Goal: Task Accomplishment & Management: Use online tool/utility

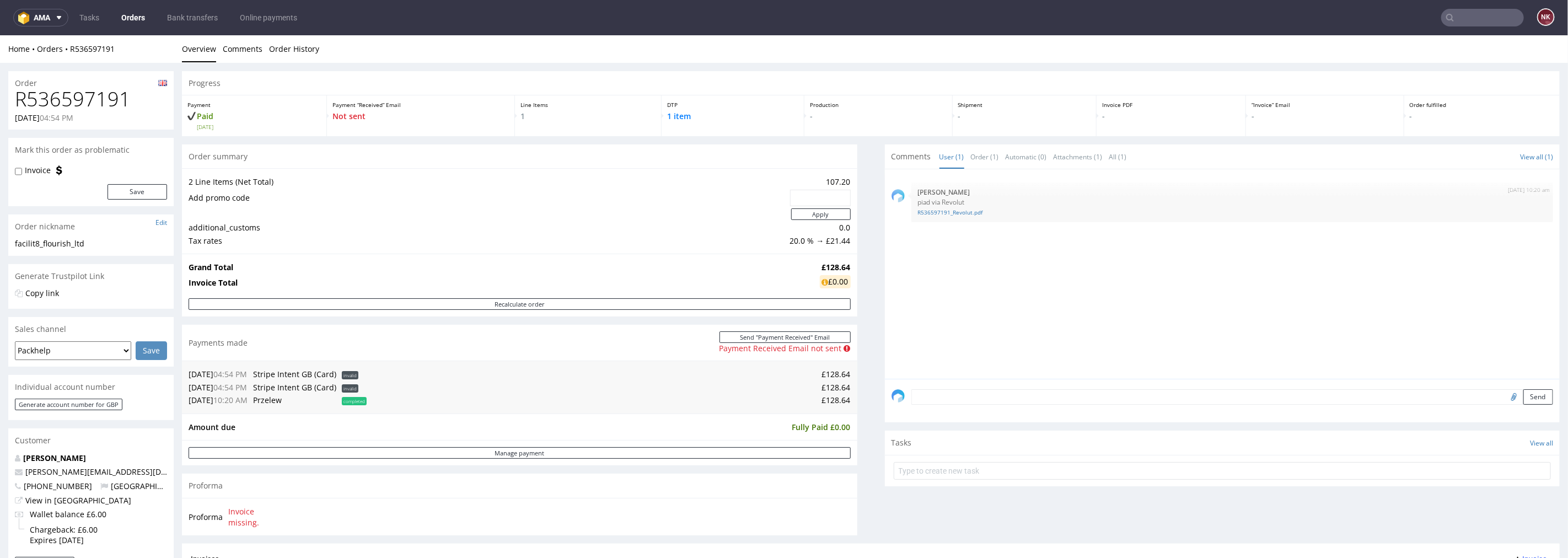
click at [857, 326] on div "Progress Payment Paid Thu 02 Oct Payment “Received” Email Not sent Line Items 1…" at bounding box center [871, 406] width 1378 height 672
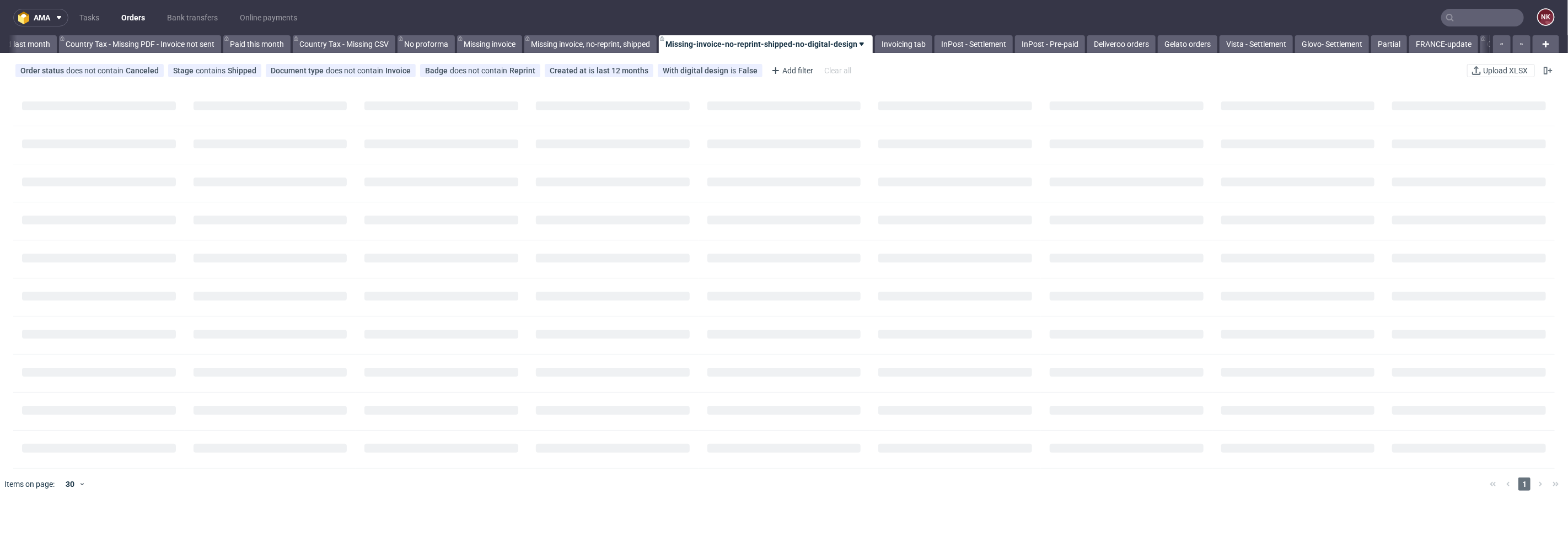
scroll to position [0, 1247]
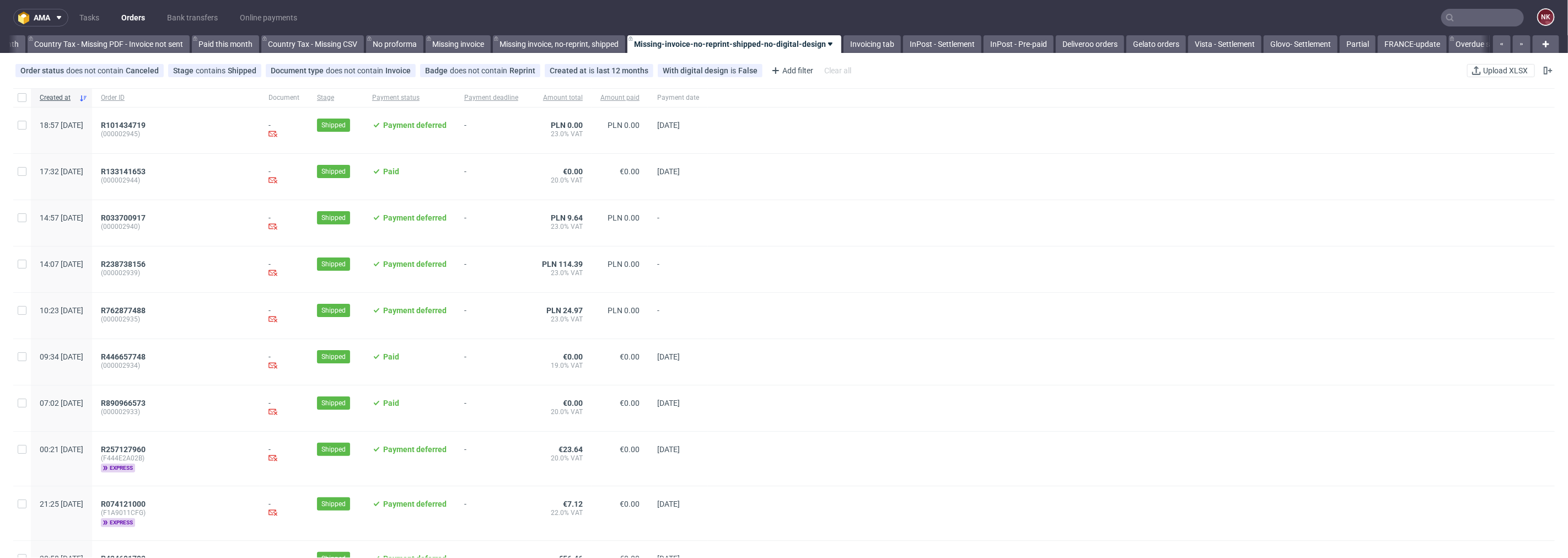
drag, startPoint x: 786, startPoint y: 41, endPoint x: 765, endPoint y: 42, distance: 21.0
click at [765, 42] on link "Missing-invoice-no-reprint-shipped-no-digital-design" at bounding box center [734, 44] width 214 height 18
click at [732, 68] on span "Duplicate" at bounding box center [704, 69] width 93 height 11
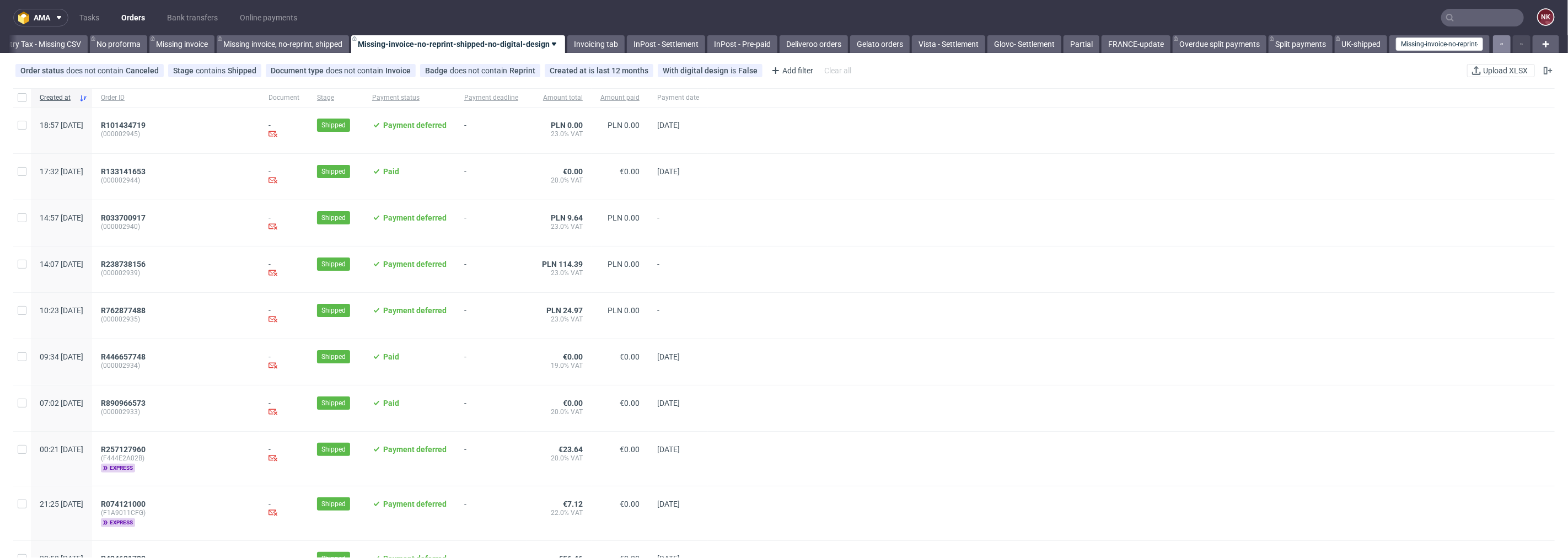
scroll to position [0, 100]
drag, startPoint x: 1398, startPoint y: 45, endPoint x: 1504, endPoint y: 43, distance: 106.0
click at [1504, 43] on div "Invoices FR - Missing Spreadsheet Invoices FR - Missing PDF - Invoice not sent …" at bounding box center [784, 44] width 1568 height 18
type input "Monday Merch - Settlement"
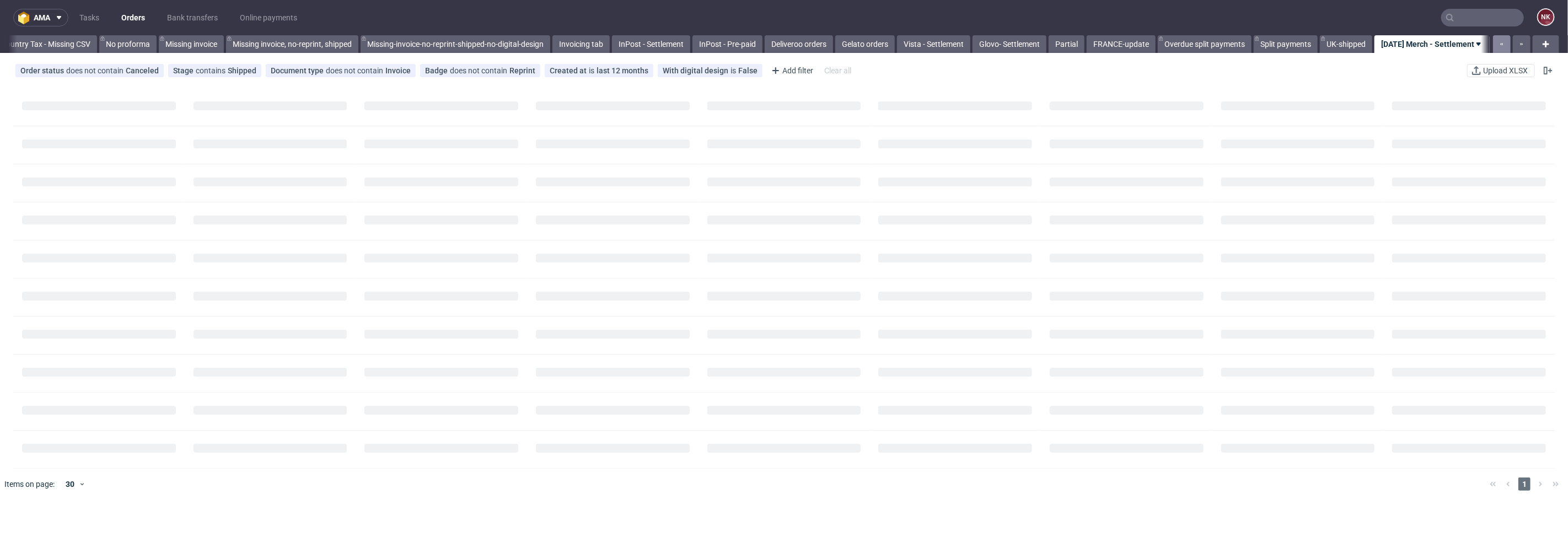
scroll to position [0, 1541]
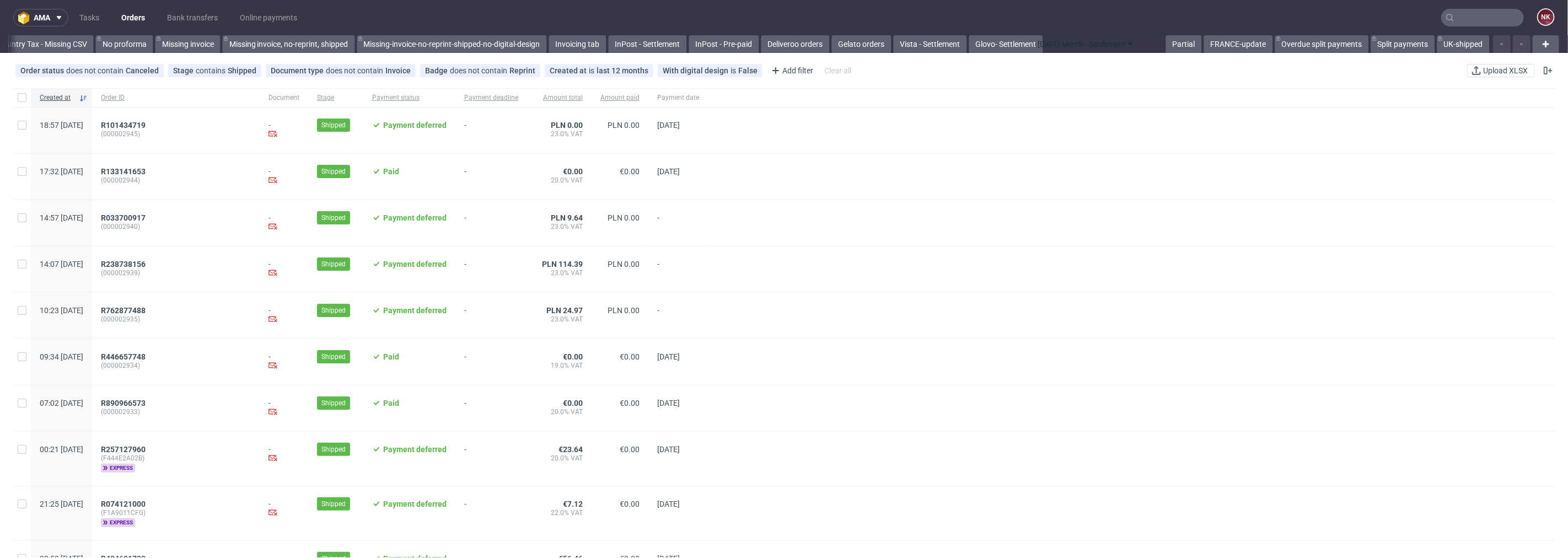
drag, startPoint x: 1398, startPoint y: 50, endPoint x: 1085, endPoint y: 61, distance: 313.2
click at [781, 69] on div "Add filter" at bounding box center [791, 70] width 49 height 18
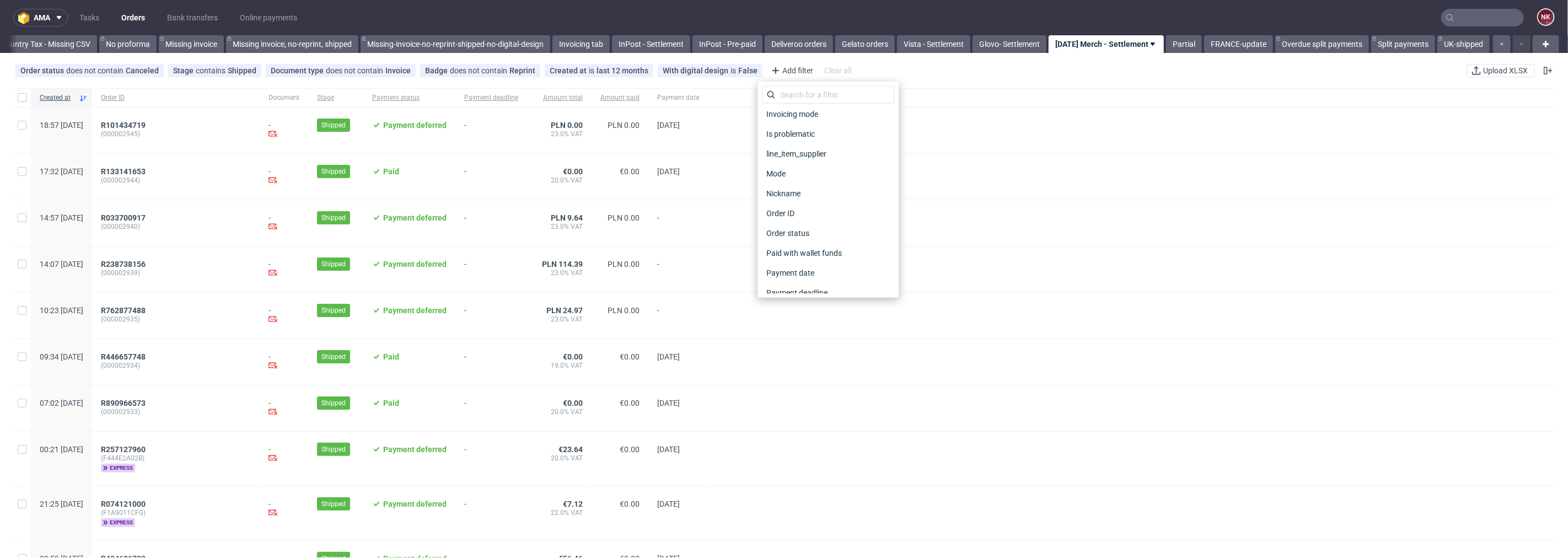
scroll to position [306, 0]
click at [1010, 184] on div at bounding box center [1131, 176] width 847 height 46
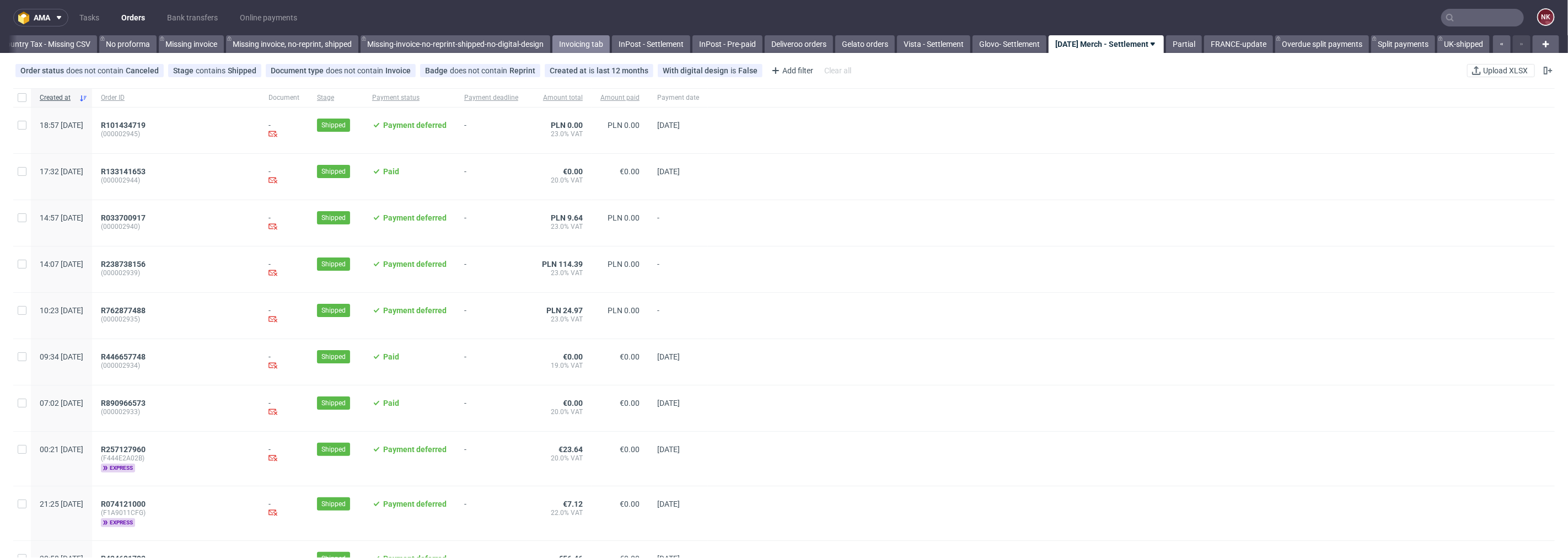
click at [577, 43] on link "Invoicing tab" at bounding box center [581, 44] width 57 height 18
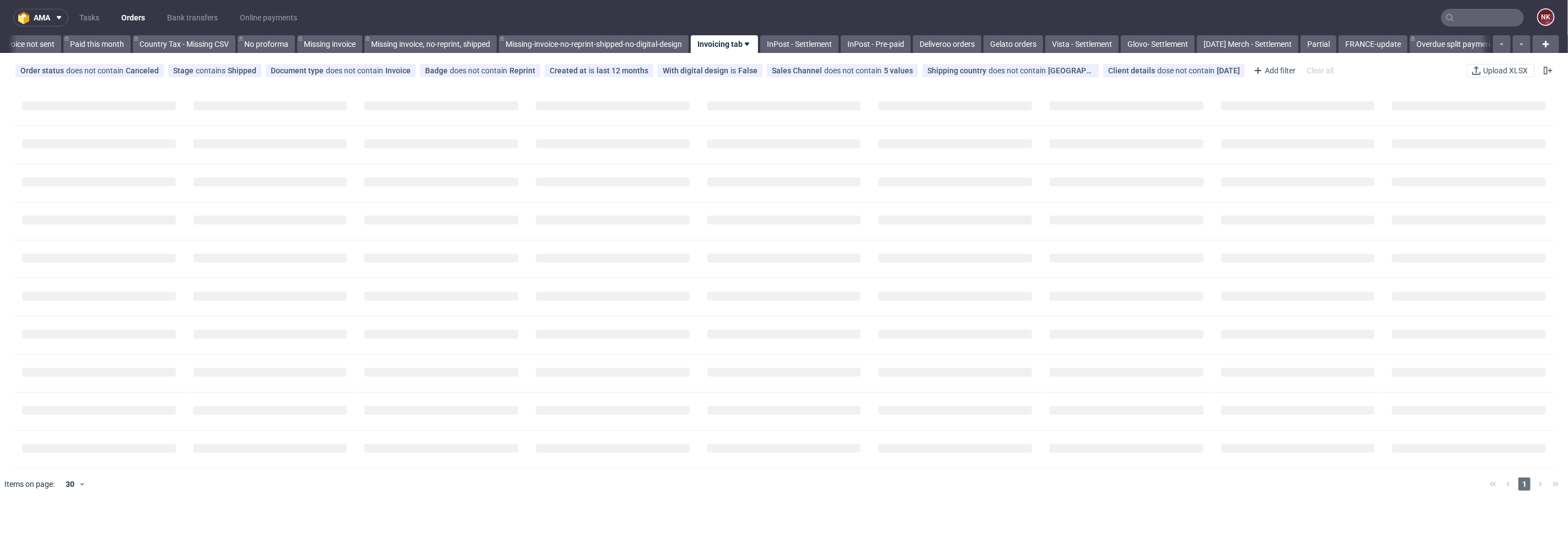
scroll to position [0, 1368]
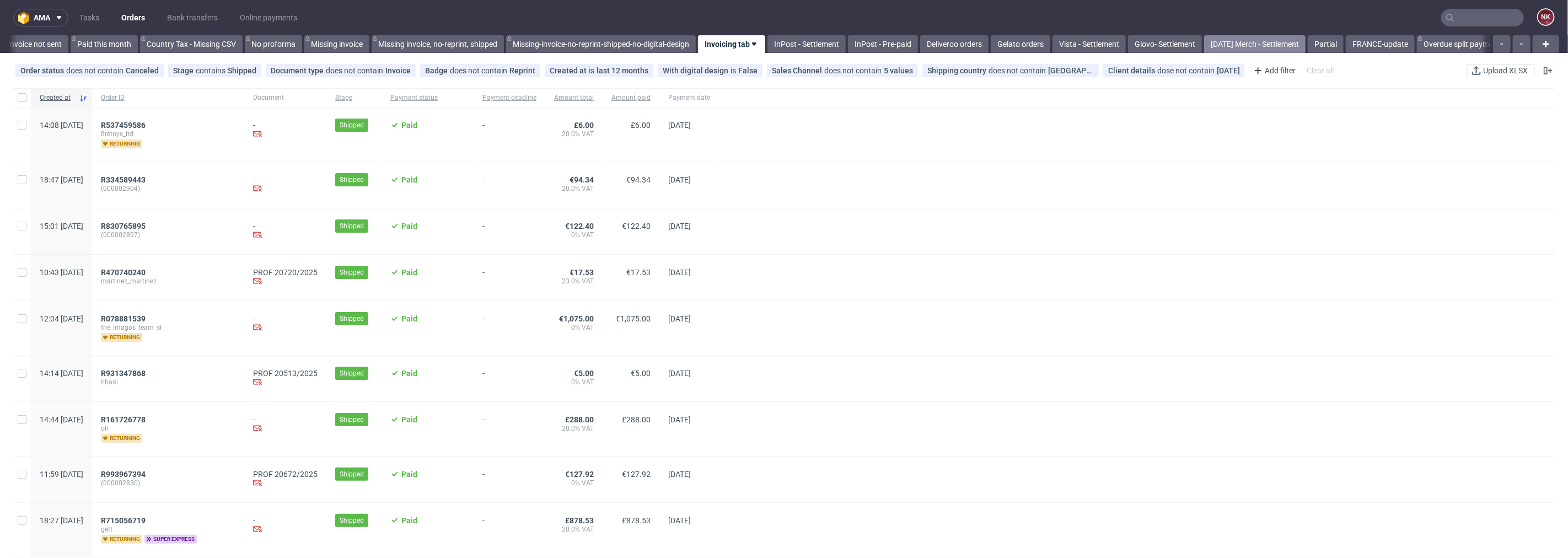
click at [1275, 41] on link "[DATE] Merch - Settlement" at bounding box center [1255, 44] width 102 height 18
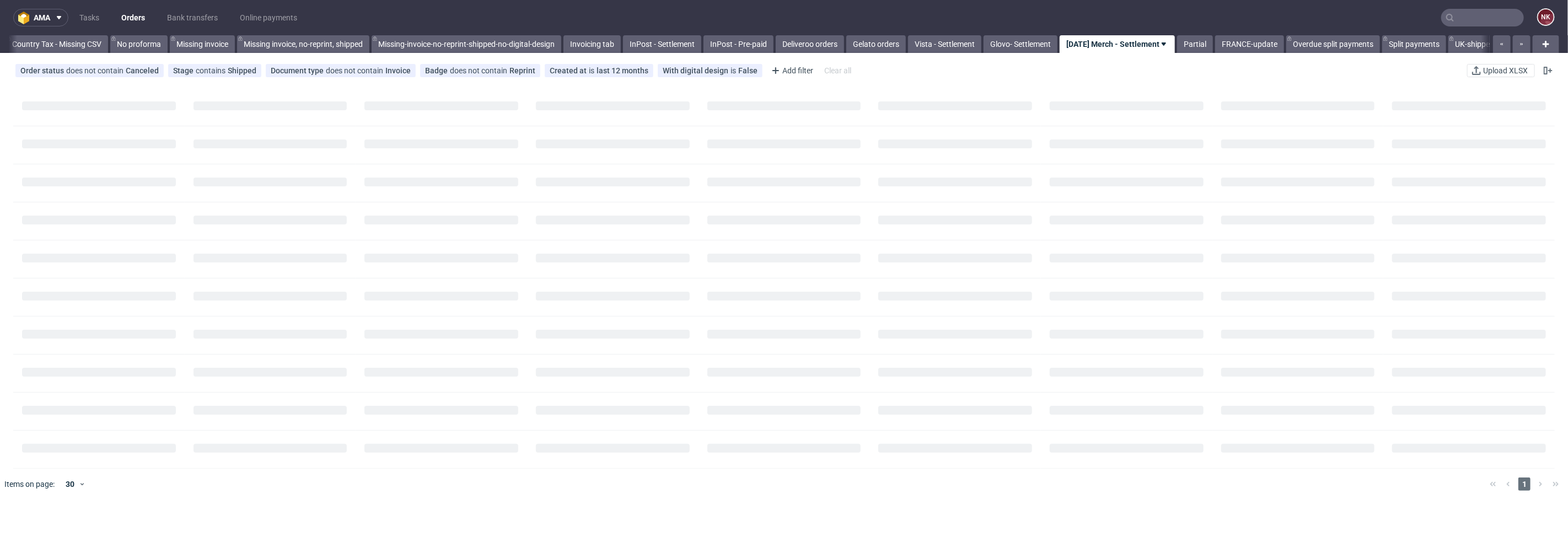
scroll to position [0, 1541]
click at [783, 68] on div "Add filter" at bounding box center [791, 70] width 49 height 18
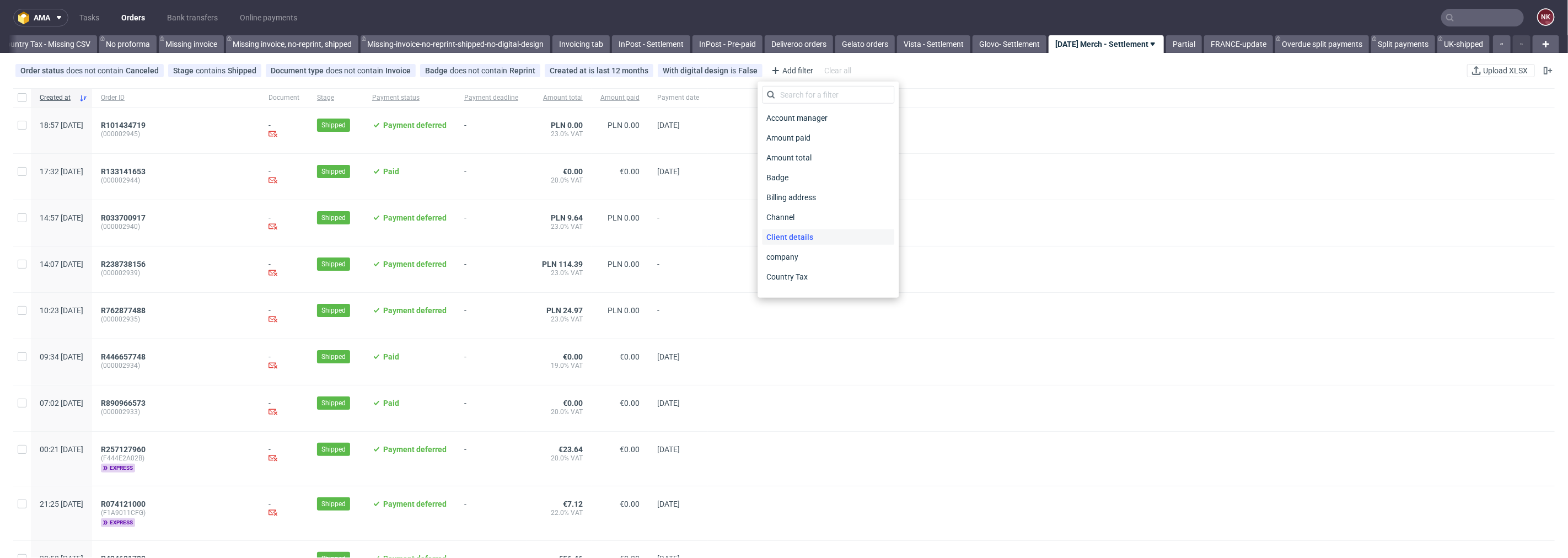
click at [803, 242] on span "Client details" at bounding box center [789, 237] width 55 height 15
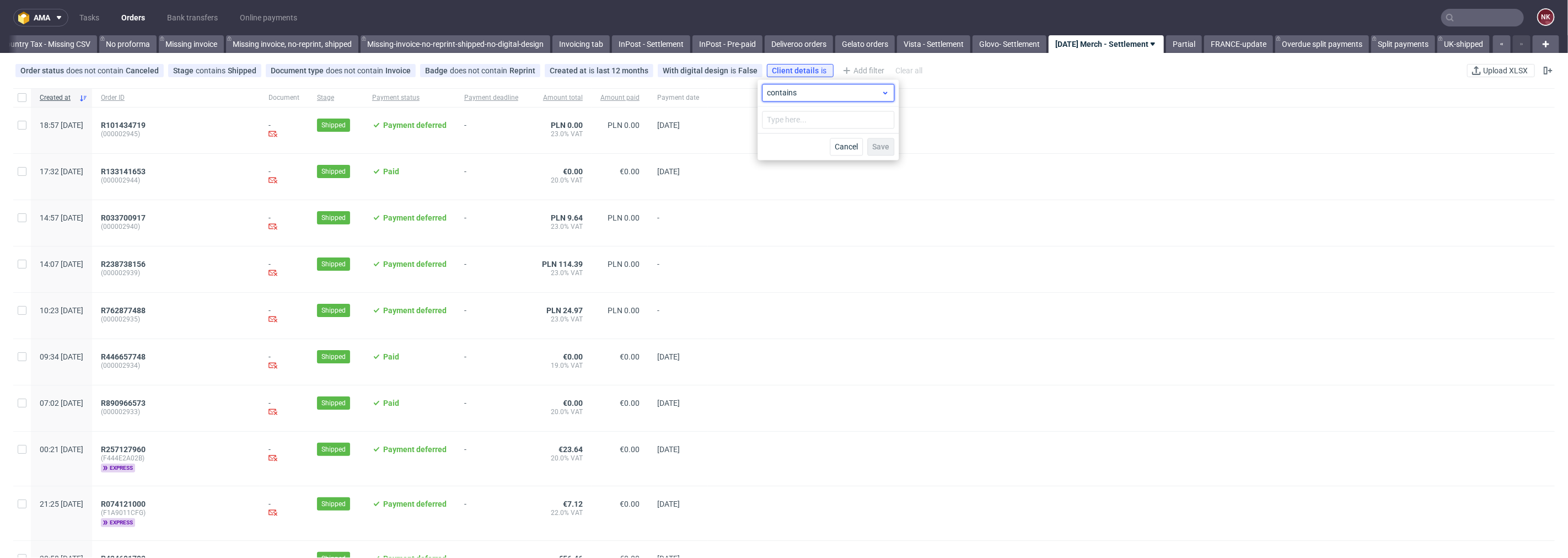
click at [822, 86] on div "contains" at bounding box center [828, 92] width 132 height 18
click at [799, 158] on span "contains" at bounding box center [799, 158] width 30 height 11
click at [807, 116] on input "text" at bounding box center [828, 119] width 132 height 18
type input "monday"
click at [886, 144] on span "Save" at bounding box center [881, 147] width 17 height 8
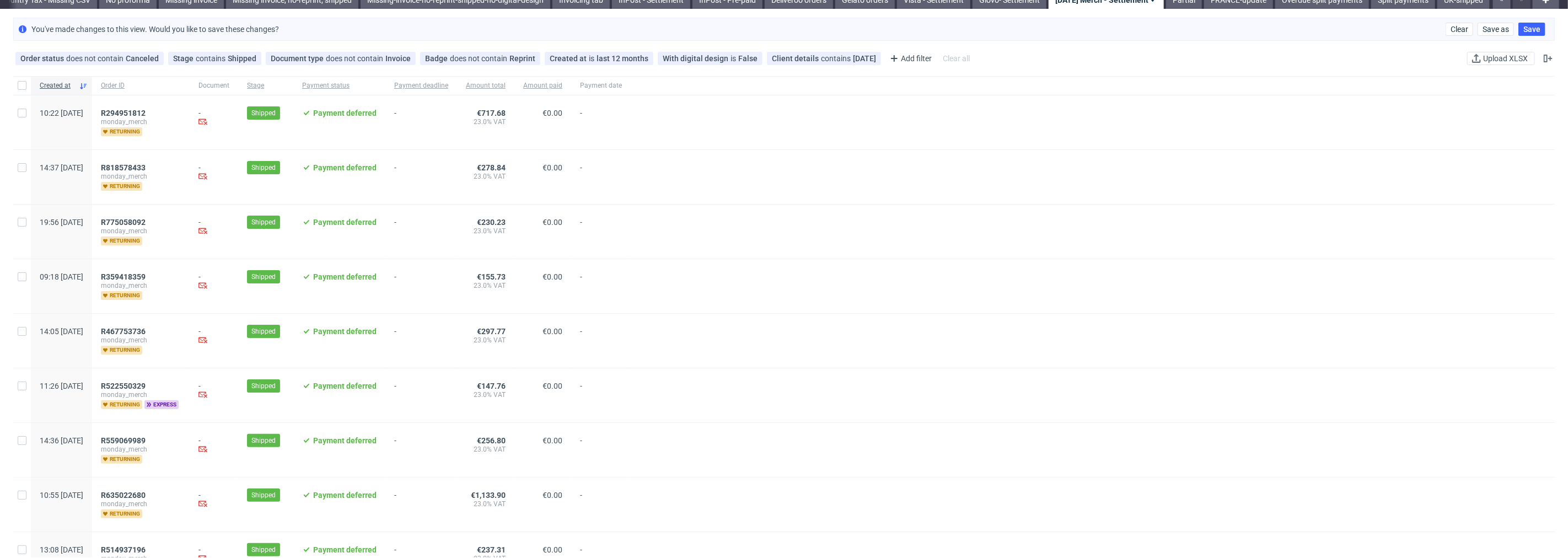
scroll to position [0, 0]
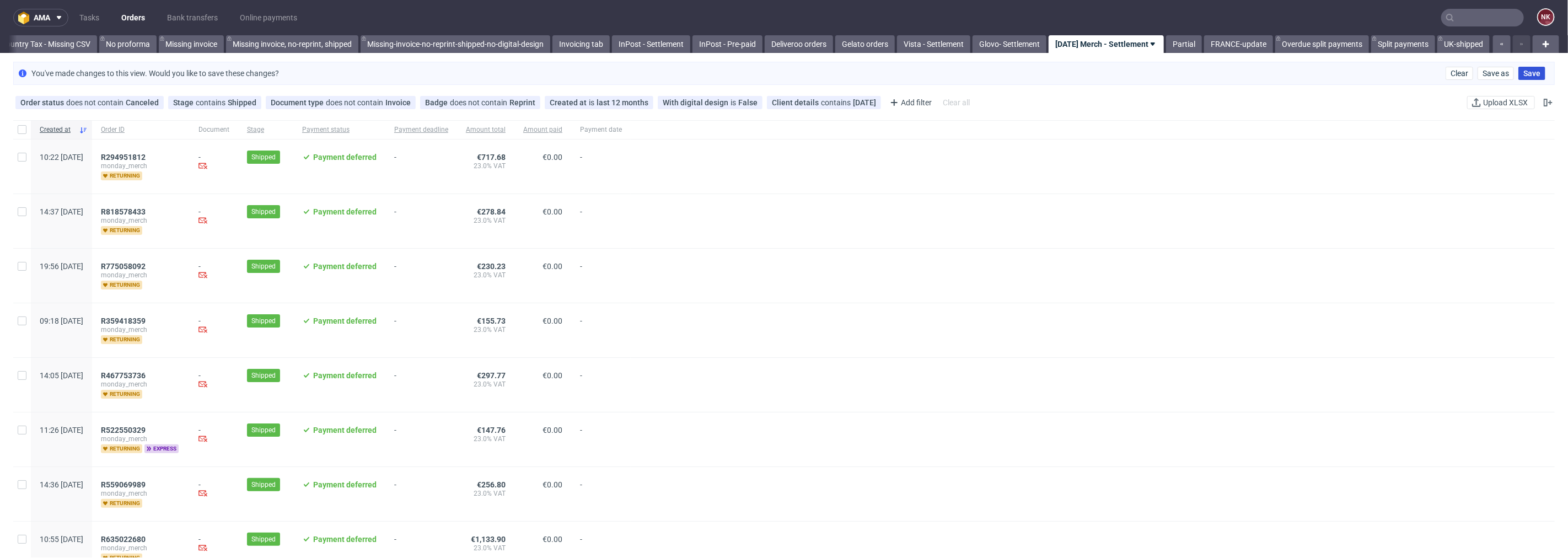
click at [1528, 72] on span "Save" at bounding box center [1532, 73] width 17 height 8
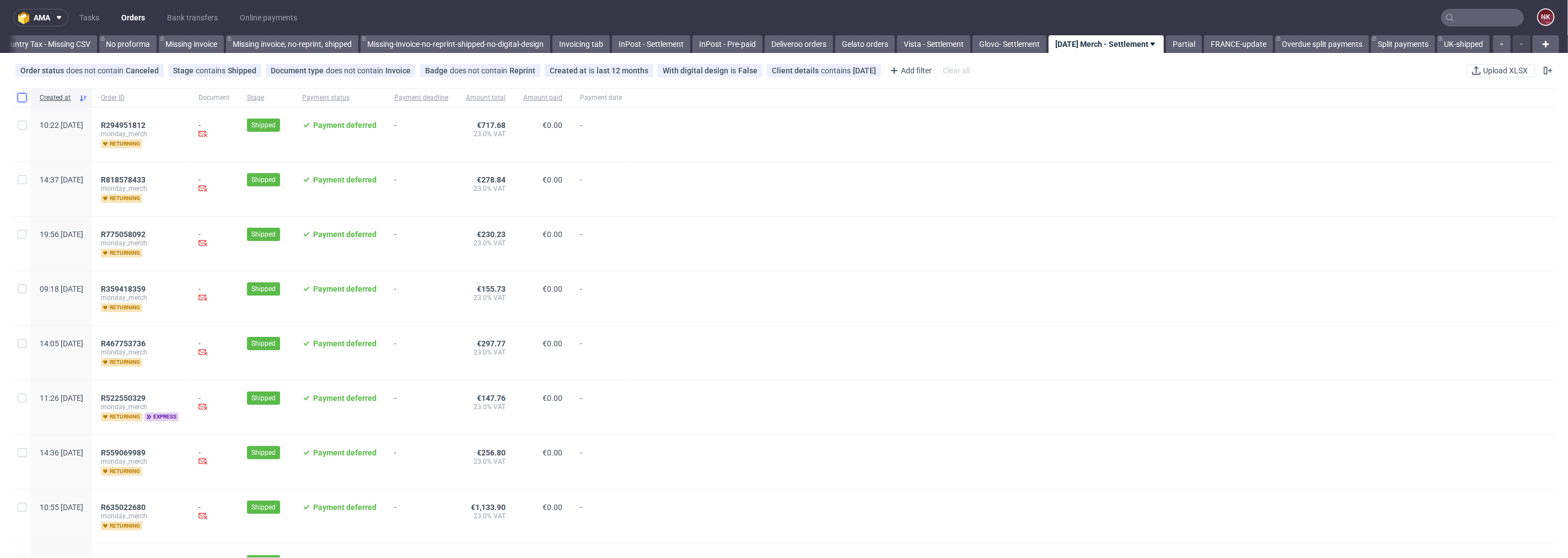
click at [24, 96] on input "checkbox" at bounding box center [22, 97] width 9 height 9
checkbox input "true"
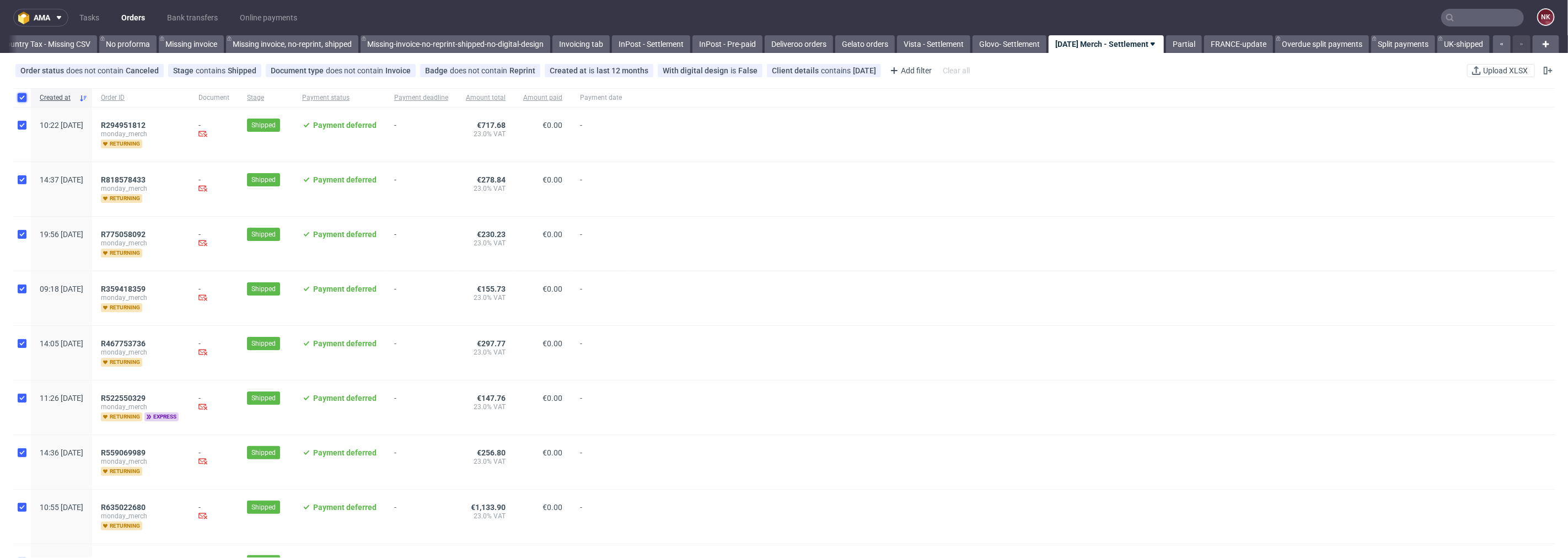
checkbox input "true"
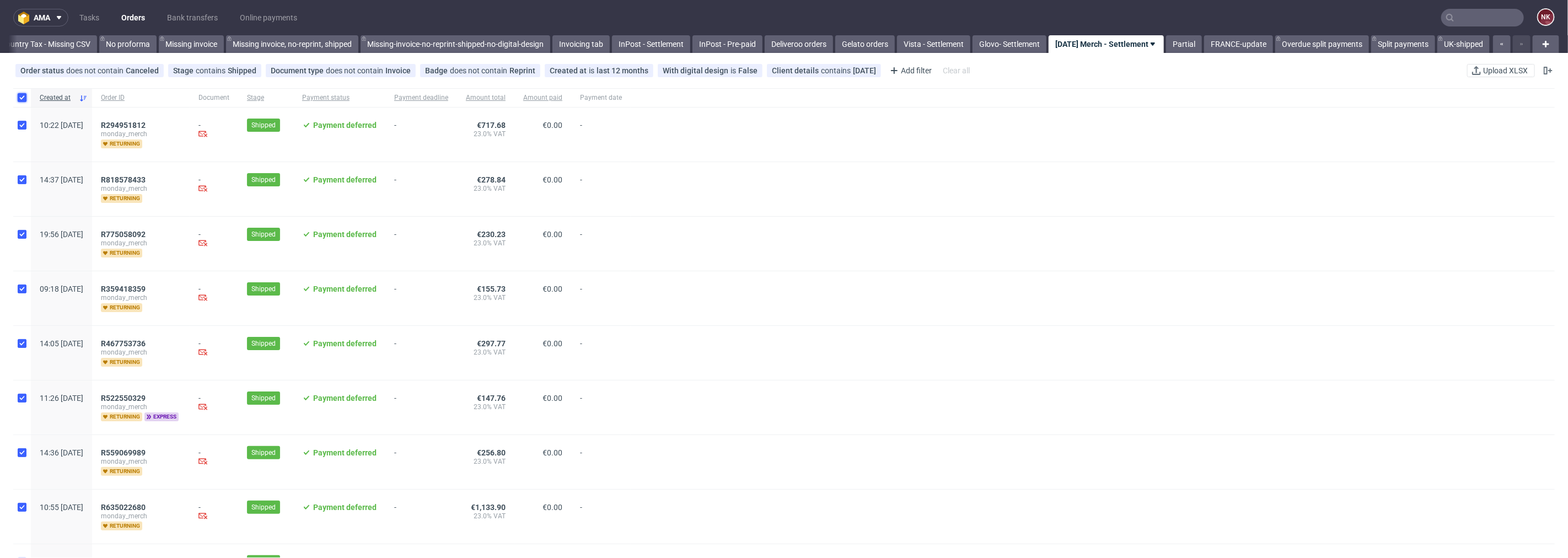
checkbox input "true"
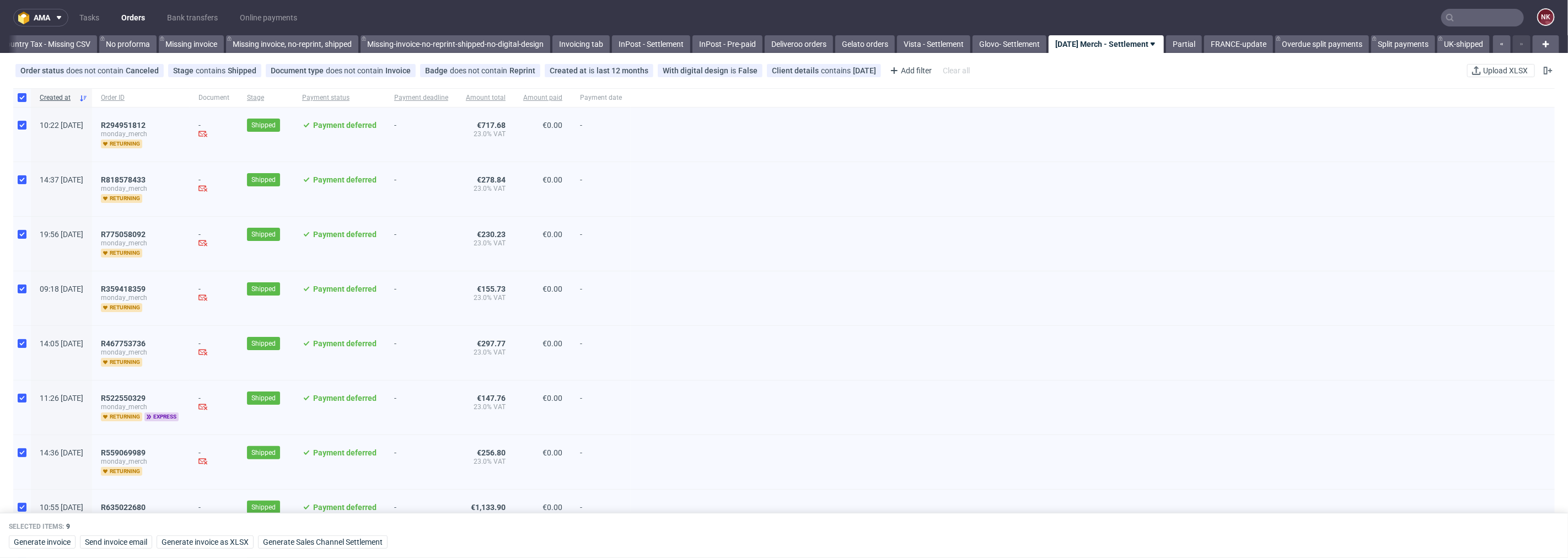
click at [1032, 73] on div "Order status does not contain Canceled Stage contains Shipped Document type doe…" at bounding box center [784, 70] width 1568 height 26
click at [476, 38] on link "Missing-invoice-no-reprint-shipped-no-digital-design" at bounding box center [455, 44] width 190 height 18
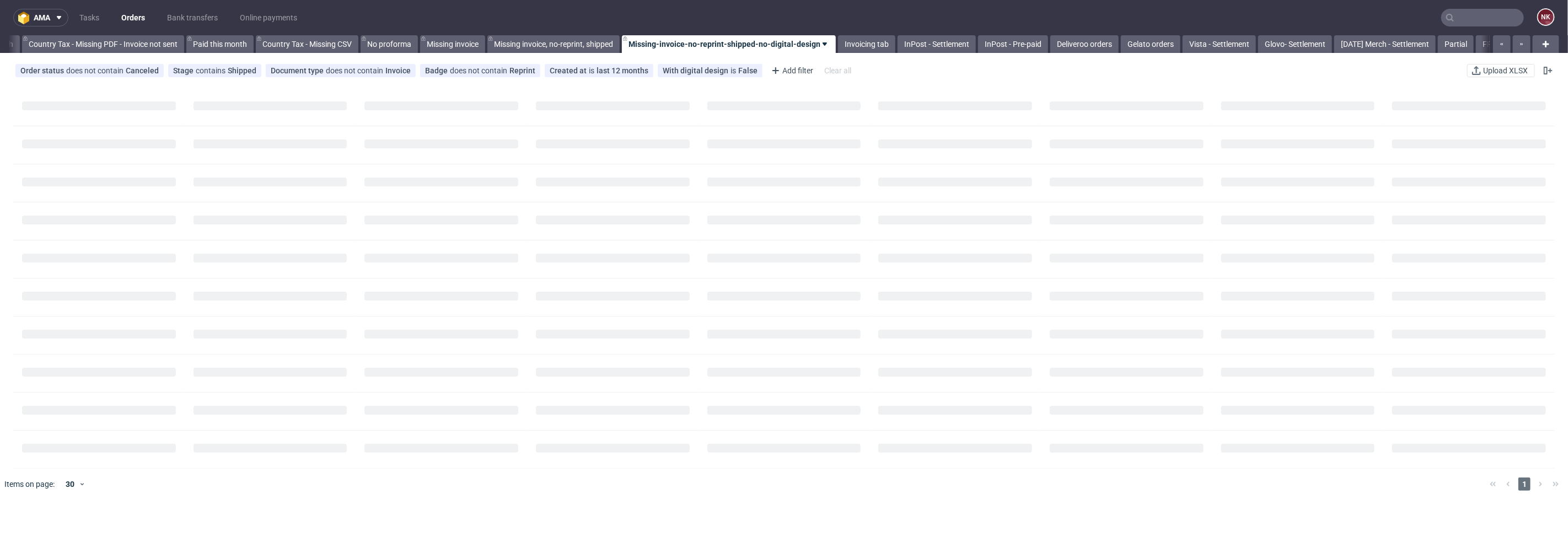
scroll to position [0, 1247]
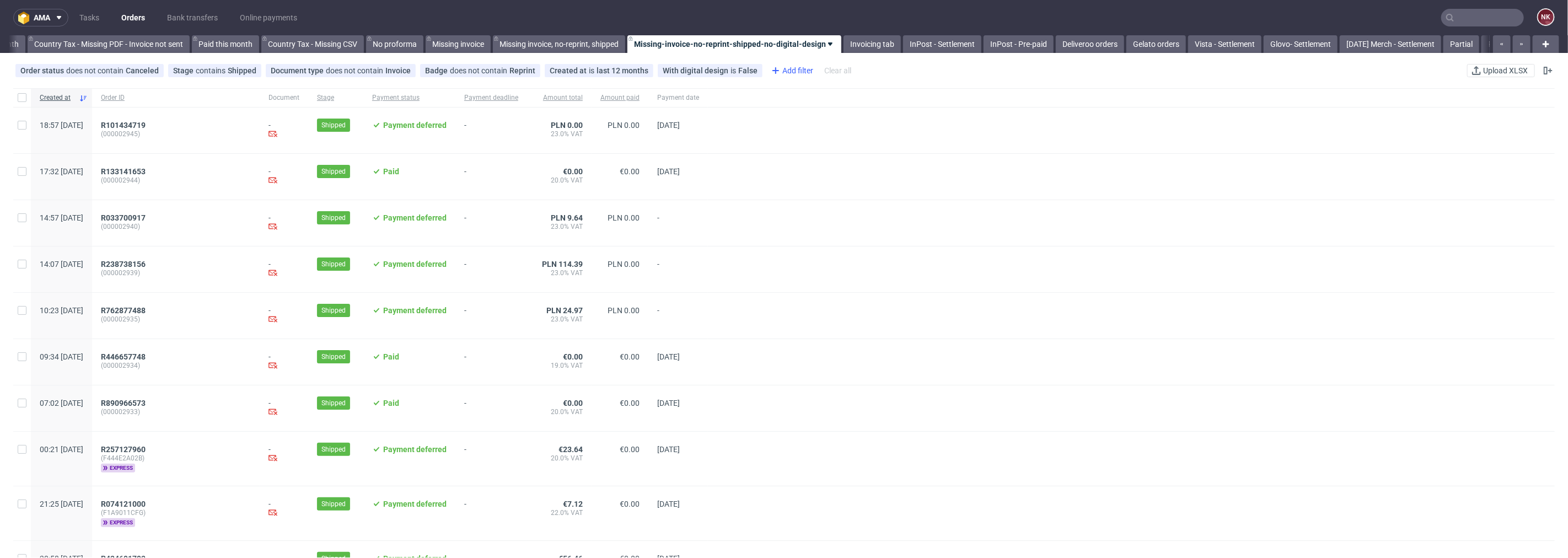
click at [790, 68] on div "Add filter" at bounding box center [791, 70] width 49 height 18
click at [824, 232] on div "Client details" at bounding box center [828, 237] width 132 height 15
click at [824, 119] on input "text" at bounding box center [828, 119] width 132 height 18
type input "monday"
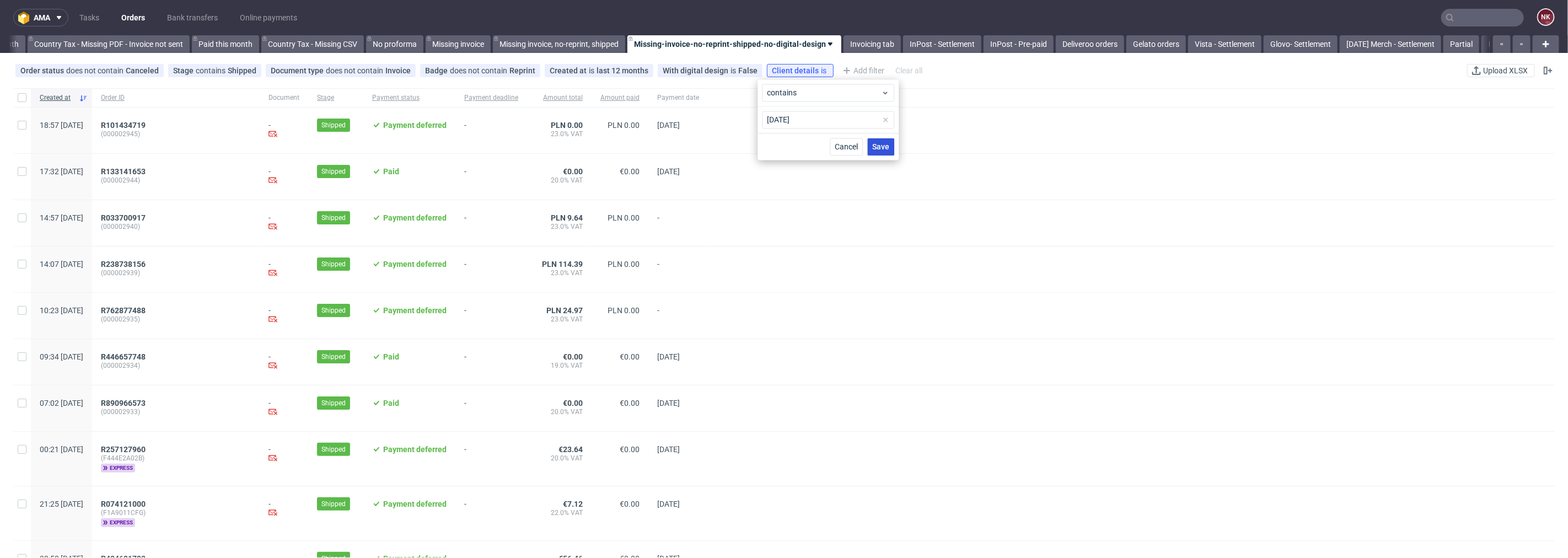
click at [880, 140] on button "Save" at bounding box center [881, 146] width 27 height 18
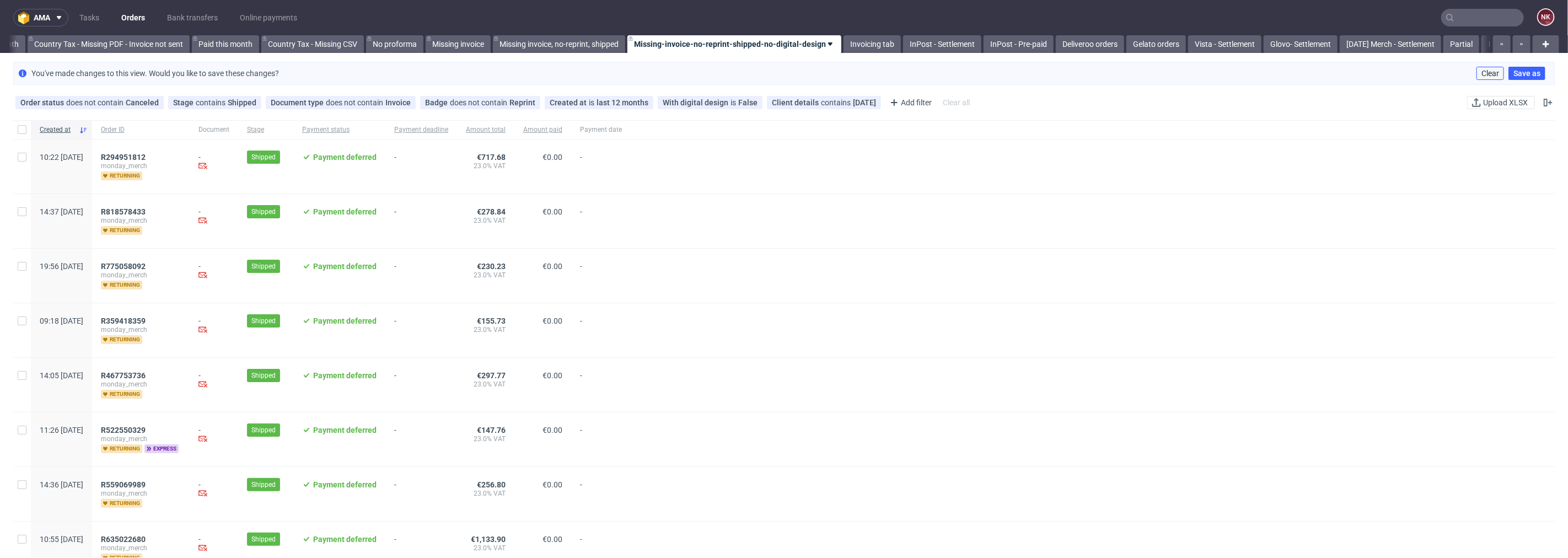
click at [1482, 70] on span "Clear" at bounding box center [1490, 73] width 18 height 8
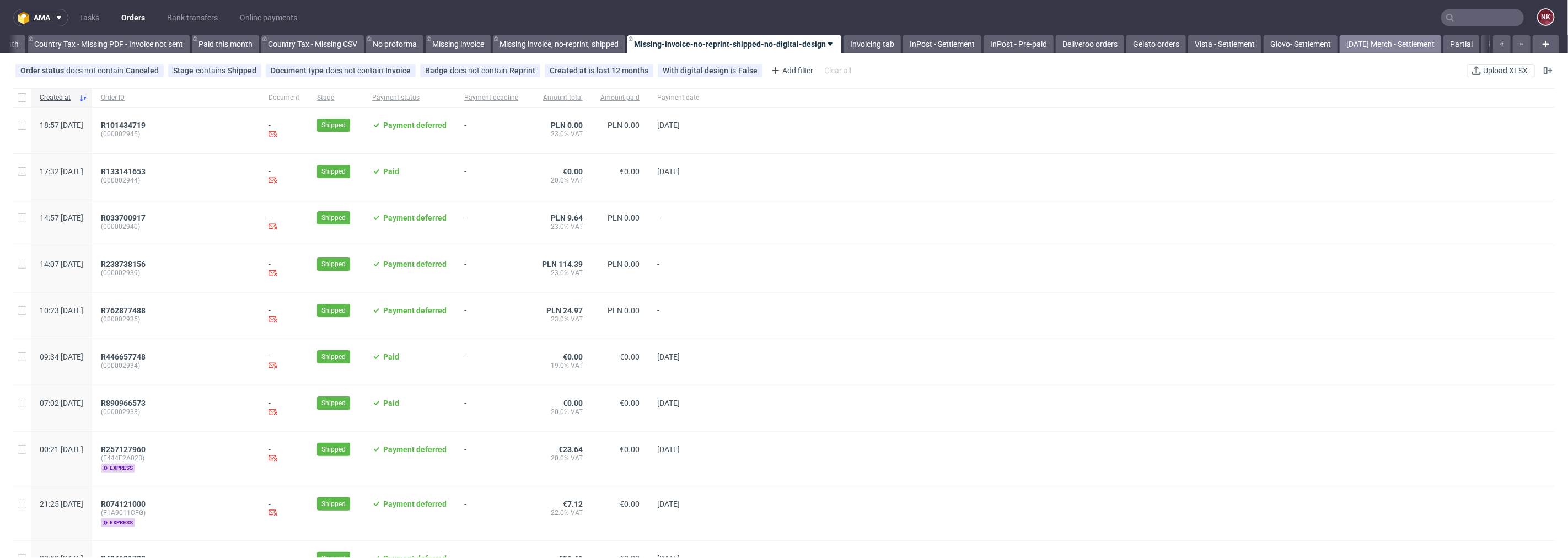
click at [1429, 49] on link "Monday Merch - Settlement" at bounding box center [1390, 44] width 102 height 18
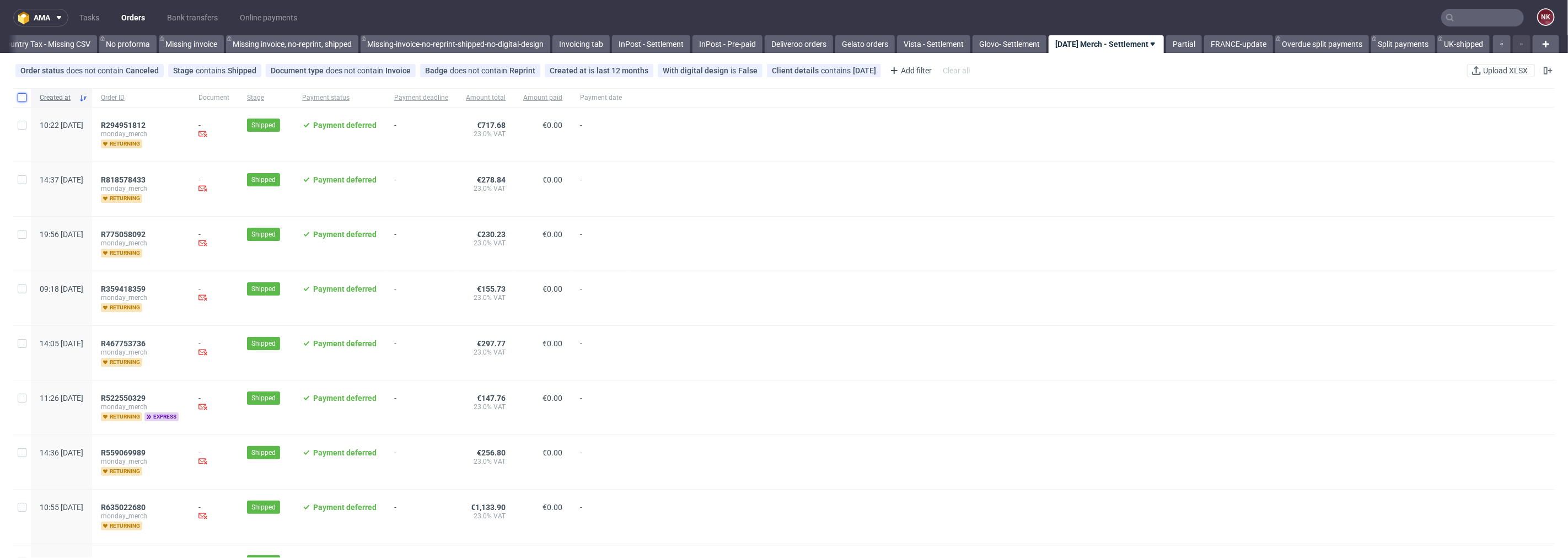
drag, startPoint x: 18, startPoint y: 97, endPoint x: 36, endPoint y: 100, distance: 18.2
click at [18, 97] on input "checkbox" at bounding box center [22, 97] width 9 height 9
checkbox input "true"
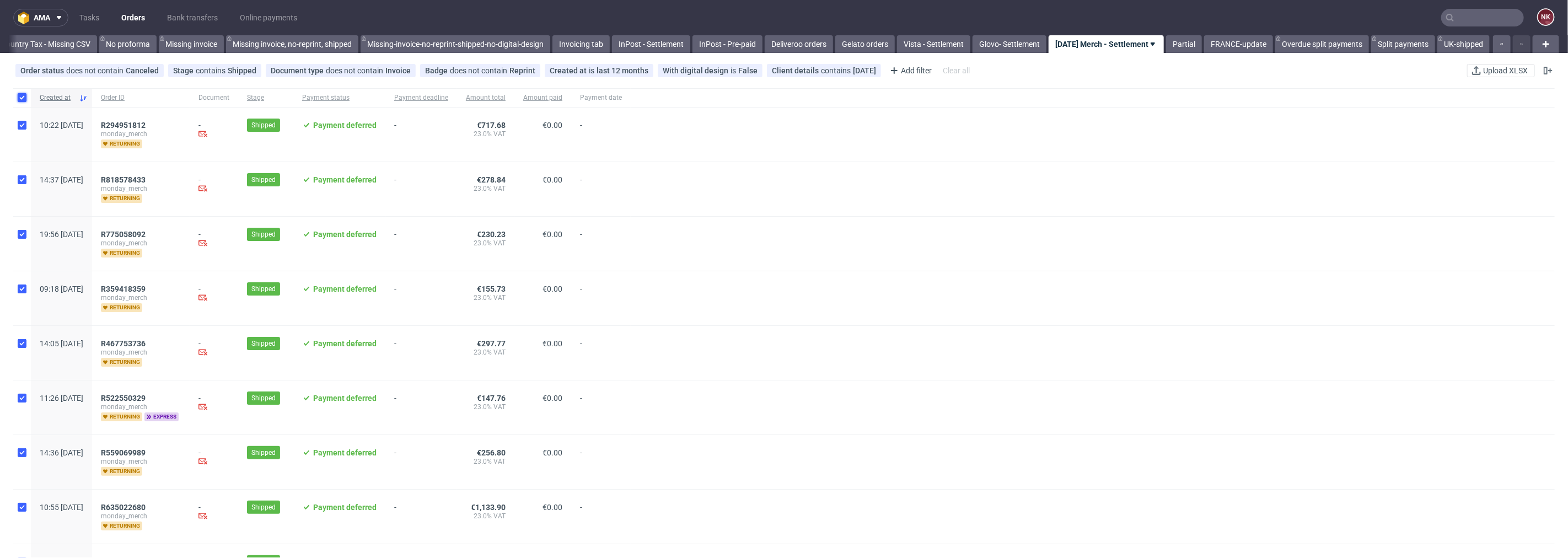
checkbox input "true"
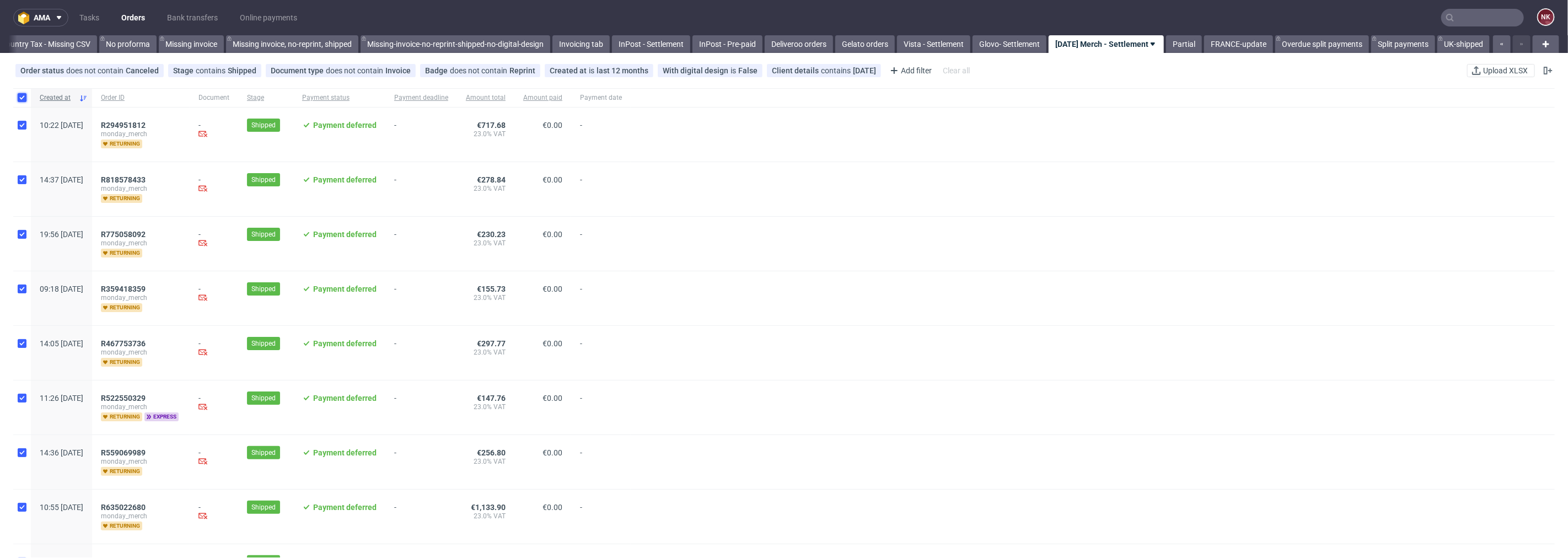
checkbox input "true"
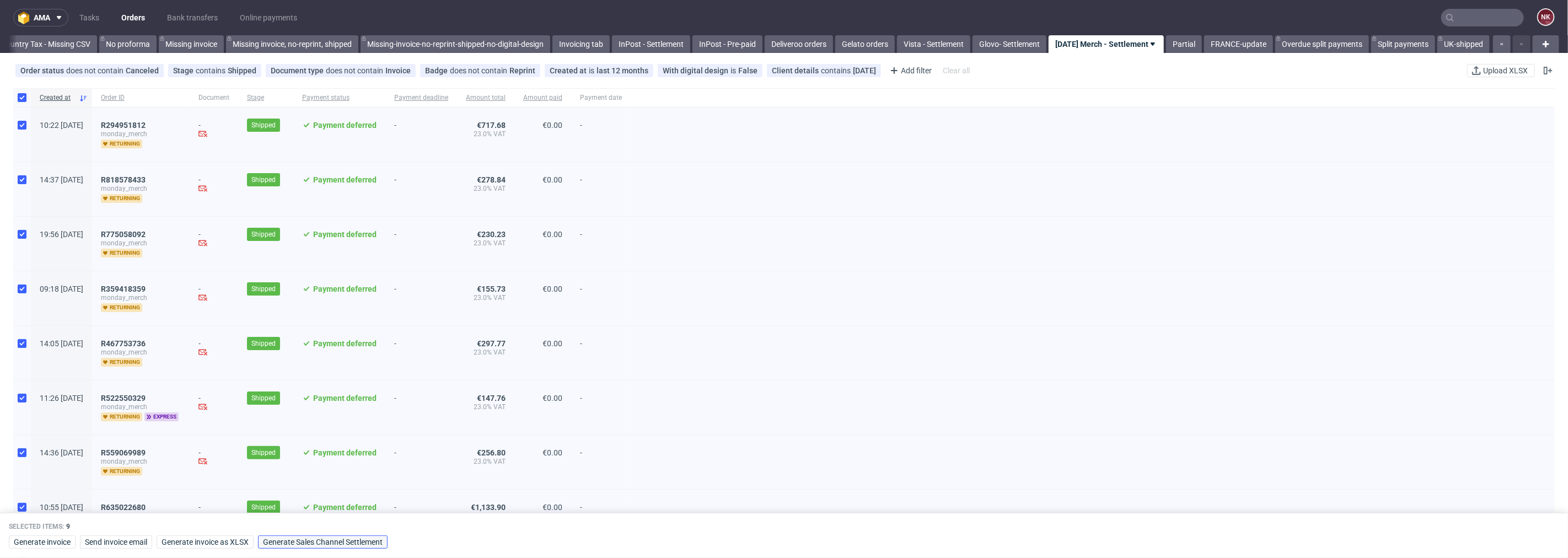
click at [293, 541] on span "Generate Sales Channel Settlement" at bounding box center [323, 542] width 120 height 8
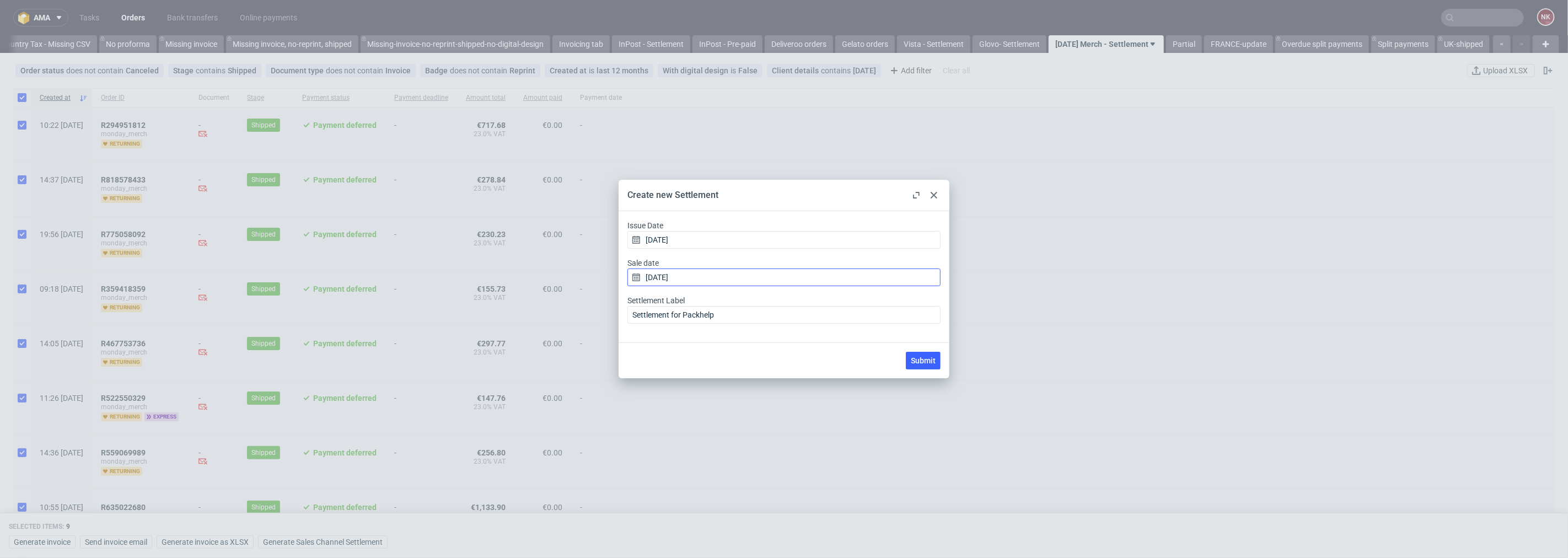
click at [732, 276] on input "02/10/2025" at bounding box center [784, 277] width 313 height 18
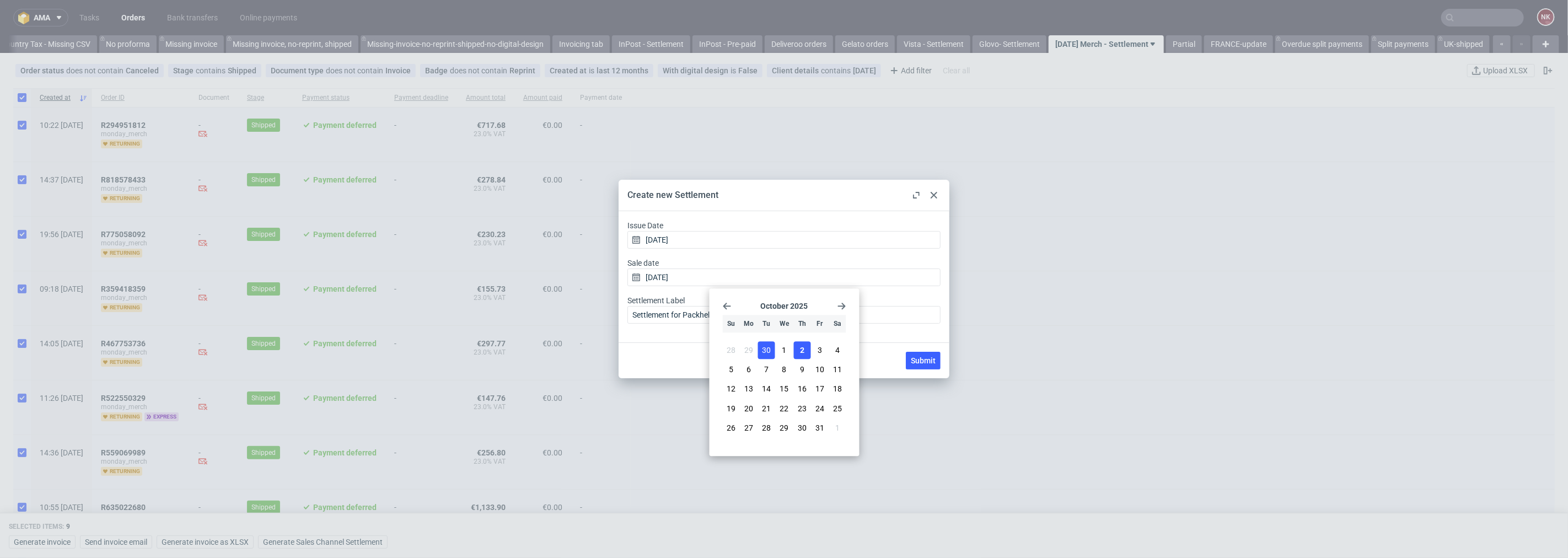
click at [769, 353] on span "30" at bounding box center [766, 350] width 9 height 11
type input "30/09/2025"
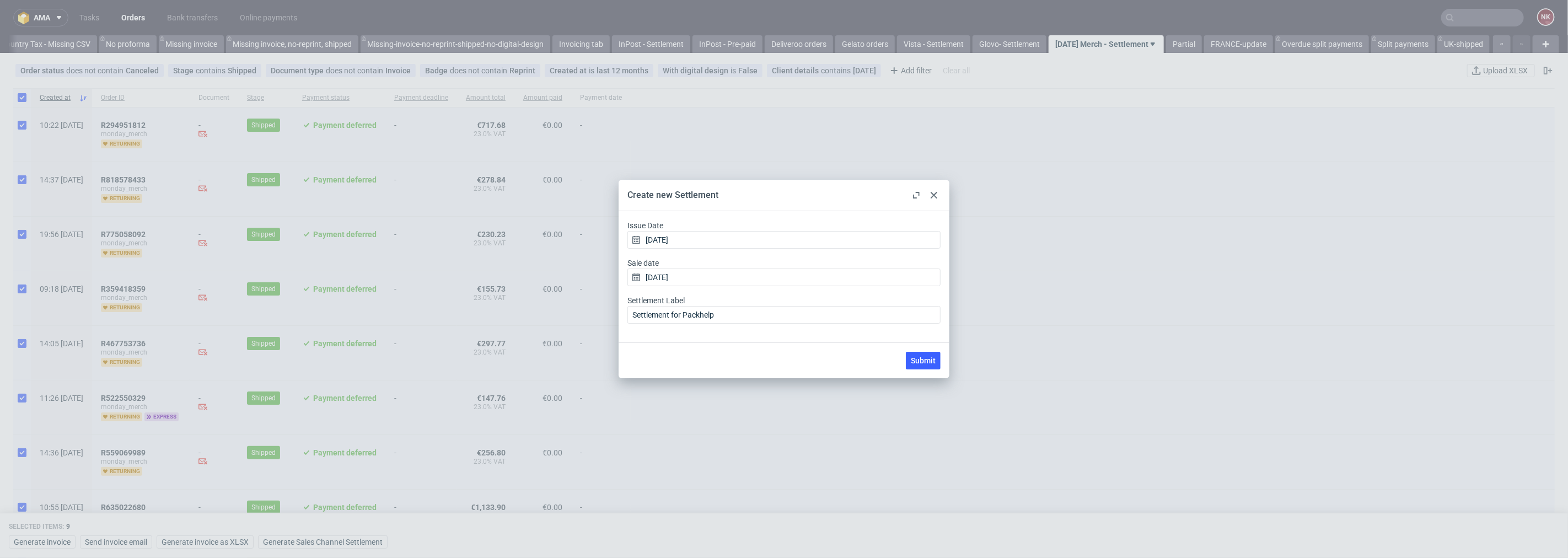
click at [811, 353] on div "Submit" at bounding box center [783, 360] width 331 height 36
click at [926, 357] on span "Submit" at bounding box center [923, 360] width 25 height 8
checkbox input "false"
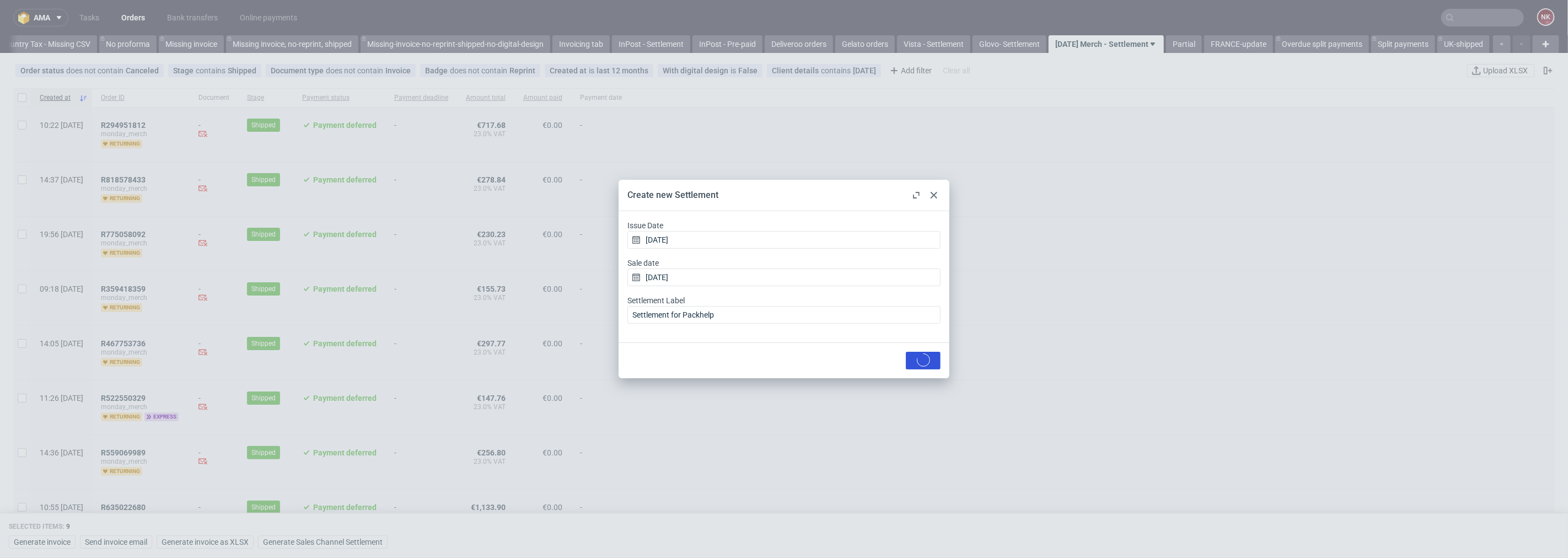
checkbox input "false"
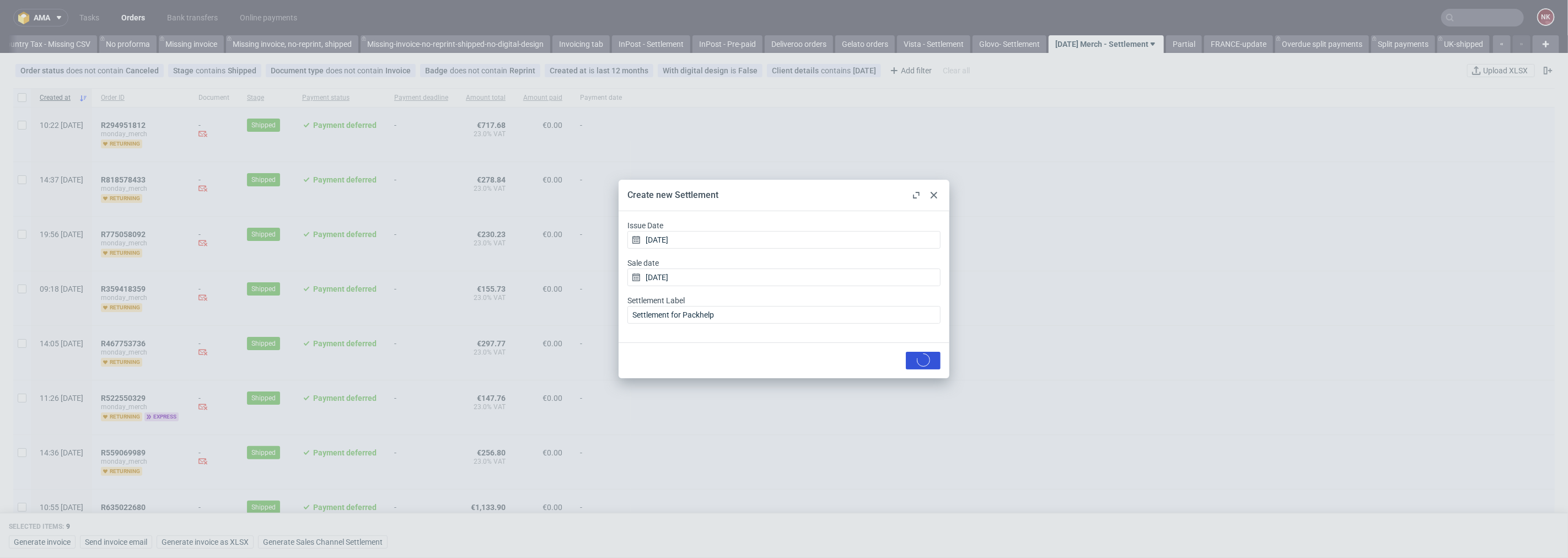
checkbox input "false"
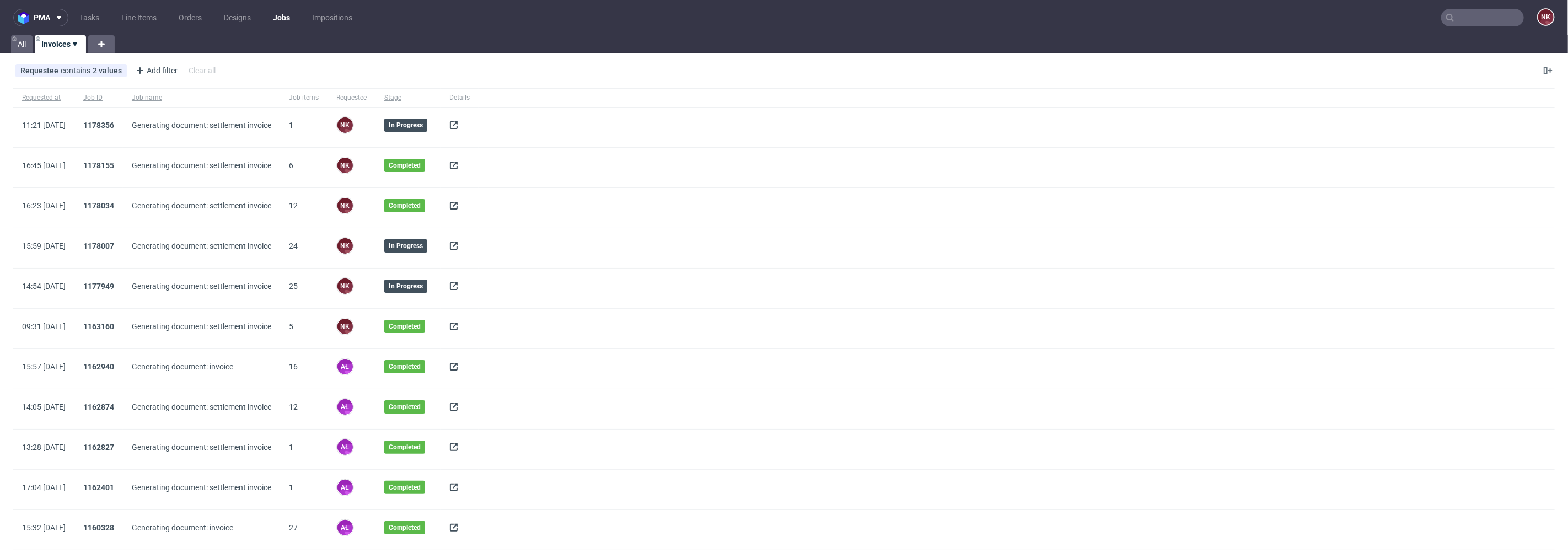
click at [458, 126] on icon at bounding box center [453, 125] width 9 height 9
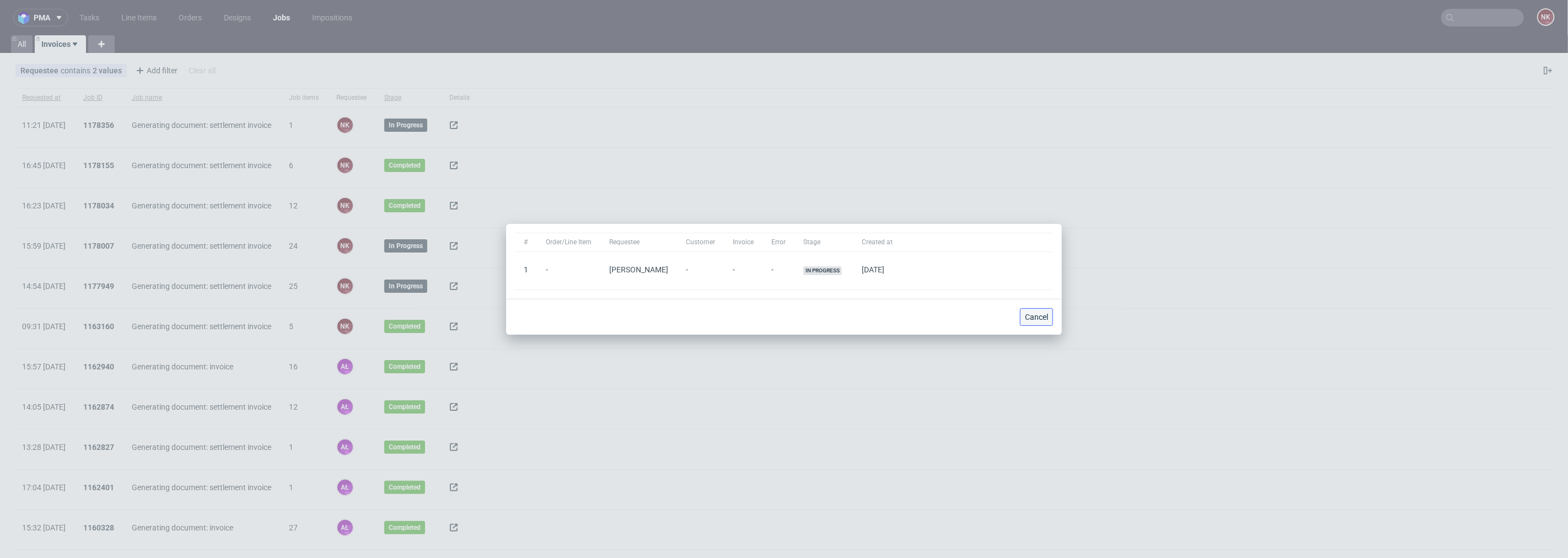
click at [1035, 319] on span "Cancel" at bounding box center [1037, 316] width 23 height 8
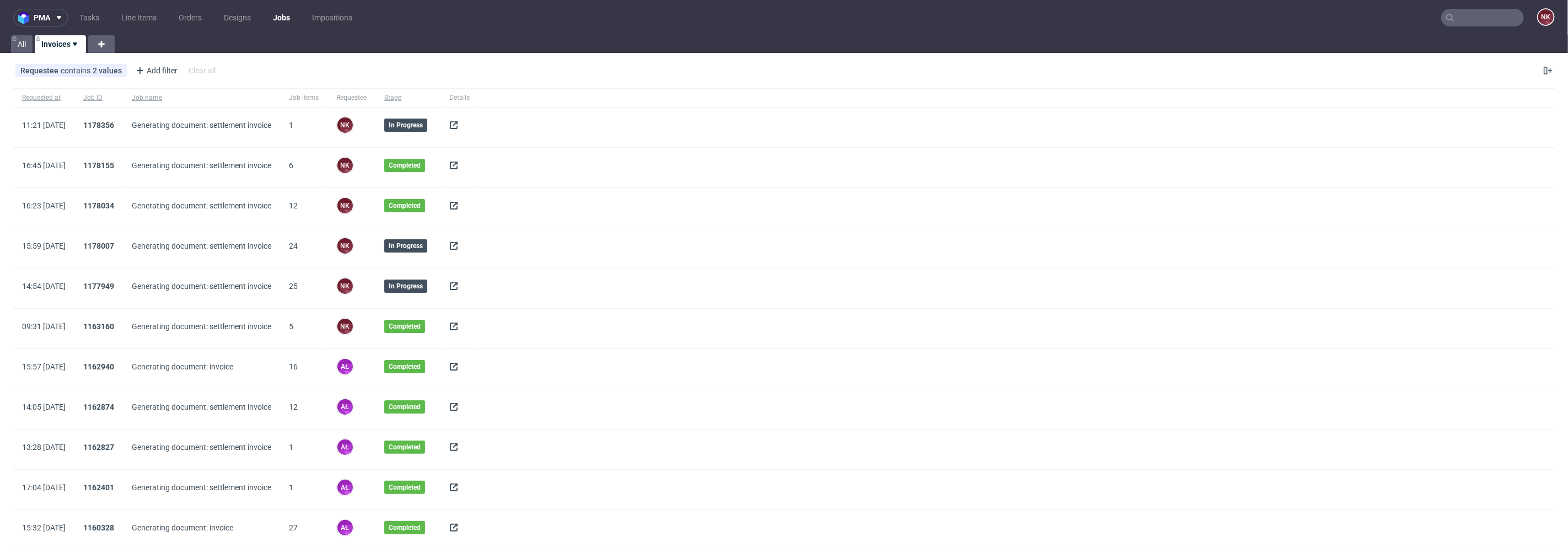
click at [458, 123] on use at bounding box center [453, 125] width 8 height 8
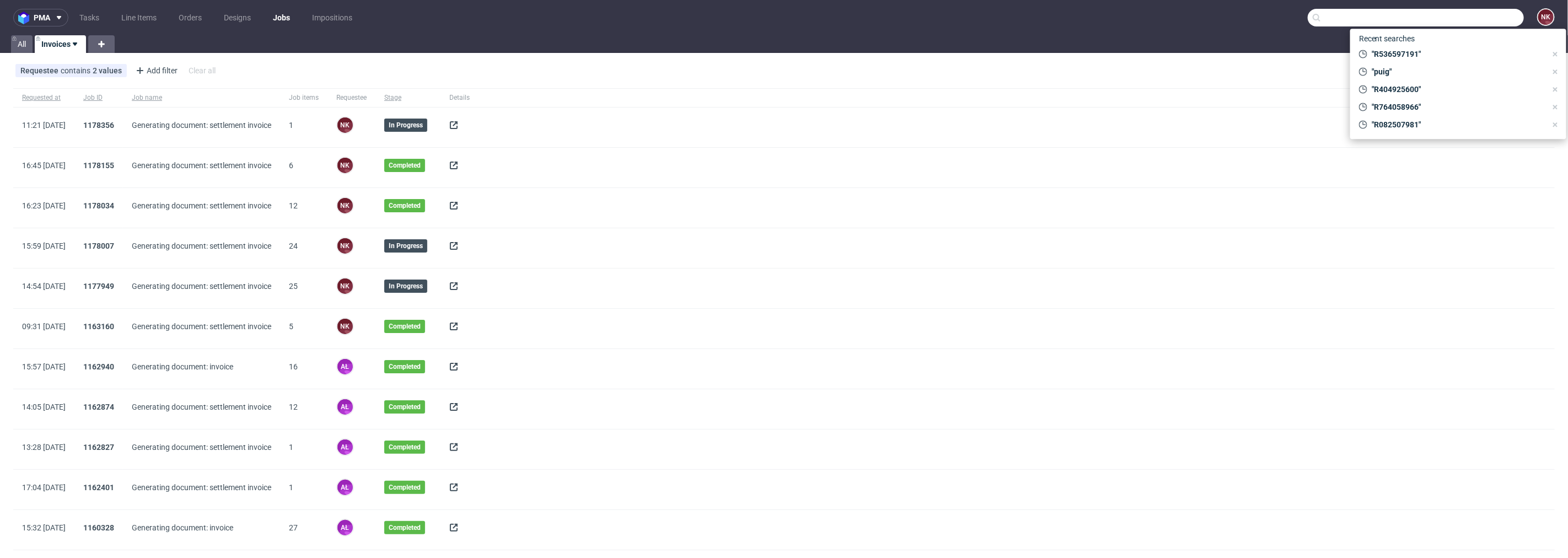
drag, startPoint x: 1482, startPoint y: 16, endPoint x: 1451, endPoint y: 23, distance: 31.8
paste input "R500128218"
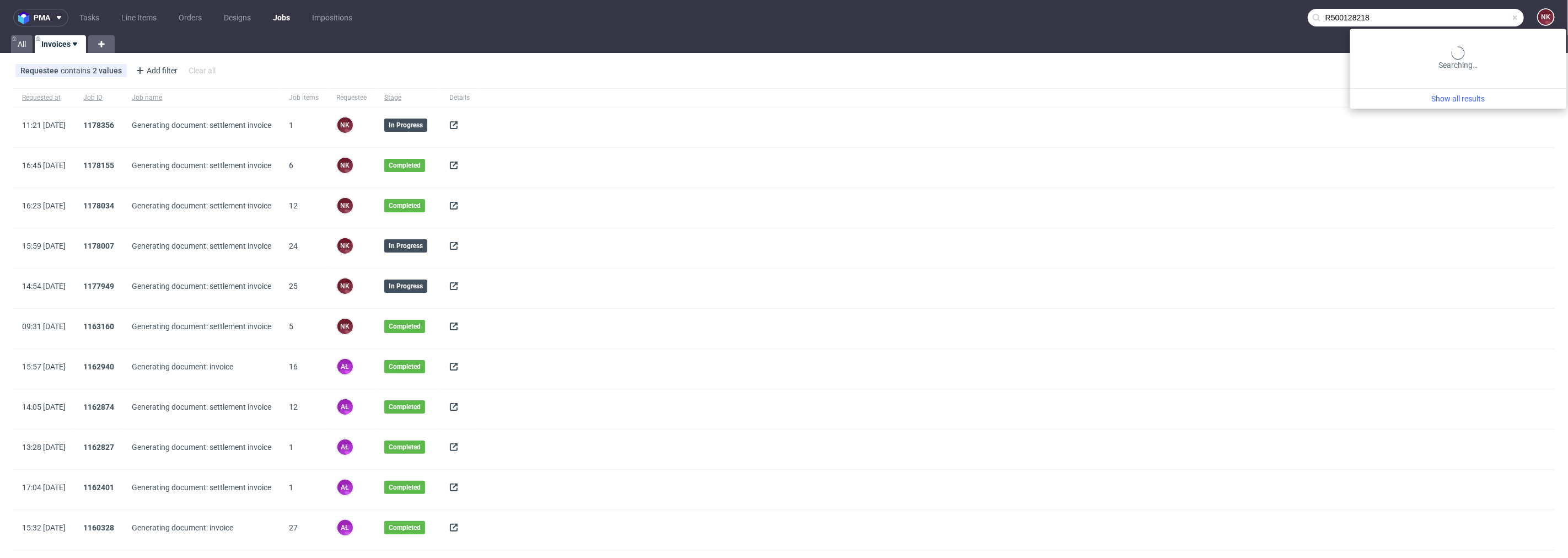
type input "R500128218"
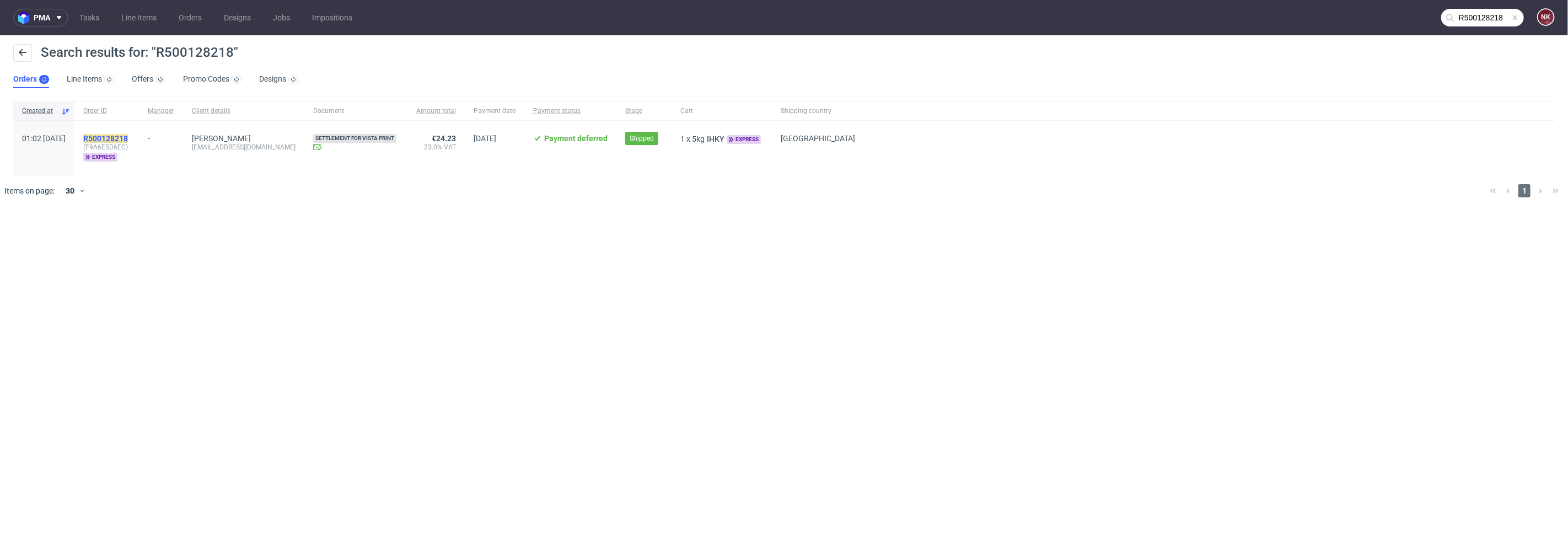
click at [122, 140] on mark "R500128218" at bounding box center [105, 138] width 44 height 9
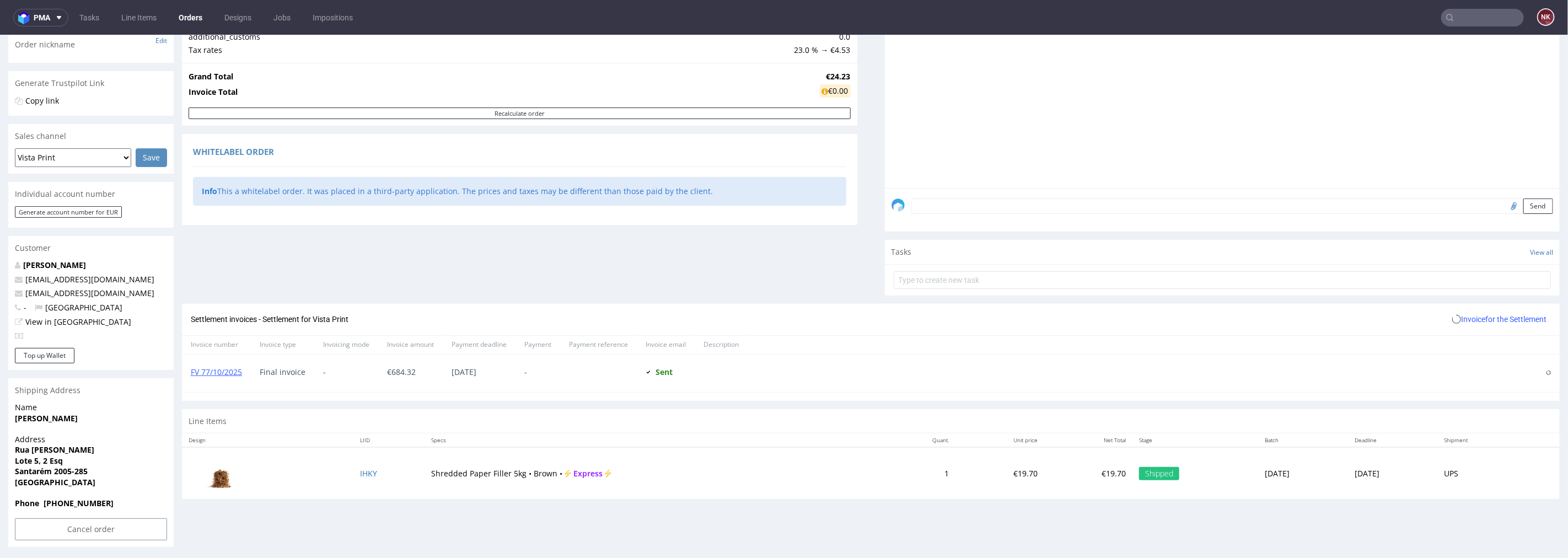
scroll to position [184, 0]
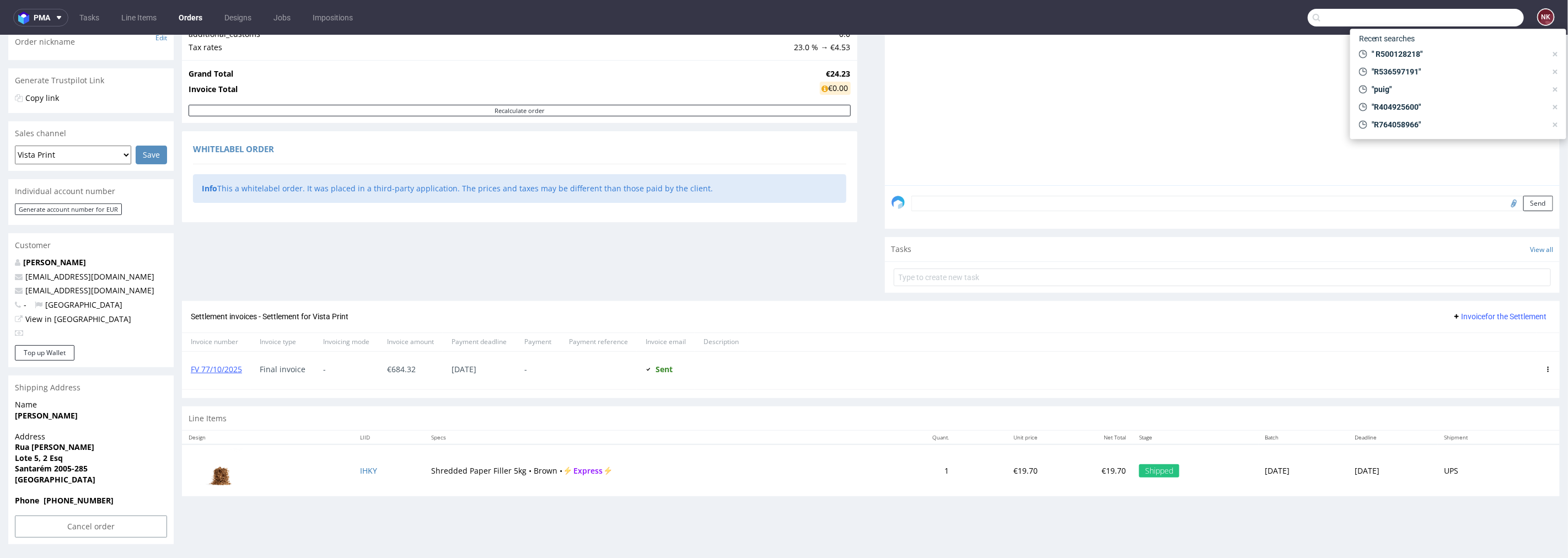
click at [1469, 18] on input "text" at bounding box center [1415, 17] width 216 height 18
paste input "R795651134"
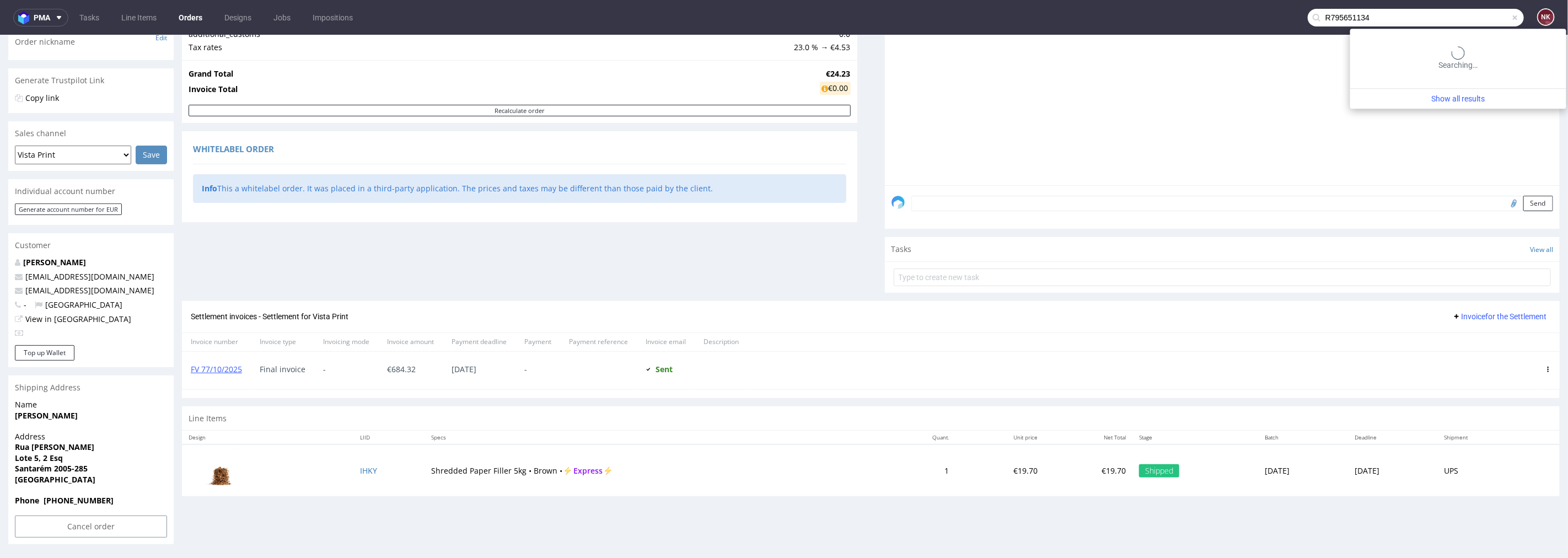
type input "R795651134"
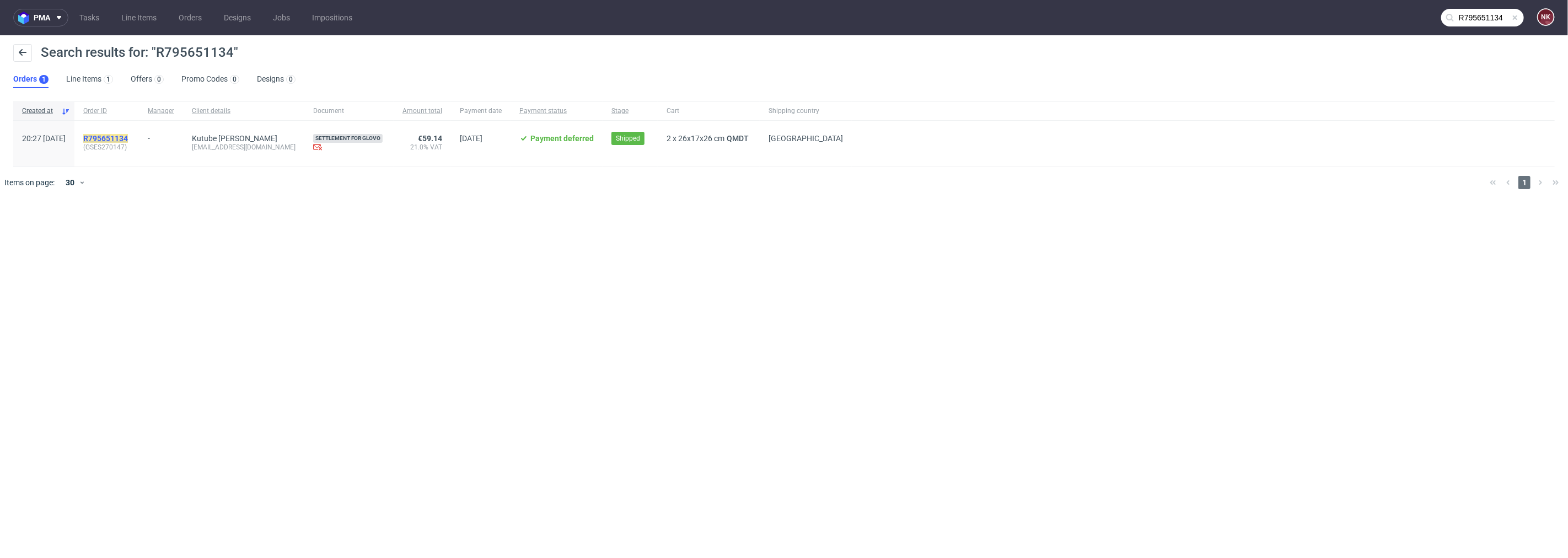
click at [128, 134] on mark "R795651134" at bounding box center [105, 138] width 44 height 9
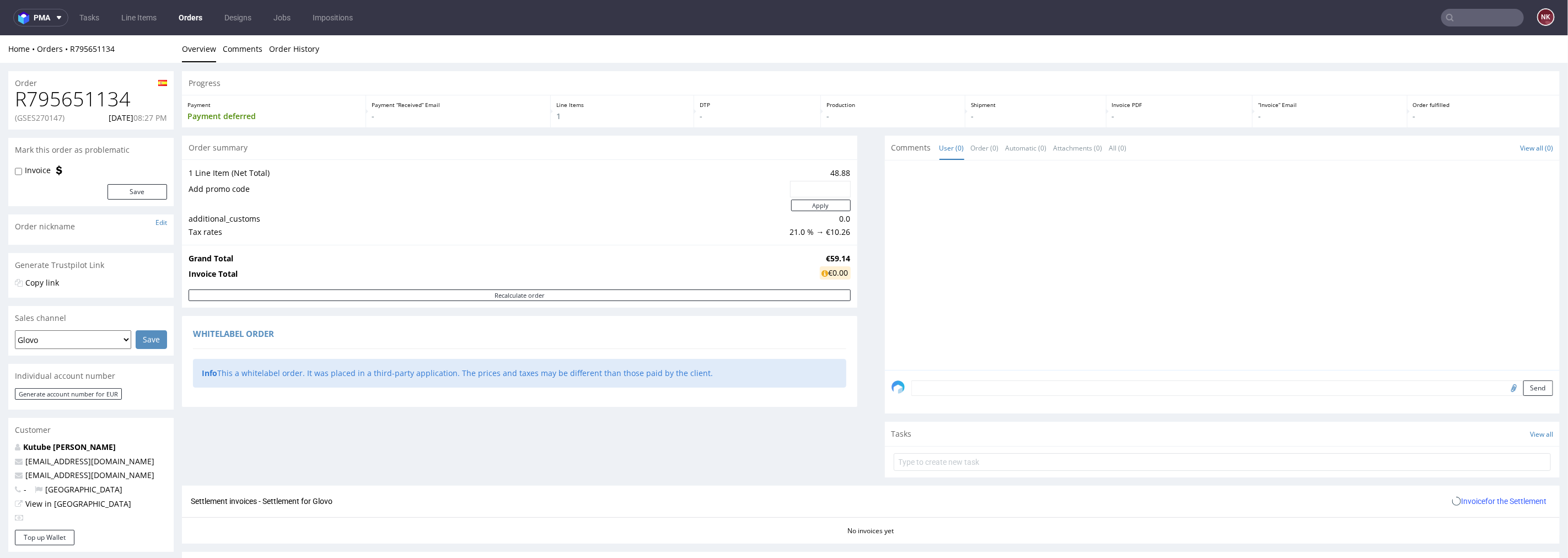
scroll to position [184, 0]
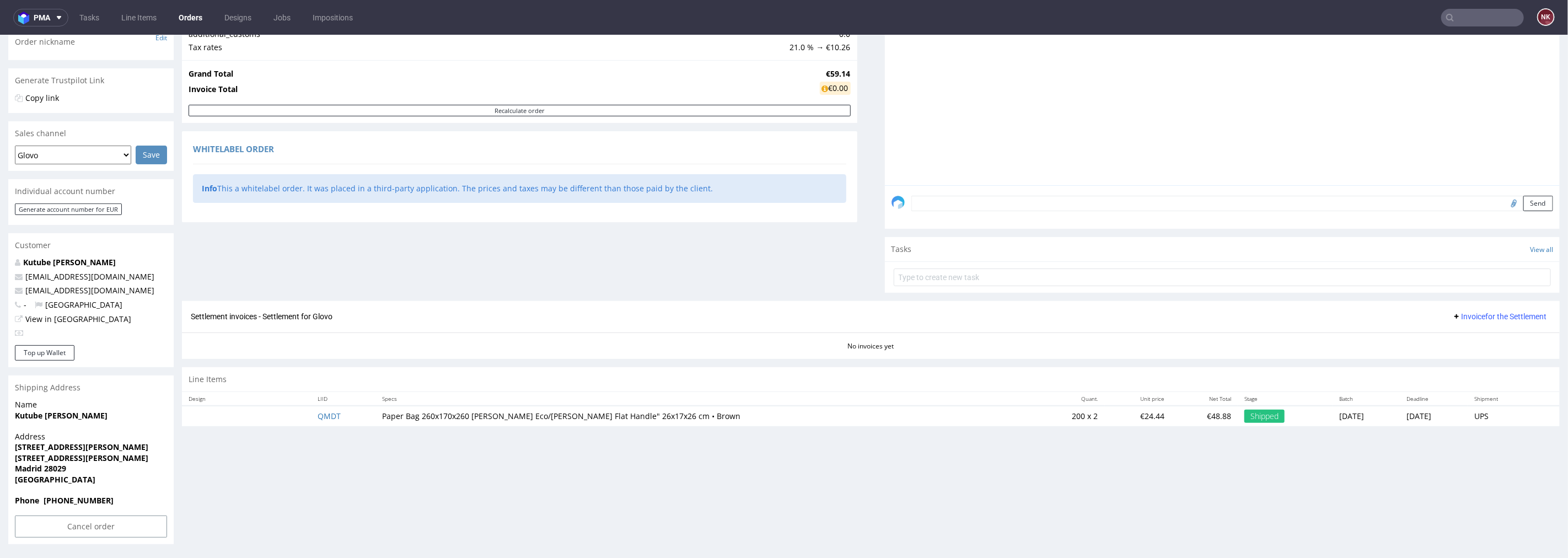
click at [1472, 315] on span "Invoice for the Settlement" at bounding box center [1499, 316] width 94 height 9
click at [1471, 338] on span "Upload" at bounding box center [1484, 339] width 54 height 11
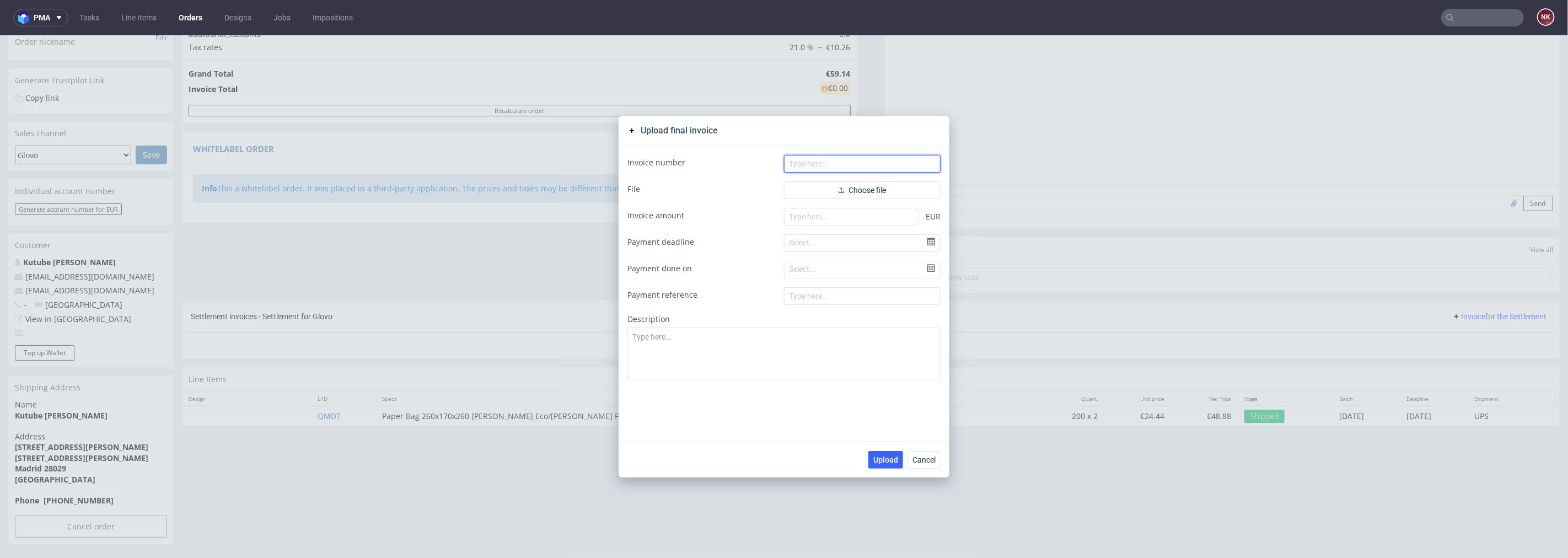
click at [811, 158] on input "text" at bounding box center [862, 163] width 156 height 18
paste input "FV 85/10/2025"
type input "FV 85/10/2025"
click at [822, 188] on button "Choose file" at bounding box center [862, 189] width 156 height 18
click at [842, 238] on input "number" at bounding box center [851, 234] width 135 height 18
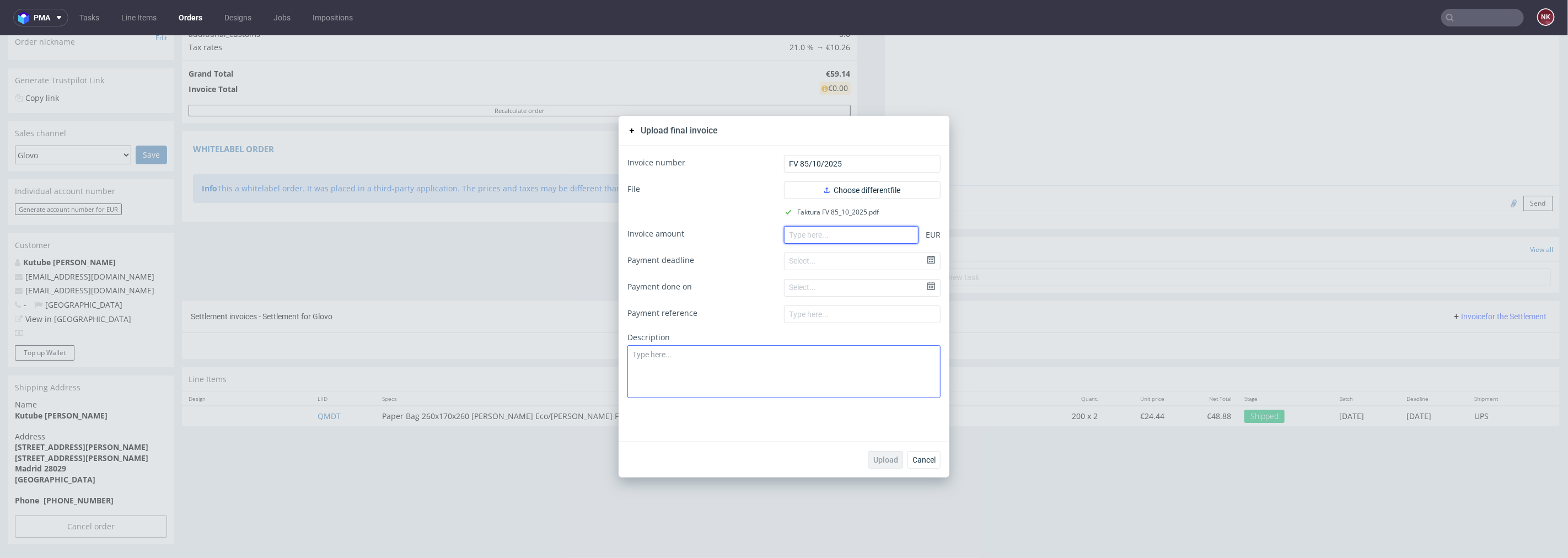
paste input "4328.82"
type input "4328.82"
click at [880, 458] on span "Upload" at bounding box center [886, 459] width 25 height 8
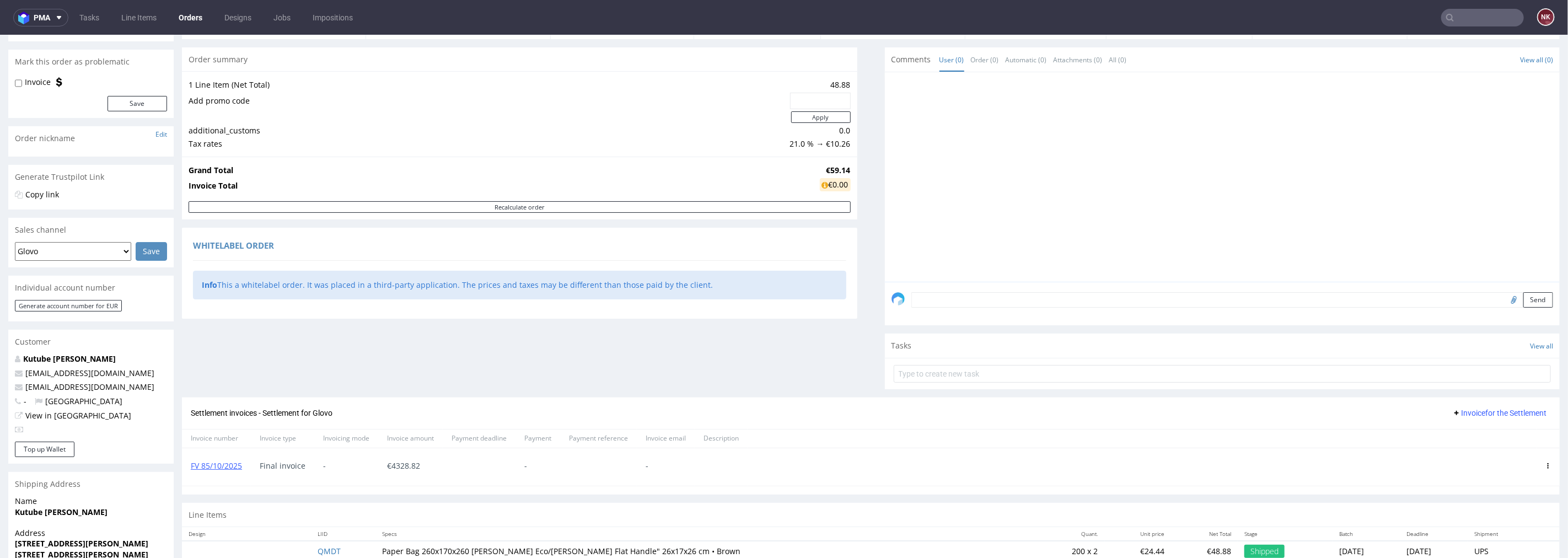
scroll to position [184, 0]
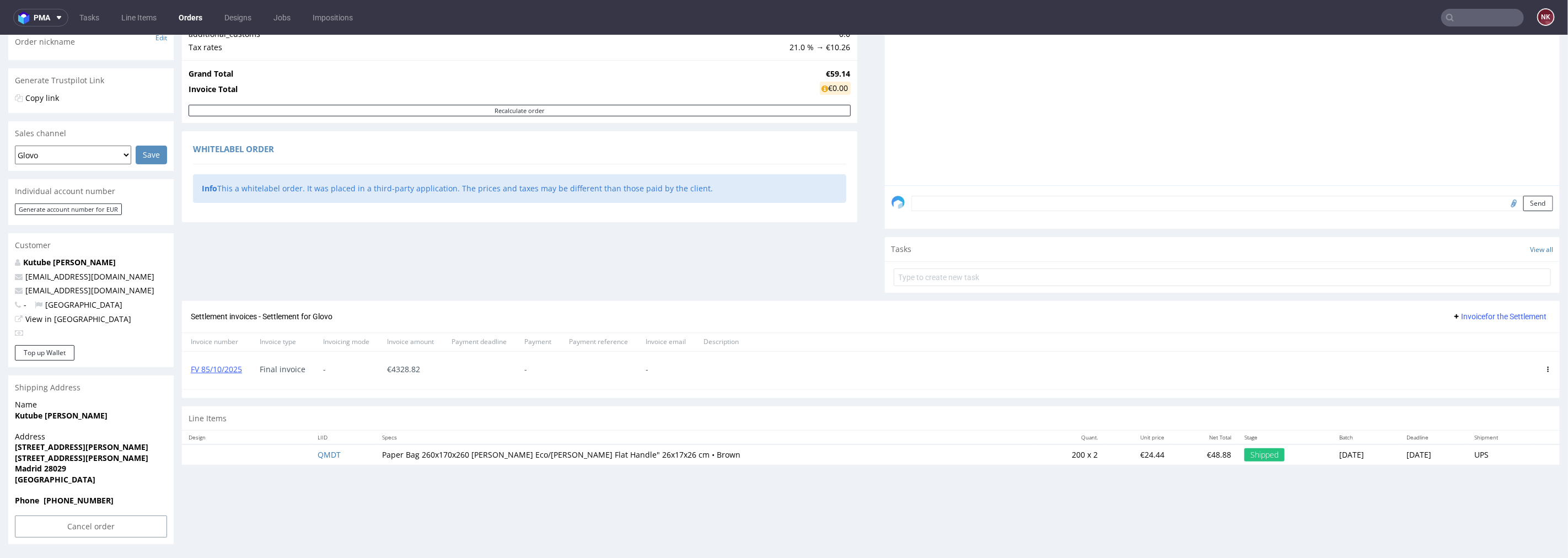
click at [1547, 368] on use at bounding box center [1548, 368] width 2 height 5
click at [1477, 469] on span "Delete invoice" at bounding box center [1503, 468] width 67 height 11
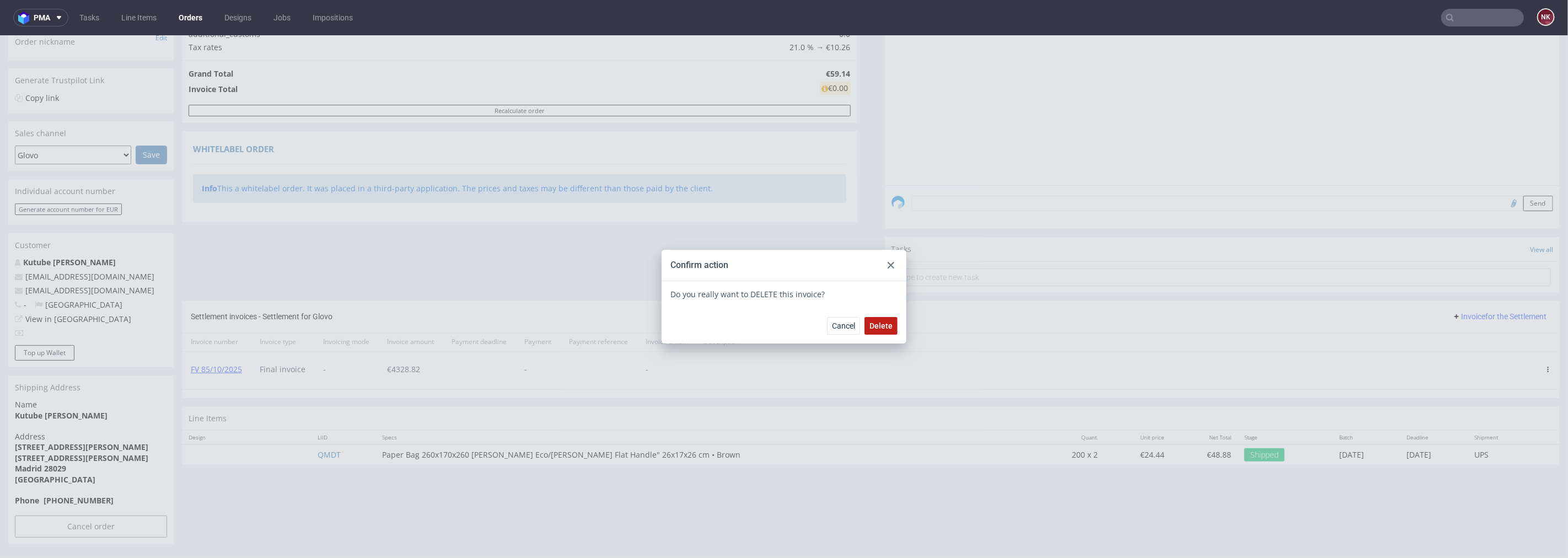
click at [864, 320] on button "Delete" at bounding box center [881, 325] width 33 height 18
click at [887, 262] on icon at bounding box center [891, 264] width 7 height 7
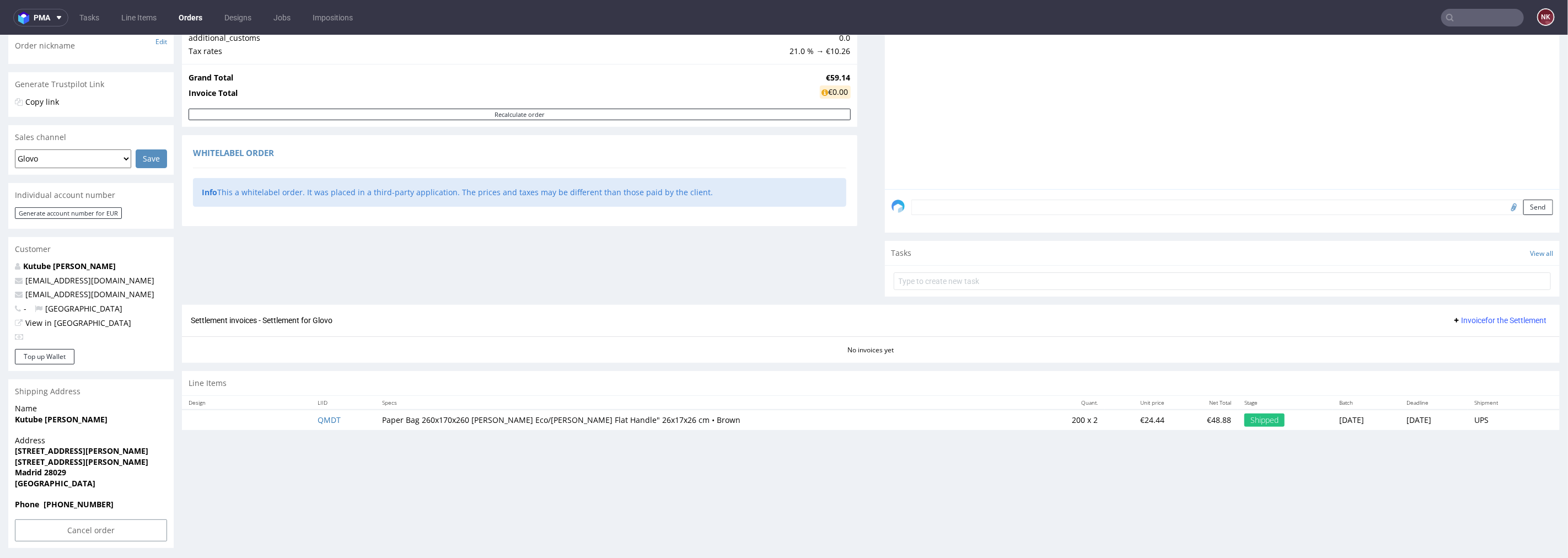
scroll to position [184, 0]
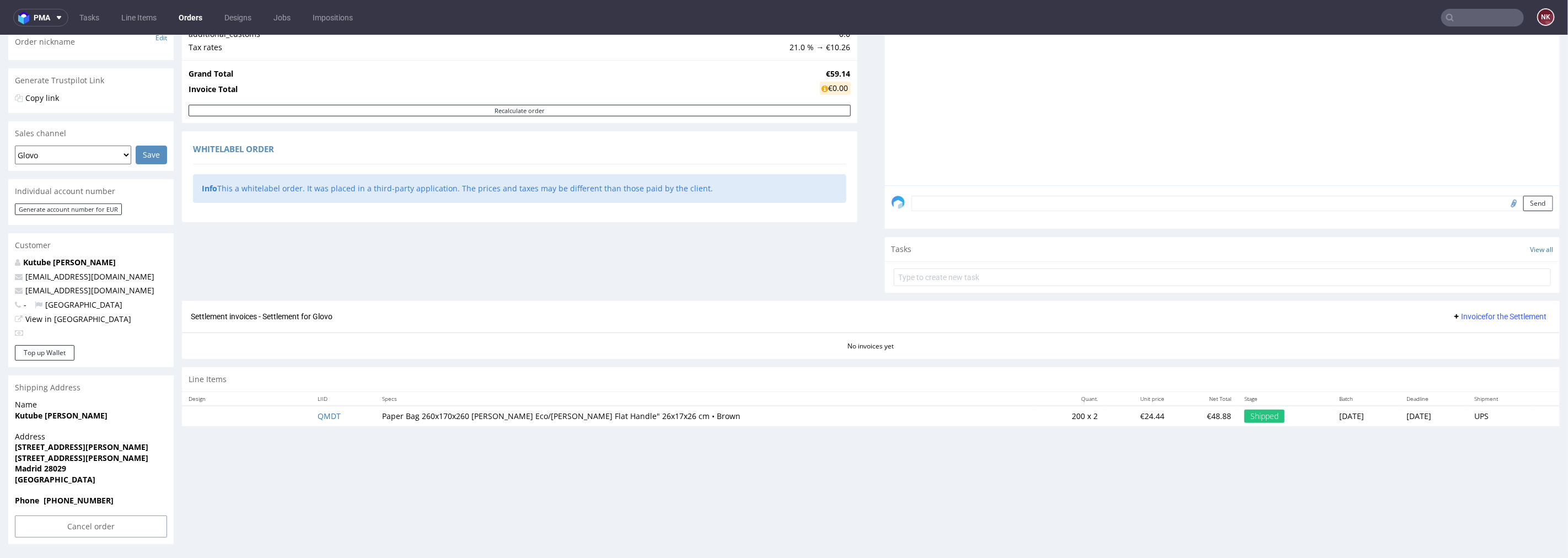
click at [1462, 316] on span "Invoice for the Settlement" at bounding box center [1499, 316] width 94 height 9
click at [1466, 360] on span "Add corrective" at bounding box center [1485, 360] width 55 height 11
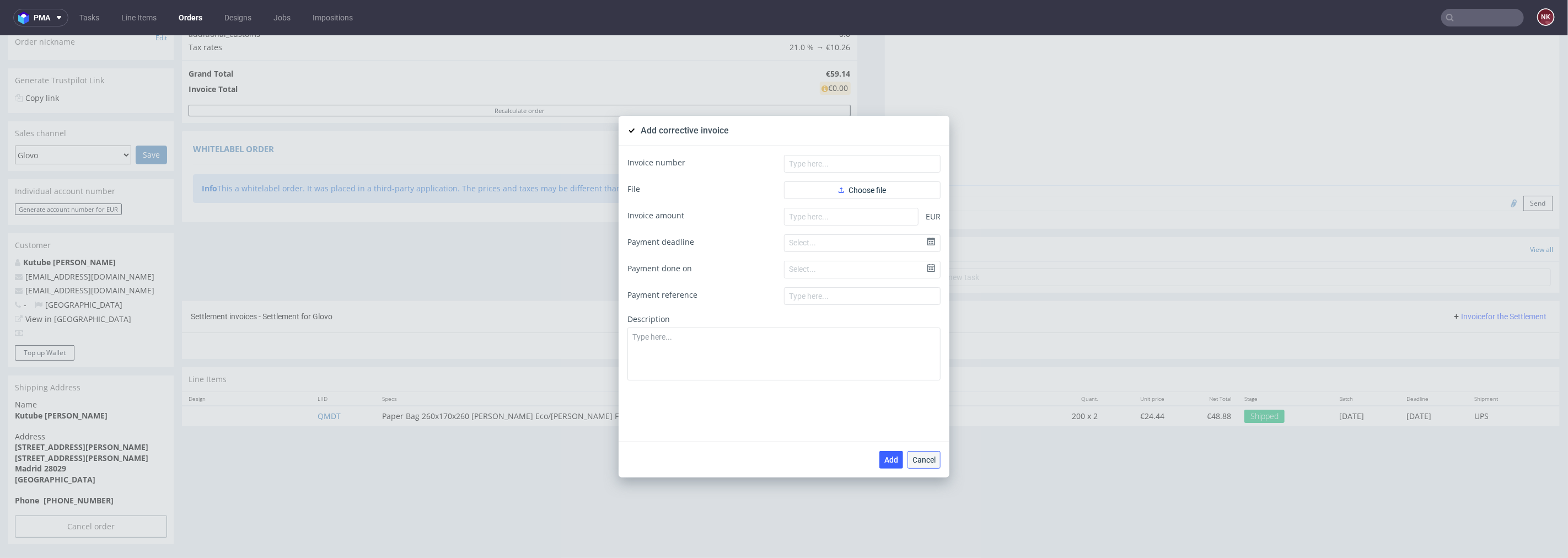
click at [921, 455] on span "Cancel" at bounding box center [924, 459] width 23 height 8
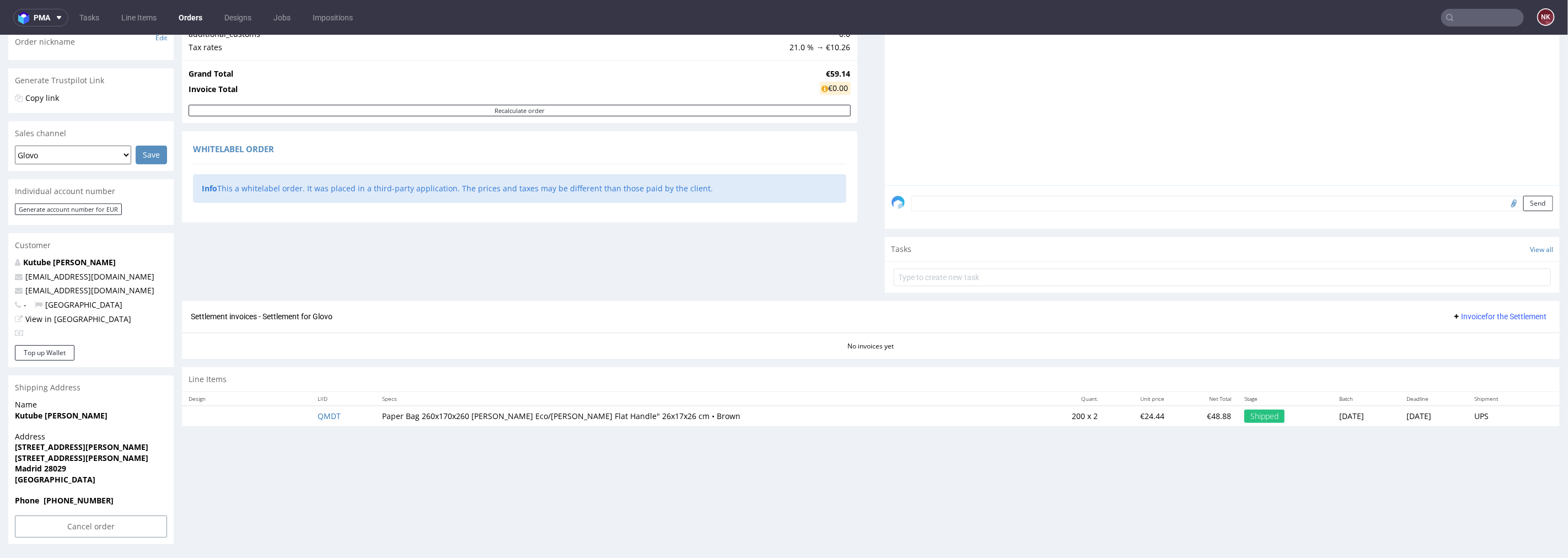
click at [1460, 309] on button "Invoice for the Settlement" at bounding box center [1499, 316] width 103 height 13
click at [1466, 335] on span "Upload" at bounding box center [1484, 339] width 54 height 11
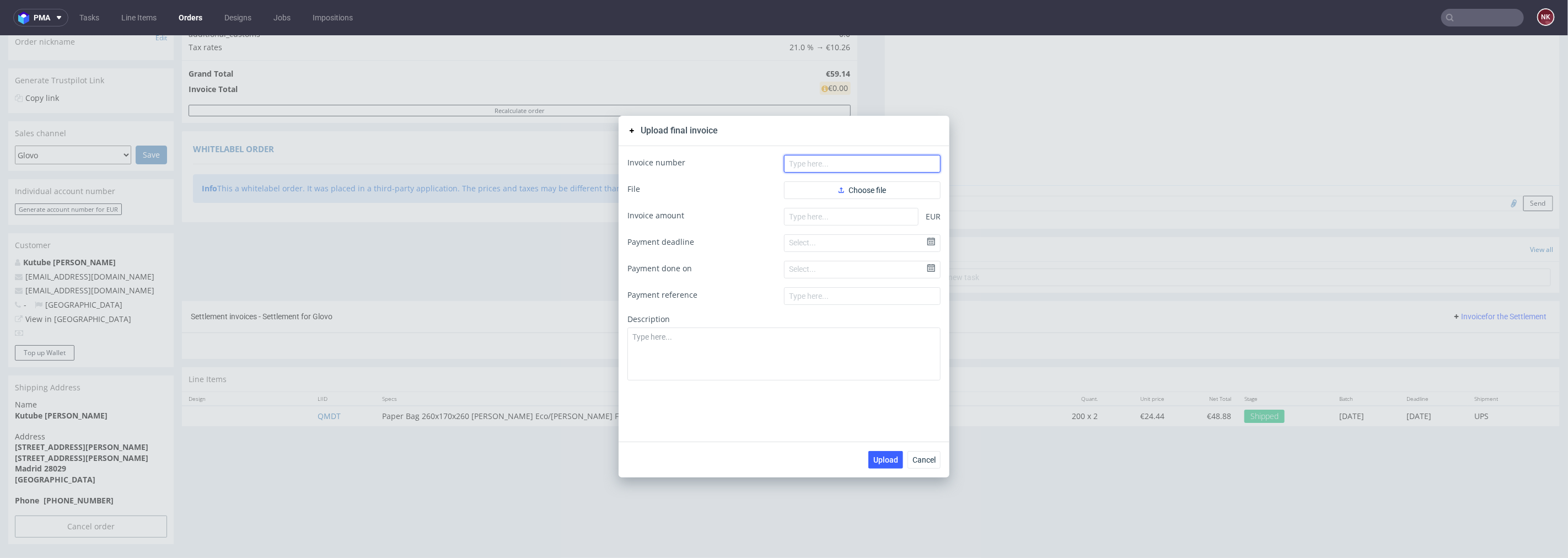
click at [811, 166] on input "text" at bounding box center [862, 163] width 156 height 18
paste input "FV 85/10/2025"
type input "FV 85/10/2025"
click at [819, 189] on button "Choose file" at bounding box center [862, 189] width 156 height 18
click at [873, 234] on input "number" at bounding box center [851, 234] width 135 height 18
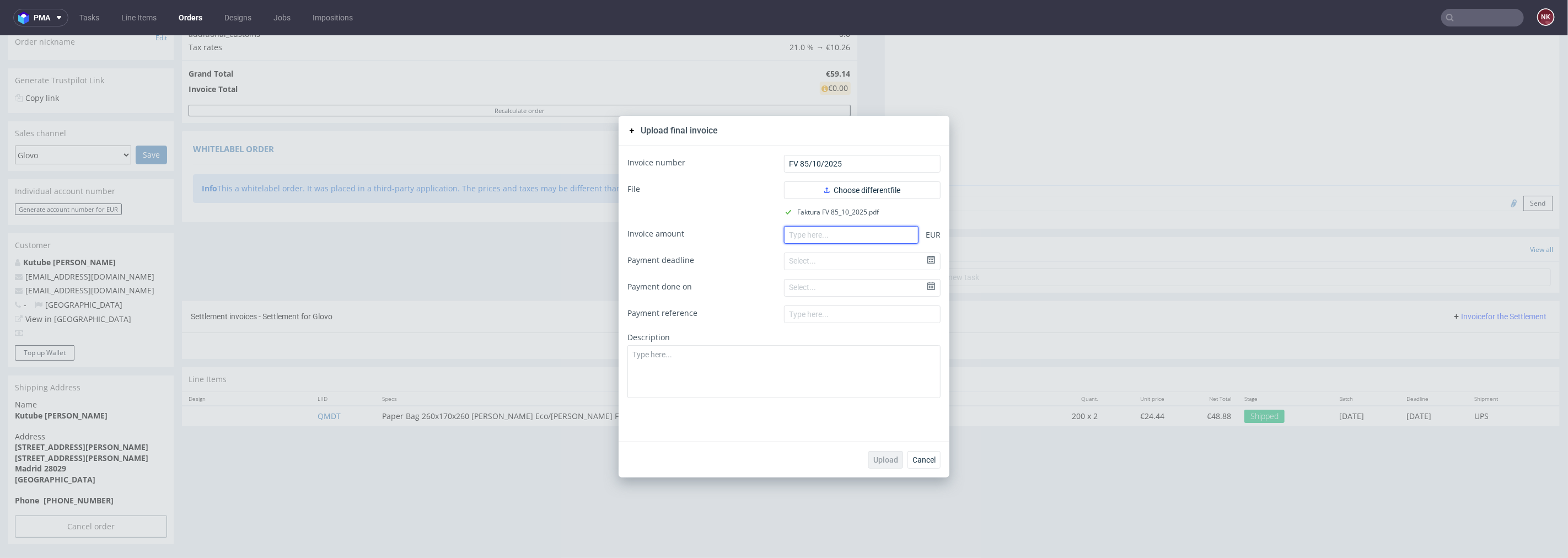
paste input "4328.82"
type input "4328.82"
click at [889, 462] on span "Upload" at bounding box center [886, 459] width 25 height 8
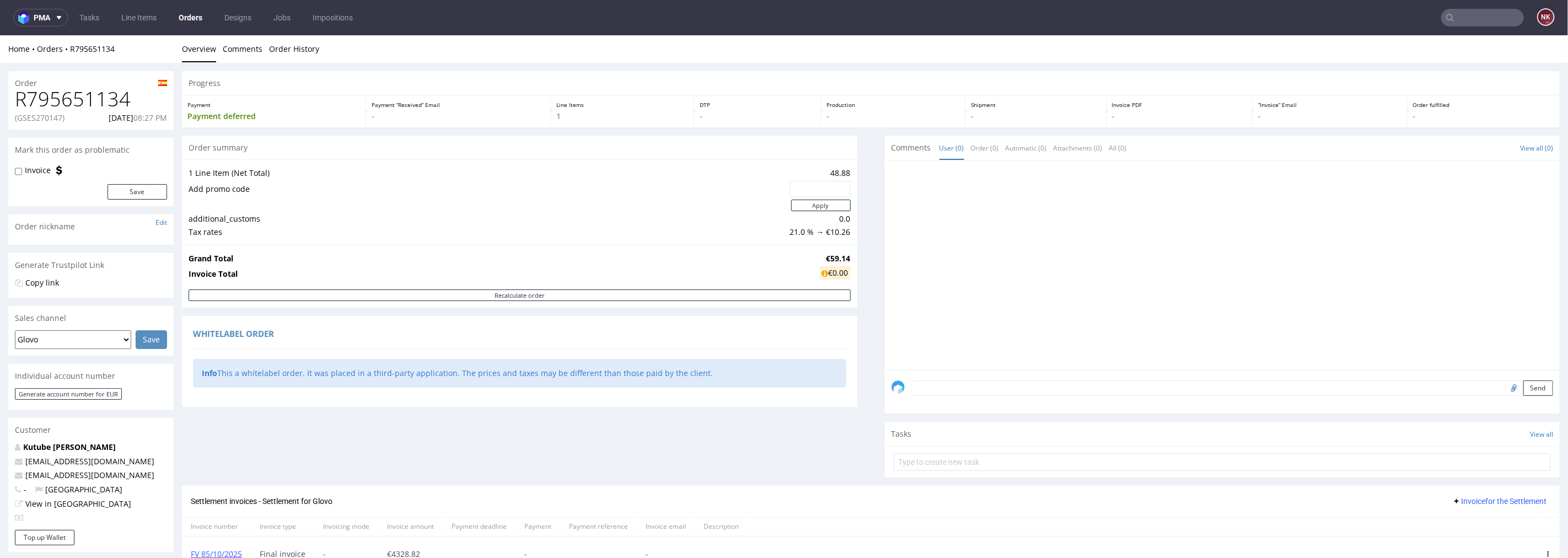
click at [1458, 18] on input "text" at bounding box center [1483, 17] width 83 height 18
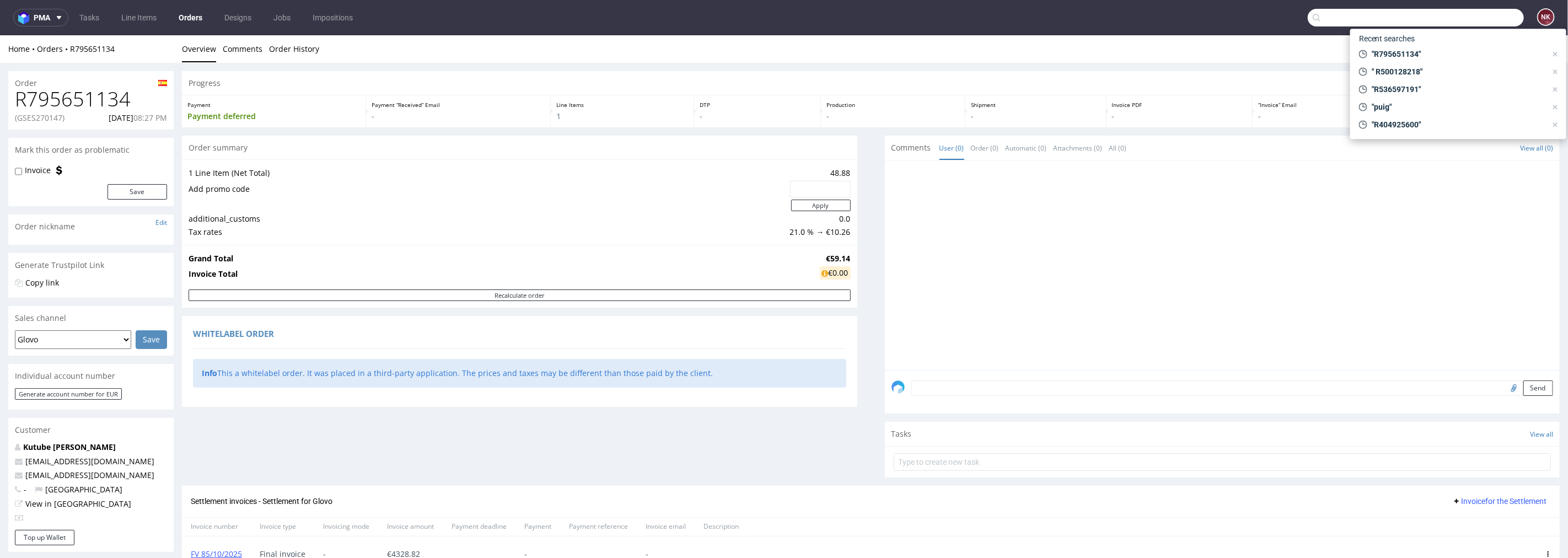
paste input "R110473805"
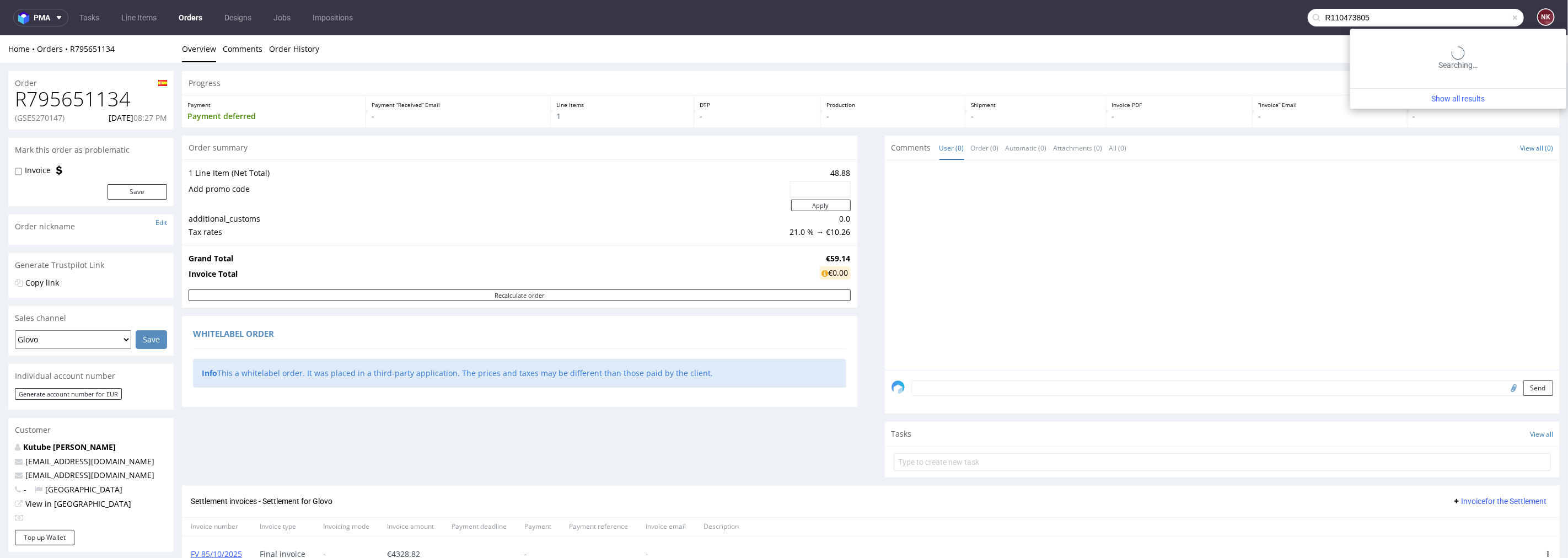
type input "R110473805"
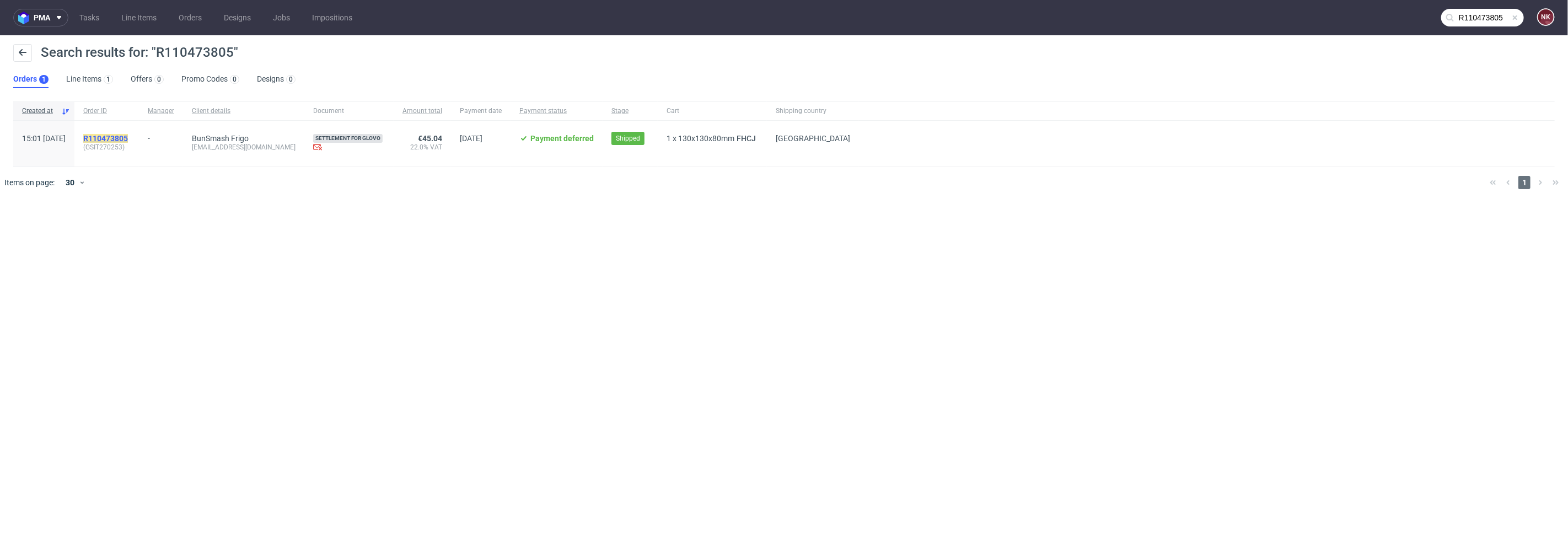
click at [128, 138] on mark "R110473805" at bounding box center [105, 138] width 44 height 9
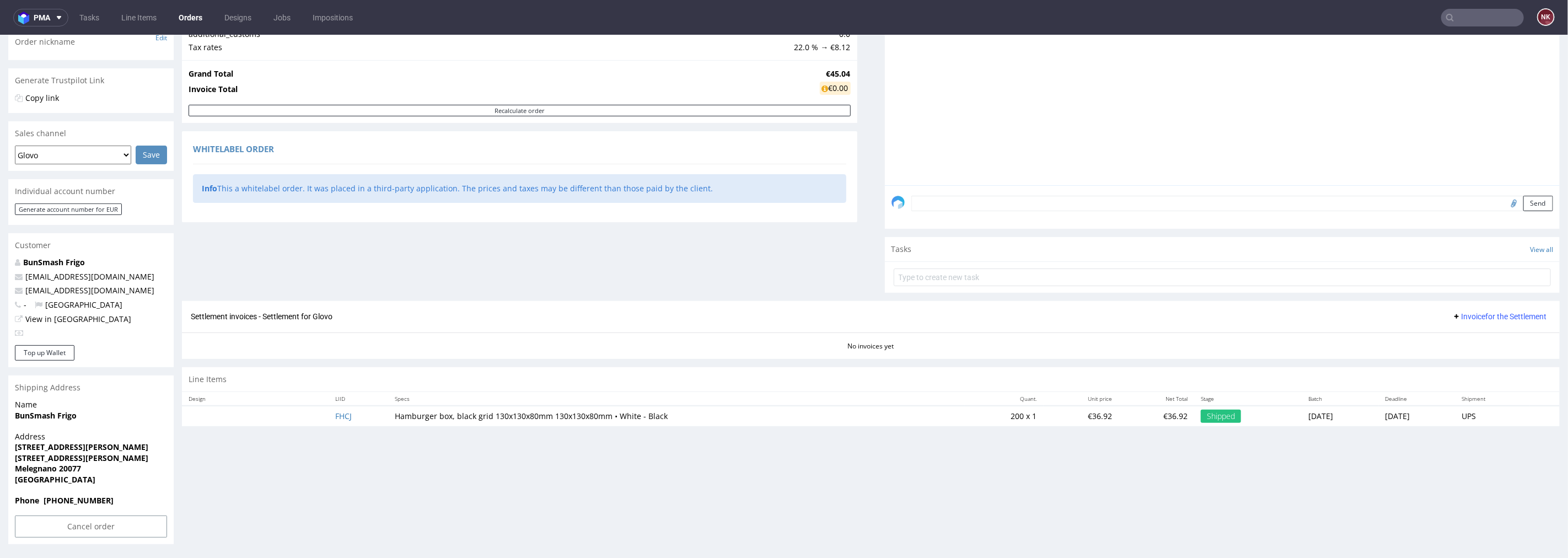
scroll to position [3, 0]
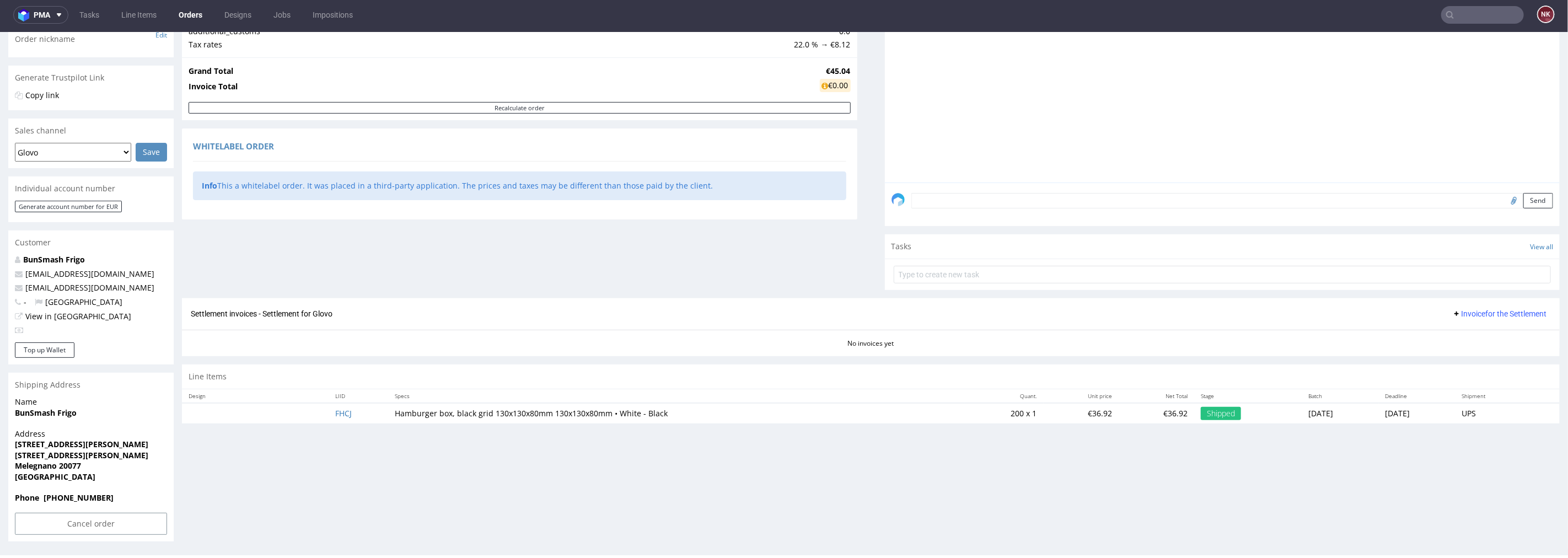
click at [1468, 318] on button "Invoice for the Settlement" at bounding box center [1499, 313] width 103 height 13
click at [1471, 340] on span "Upload" at bounding box center [1484, 336] width 54 height 11
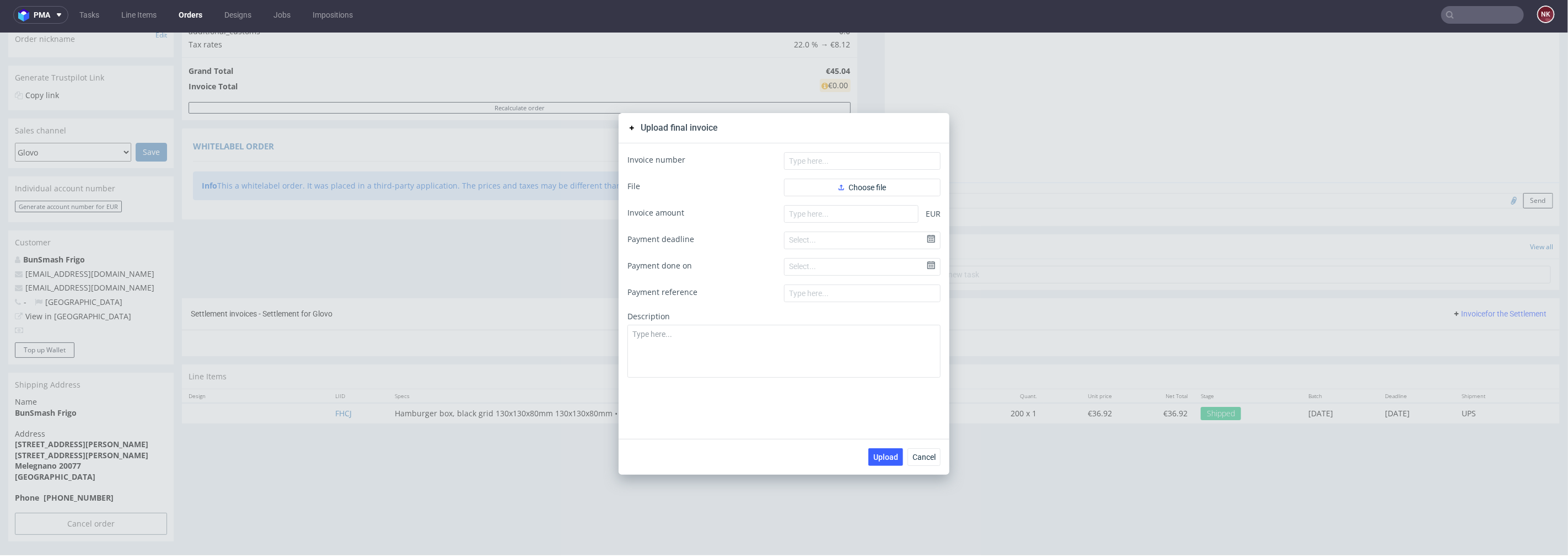
click at [847, 197] on form "Invoice number File Choose file Invoice amount EUR Payment deadline Select... P…" at bounding box center [784, 264] width 313 height 225
click at [847, 184] on span "Choose file" at bounding box center [863, 187] width 47 height 8
click at [855, 161] on input "text" at bounding box center [862, 160] width 156 height 18
paste input "FV 86/10/2025"
type input "FV 86/10/2025"
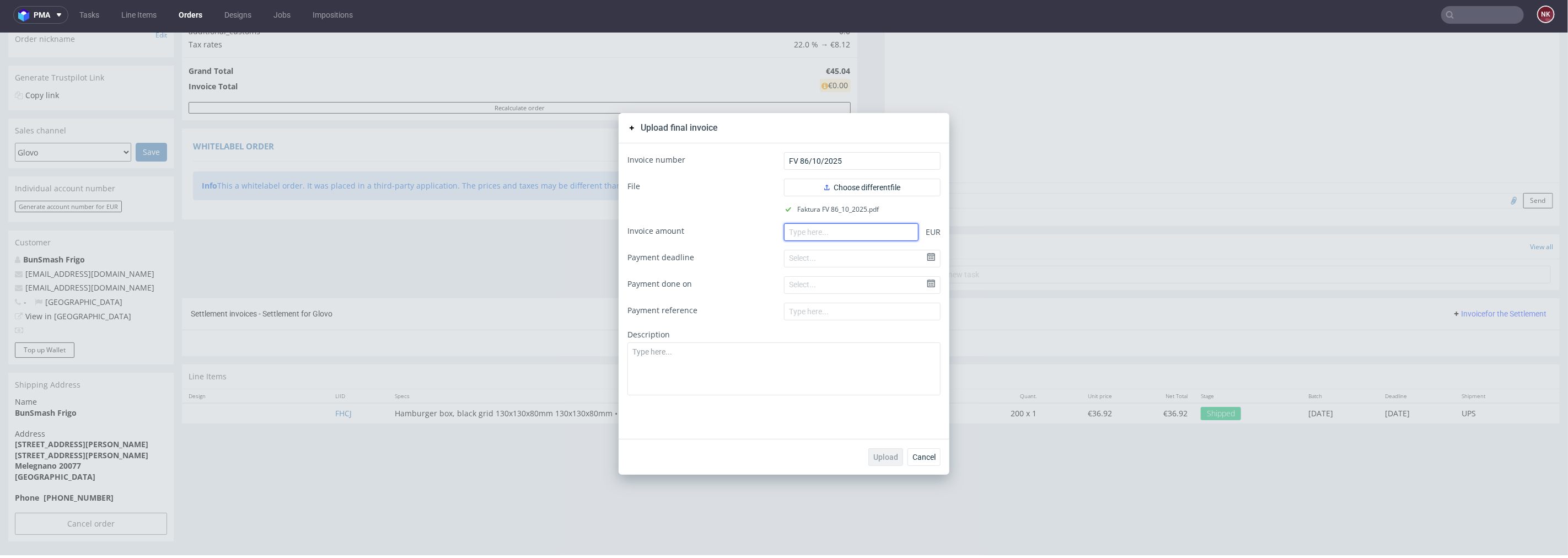
click at [873, 229] on input "number" at bounding box center [851, 231] width 135 height 18
paste input "1993.33"
type input "1993.33"
click at [881, 457] on span "Upload" at bounding box center [886, 456] width 25 height 8
click at [917, 459] on span "Cancel" at bounding box center [924, 456] width 23 height 8
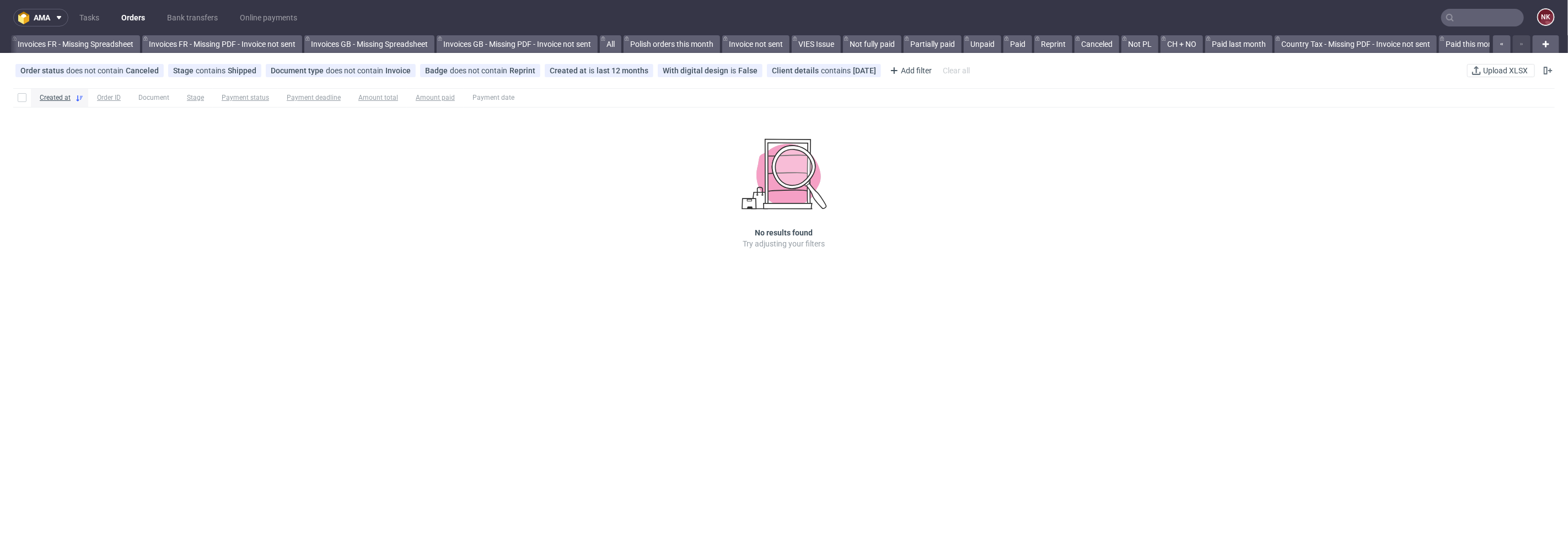
scroll to position [0, 1541]
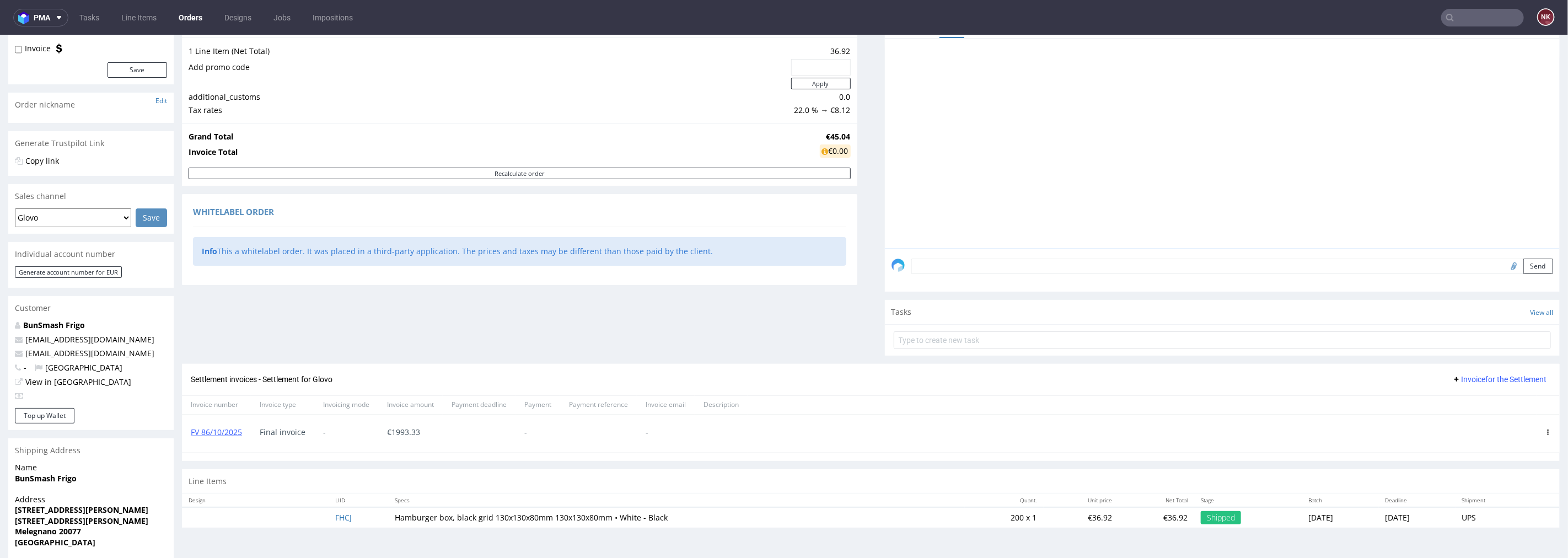
scroll to position [184, 0]
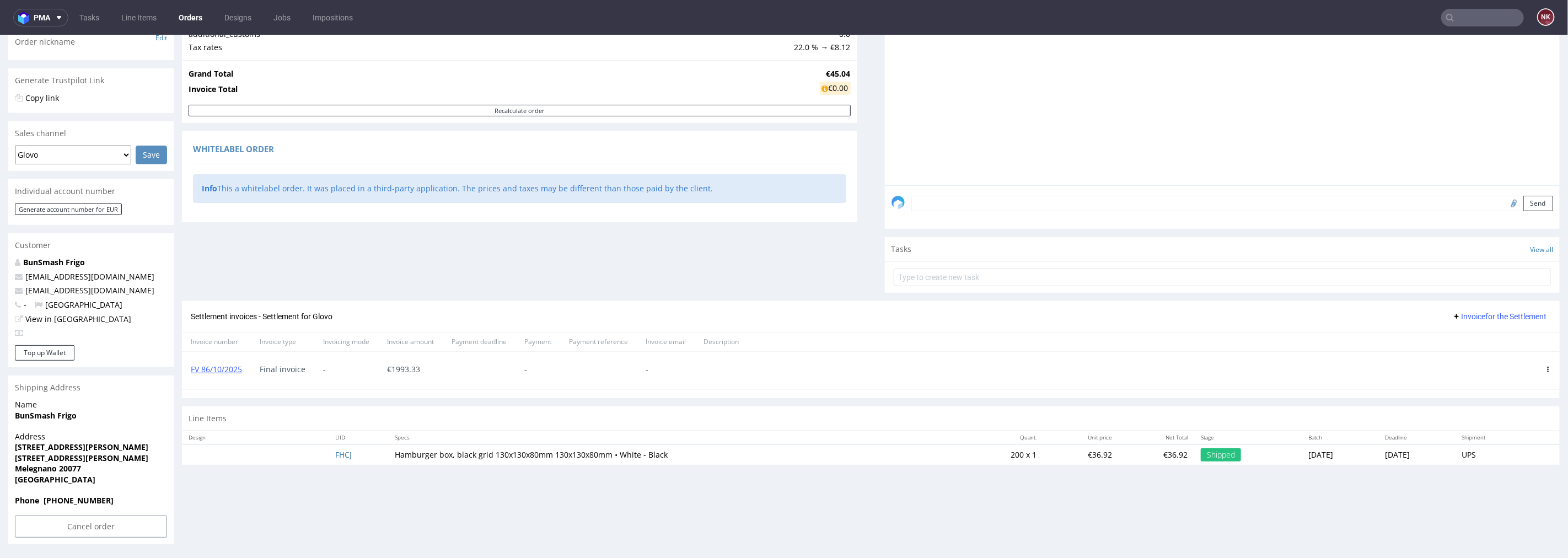
click at [1495, 19] on input "text" at bounding box center [1483, 17] width 83 height 18
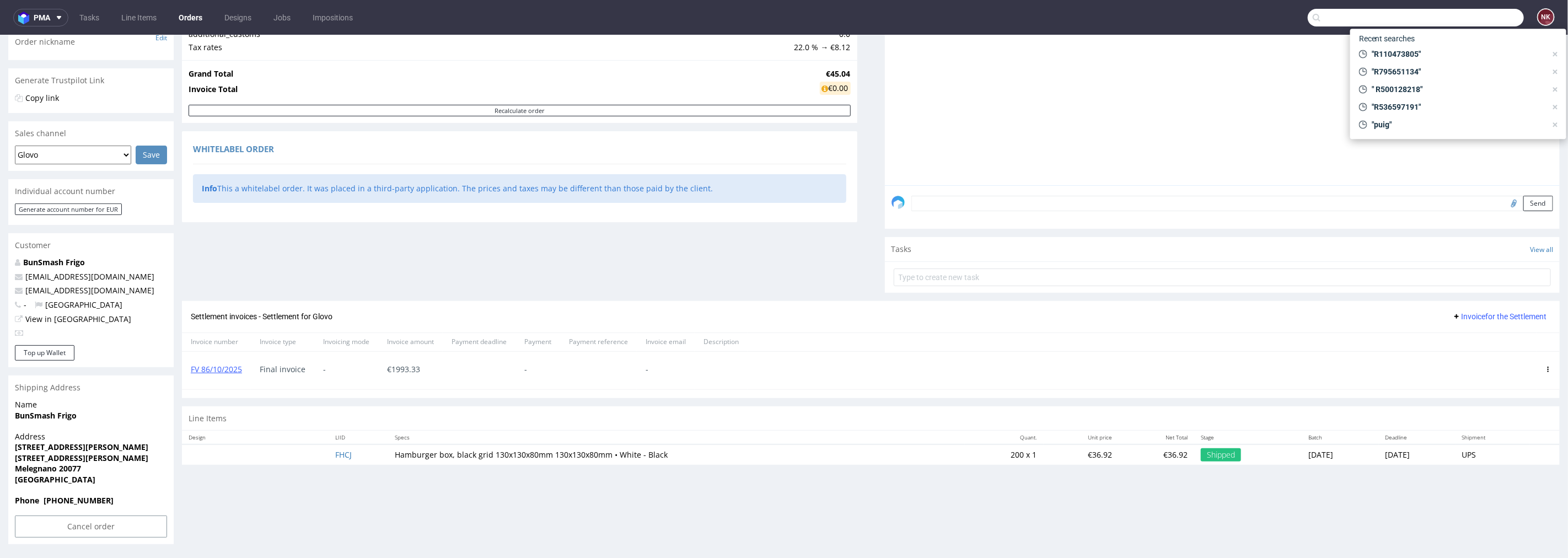
paste input "R015171318"
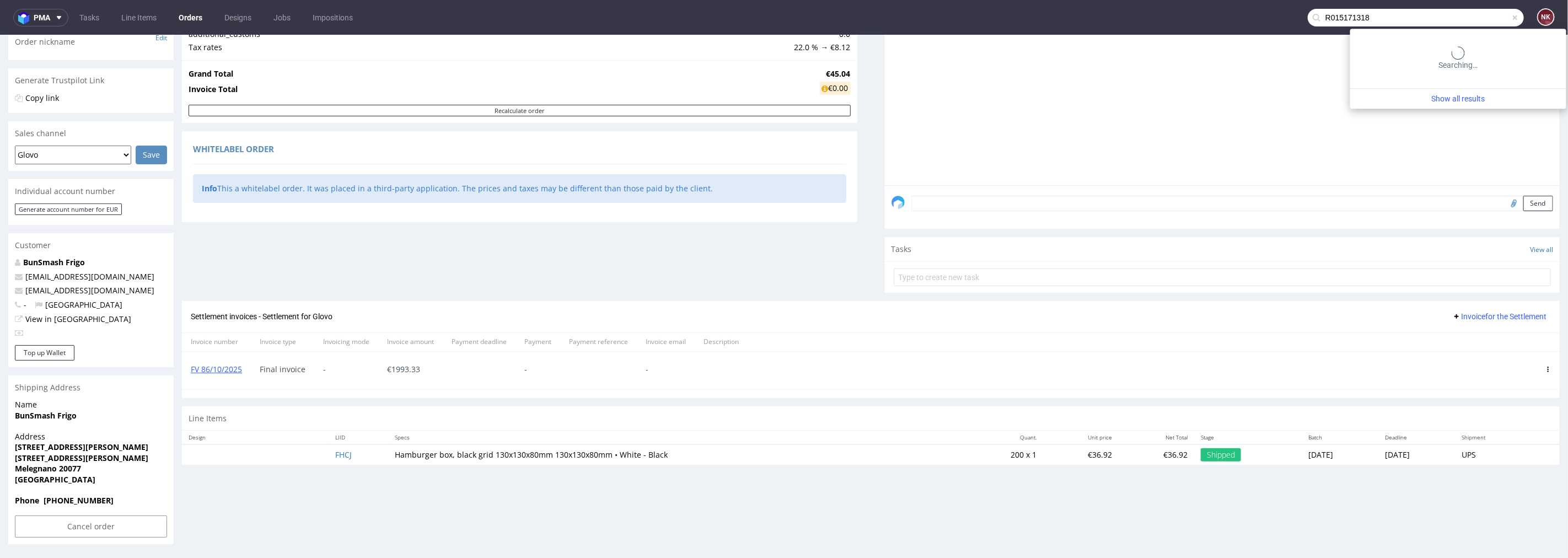
type input "R015171318"
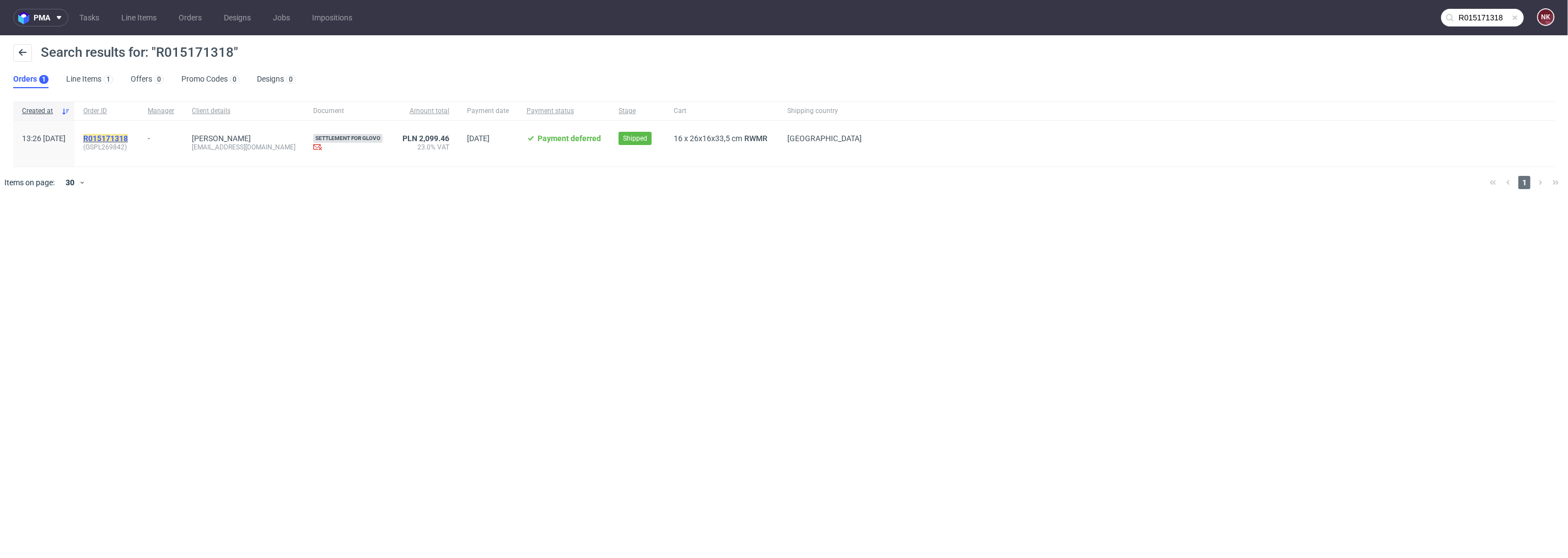
click at [128, 136] on mark "R015171318" at bounding box center [105, 138] width 44 height 9
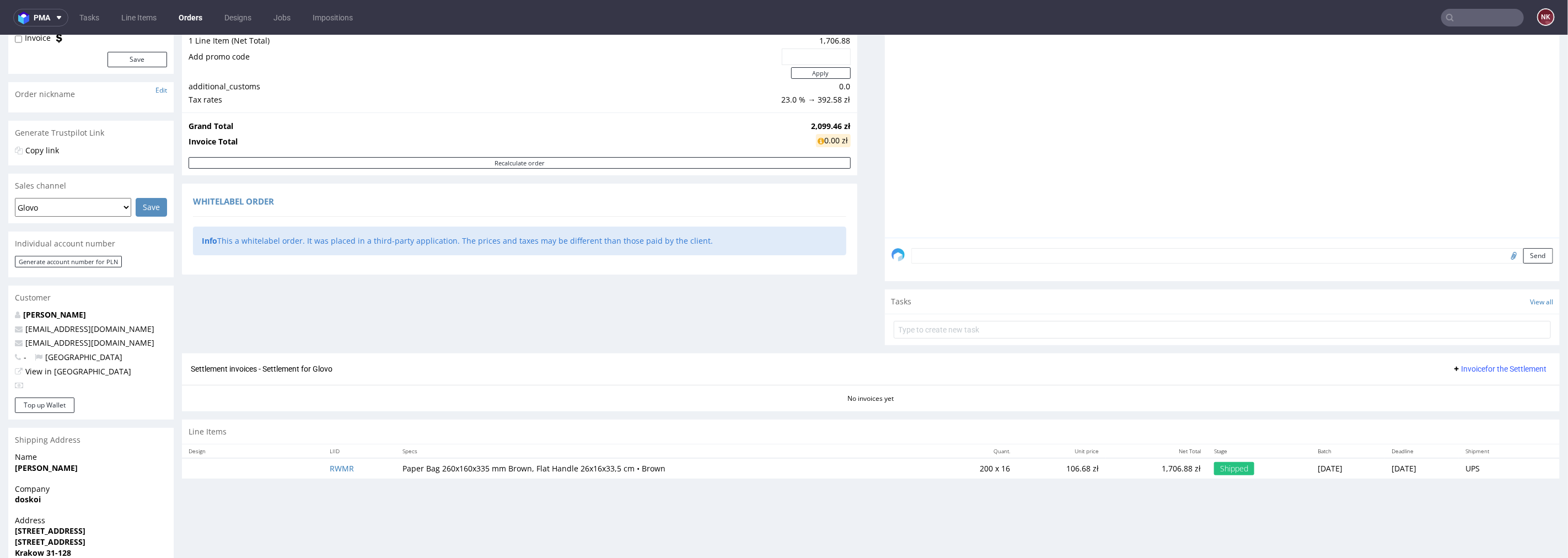
scroll to position [216, 0]
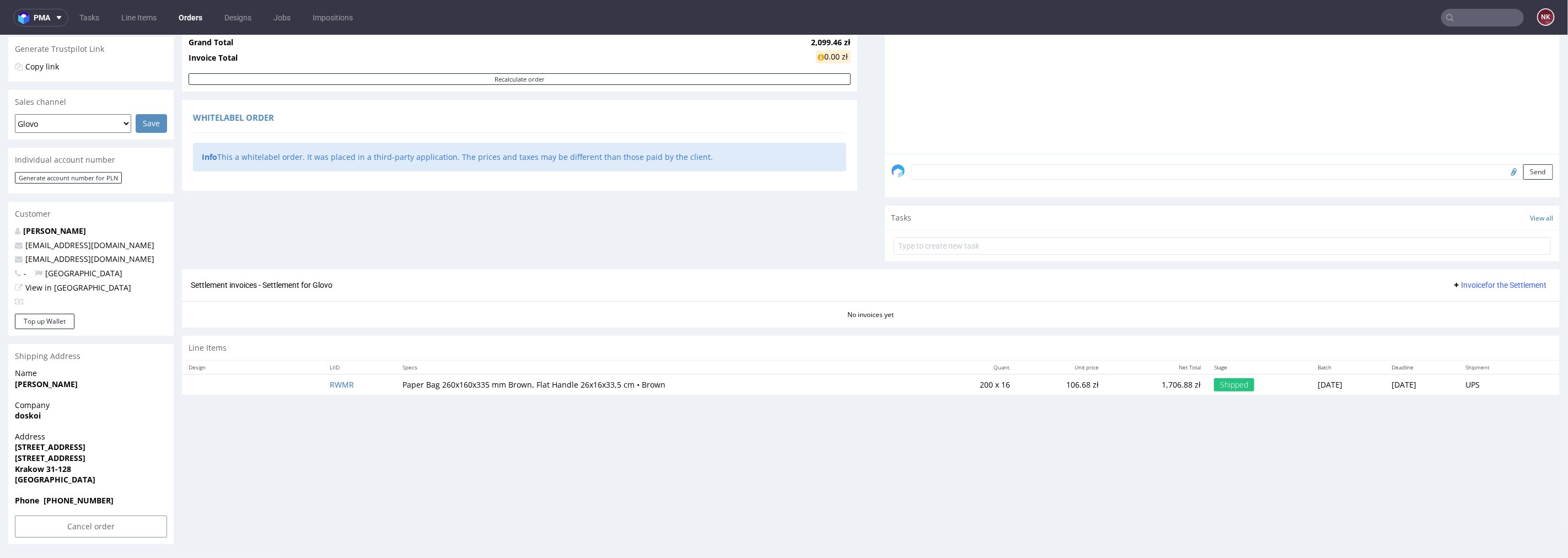
click at [1475, 287] on span "Invoice for the Settlement" at bounding box center [1499, 284] width 94 height 9
click at [1475, 304] on span "Upload" at bounding box center [1484, 307] width 54 height 11
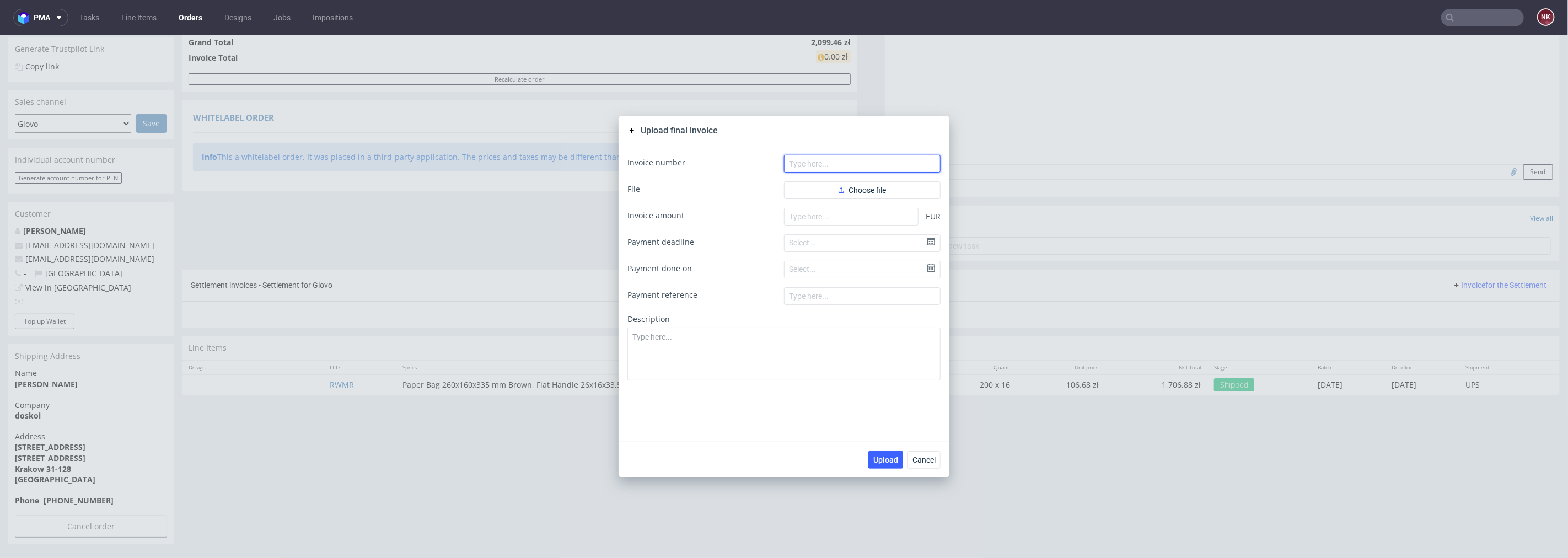
click at [888, 155] on input "text" at bounding box center [862, 163] width 156 height 18
paste input "FV 87/10/2025"
type input "FV 87/10/2025"
click at [860, 191] on span "Choose file" at bounding box center [863, 189] width 47 height 8
click at [845, 227] on input "number" at bounding box center [851, 234] width 135 height 18
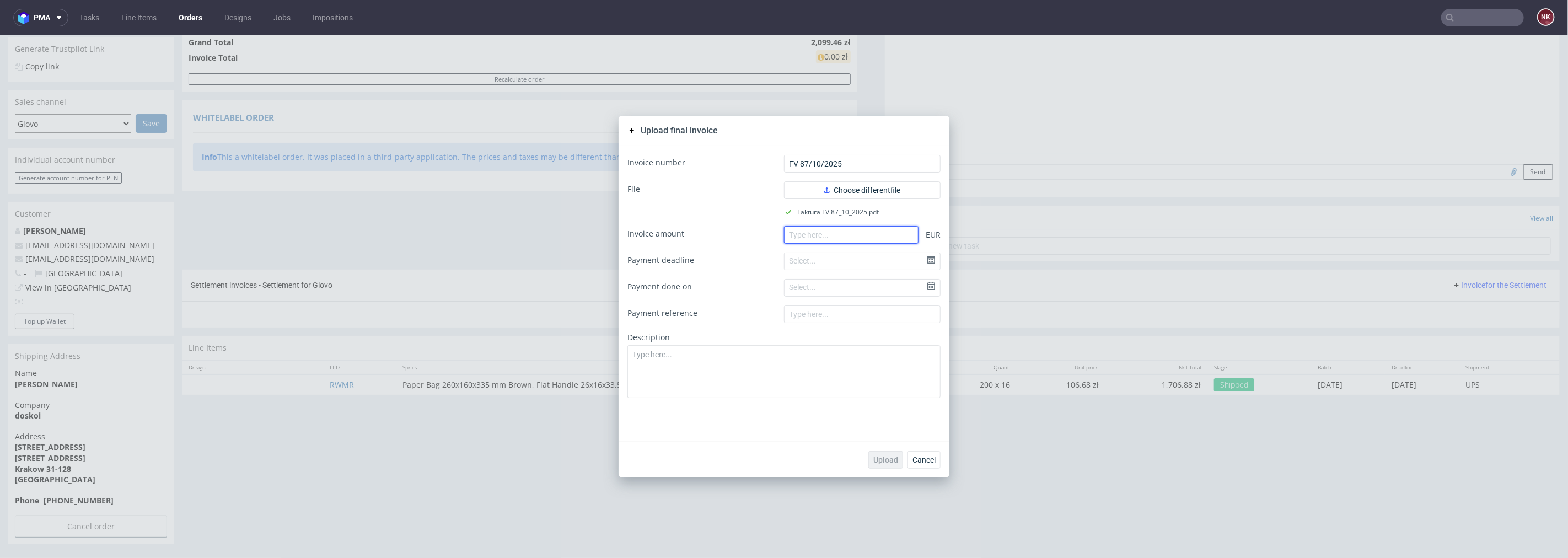
paste input "1087.48"
type input "1087.48"
click at [881, 460] on span "Upload" at bounding box center [886, 459] width 25 height 8
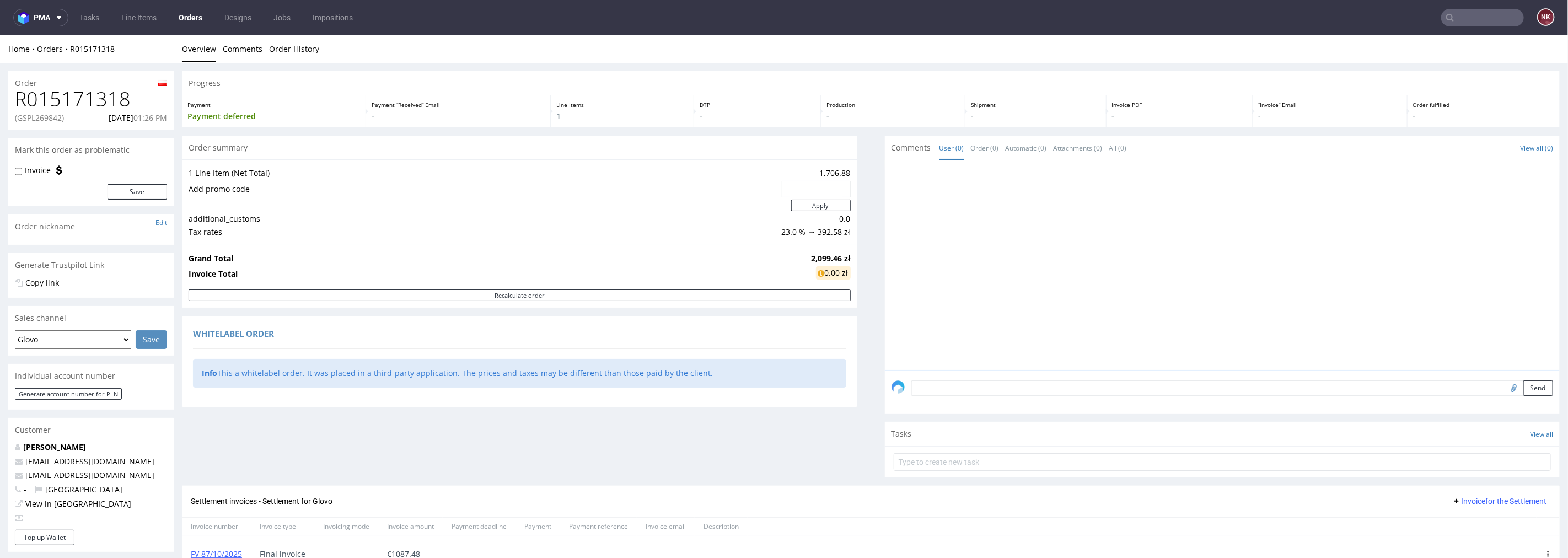
scroll to position [216, 0]
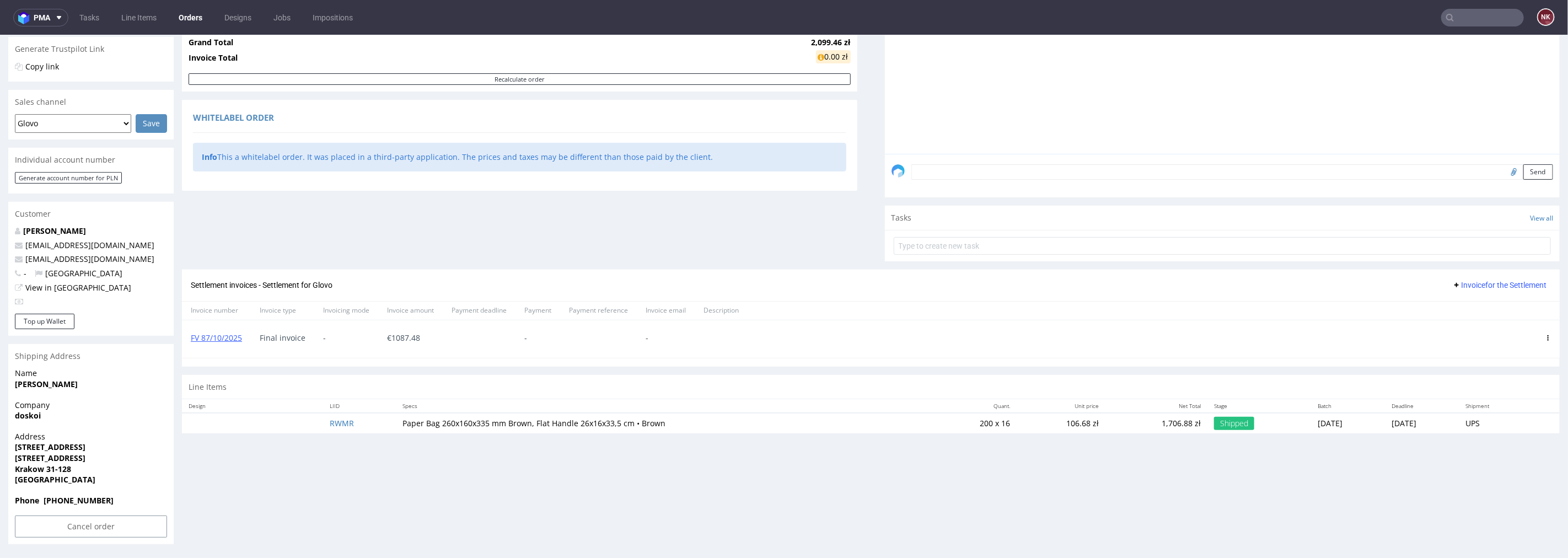
click at [1461, 15] on input "text" at bounding box center [1483, 17] width 83 height 18
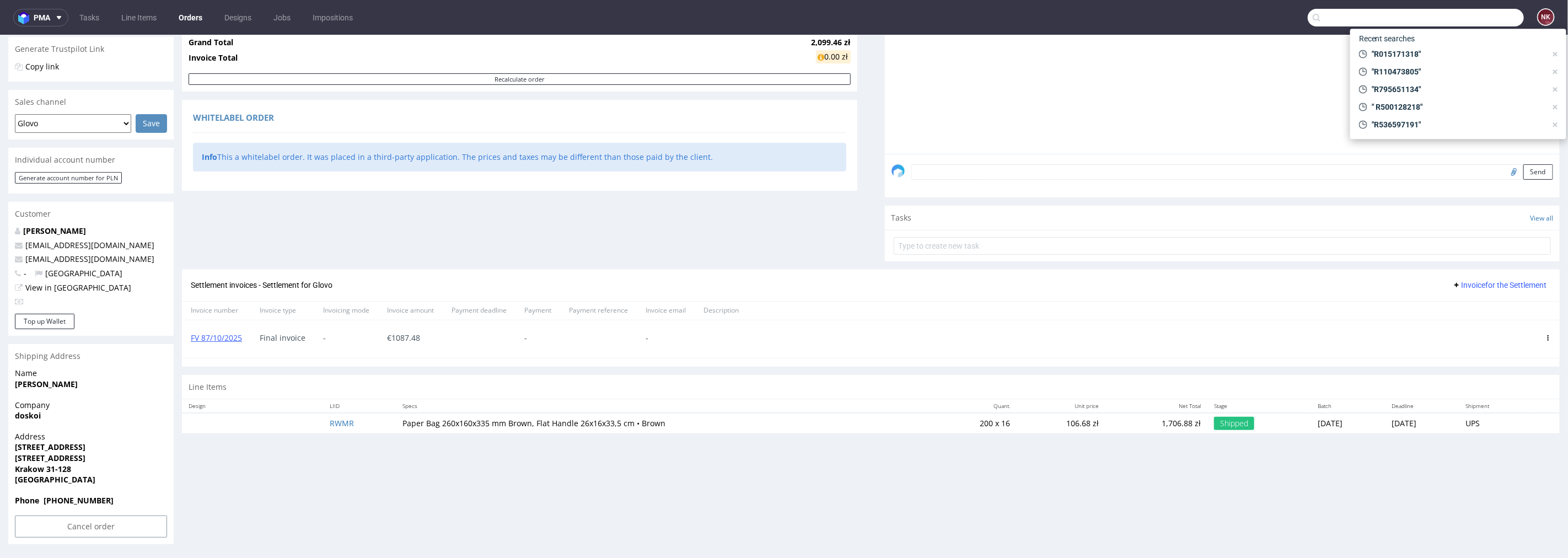
paste input "R814740433"
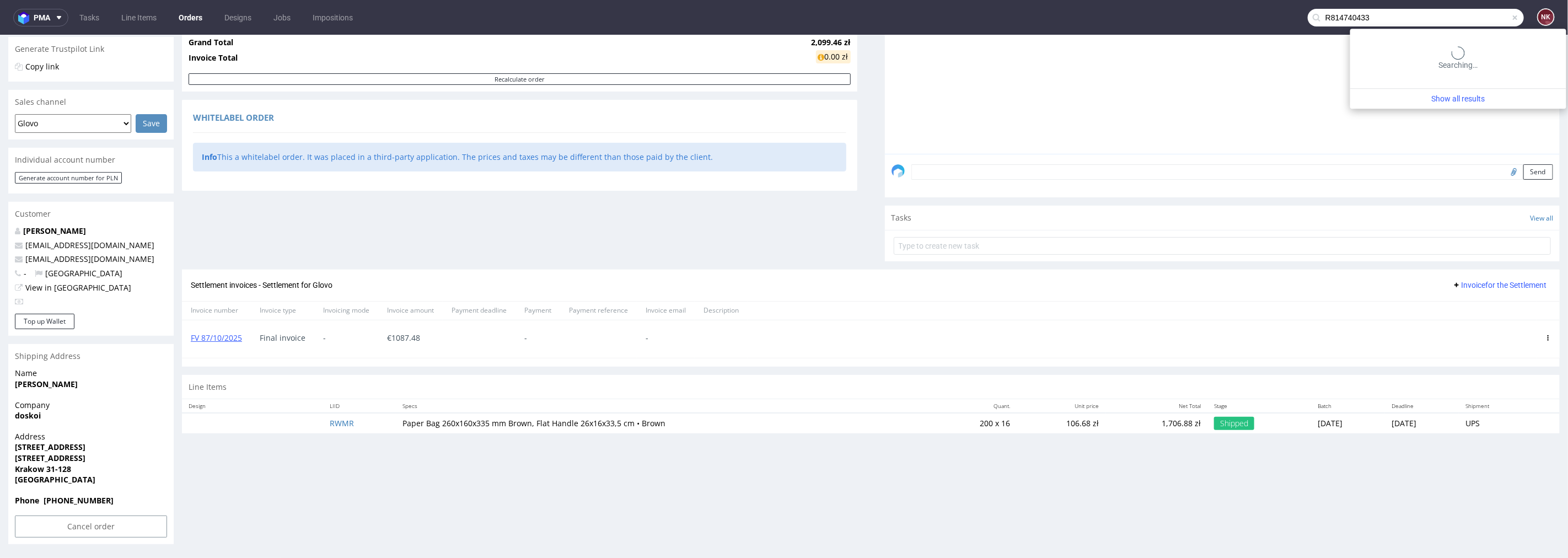
type input "R814740433"
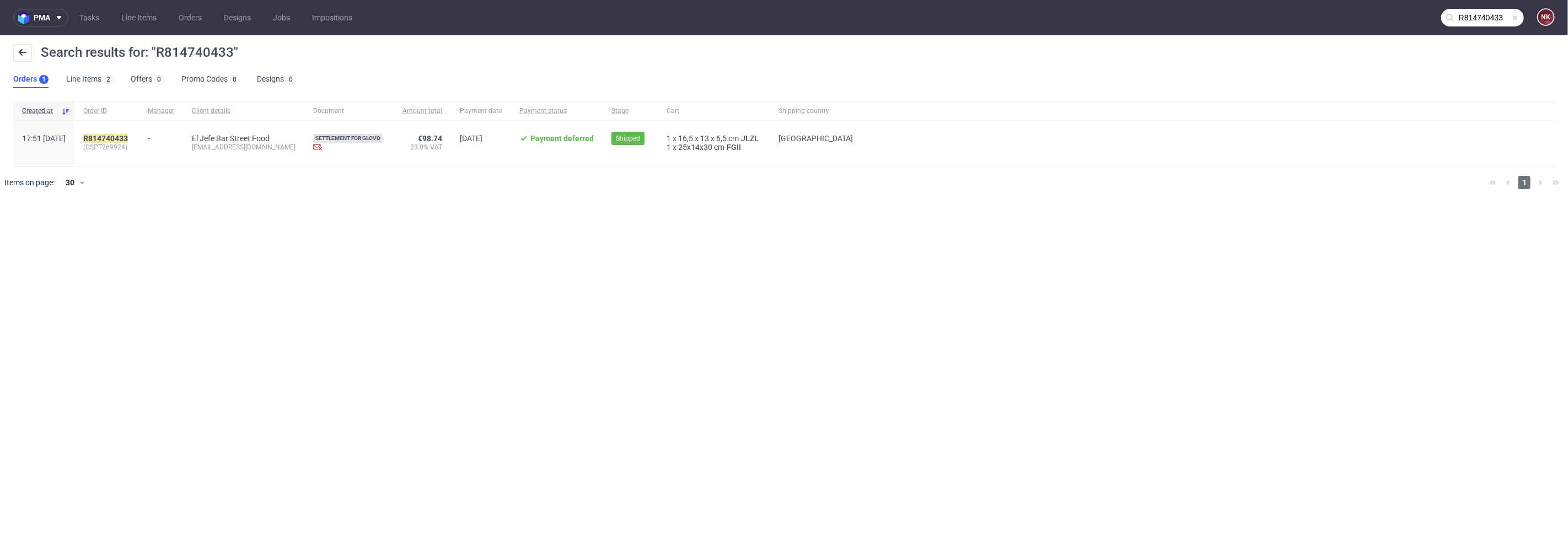
click at [130, 143] on span "(GSPT269924)" at bounding box center [107, 147] width 47 height 9
click at [128, 134] on mark "R814740433" at bounding box center [105, 138] width 44 height 9
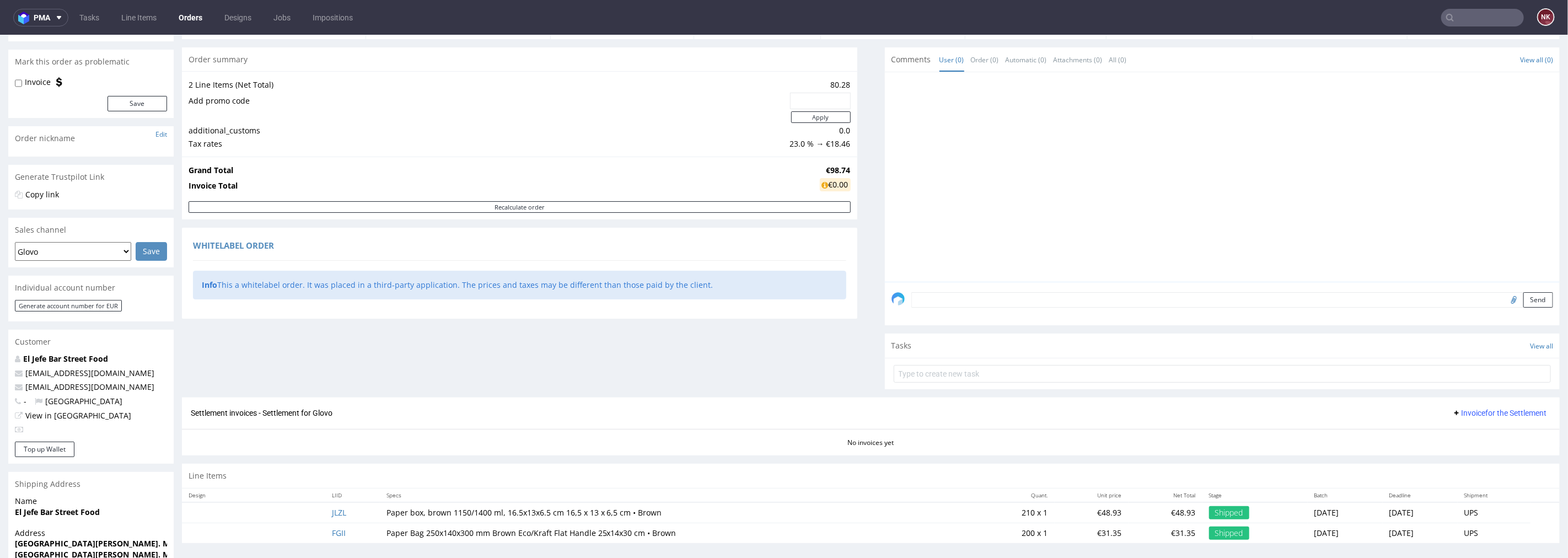
scroll to position [184, 0]
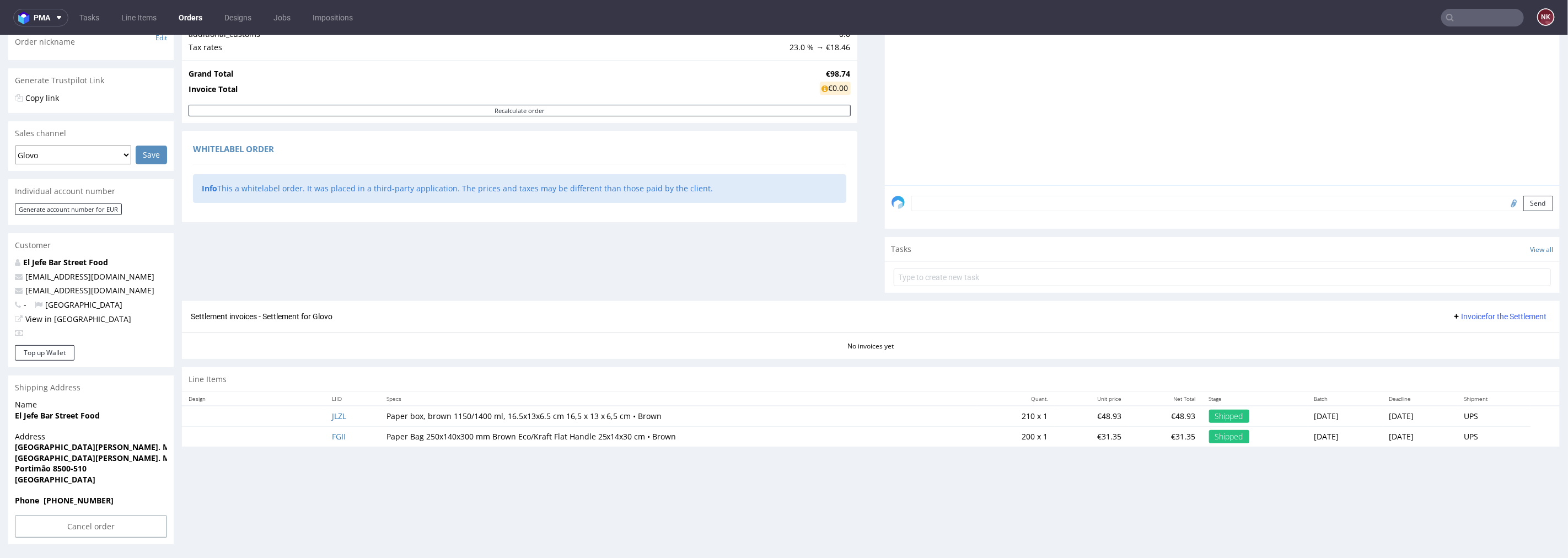
click at [1474, 316] on span "Invoice for the Settlement" at bounding box center [1499, 316] width 94 height 9
click at [1477, 337] on span "Upload" at bounding box center [1484, 339] width 54 height 11
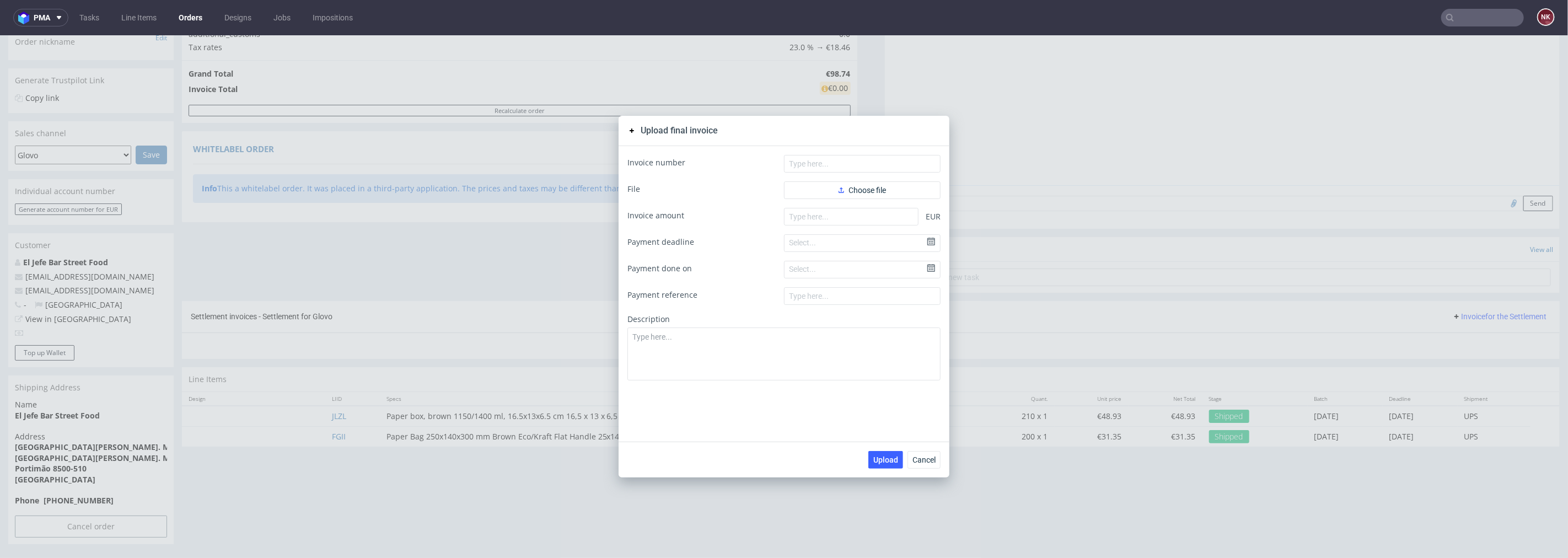
click at [845, 150] on div "Invoice number File Choose file Invoice amount EUR Payment deadline Select... P…" at bounding box center [783, 293] width 331 height 295
click at [845, 159] on input "text" at bounding box center [862, 163] width 156 height 18
paste input "FV 88/10/2025"
click at [826, 190] on button "Choose file" at bounding box center [862, 189] width 156 height 18
click at [803, 159] on input "FV 88/10/2025" at bounding box center [862, 163] width 156 height 18
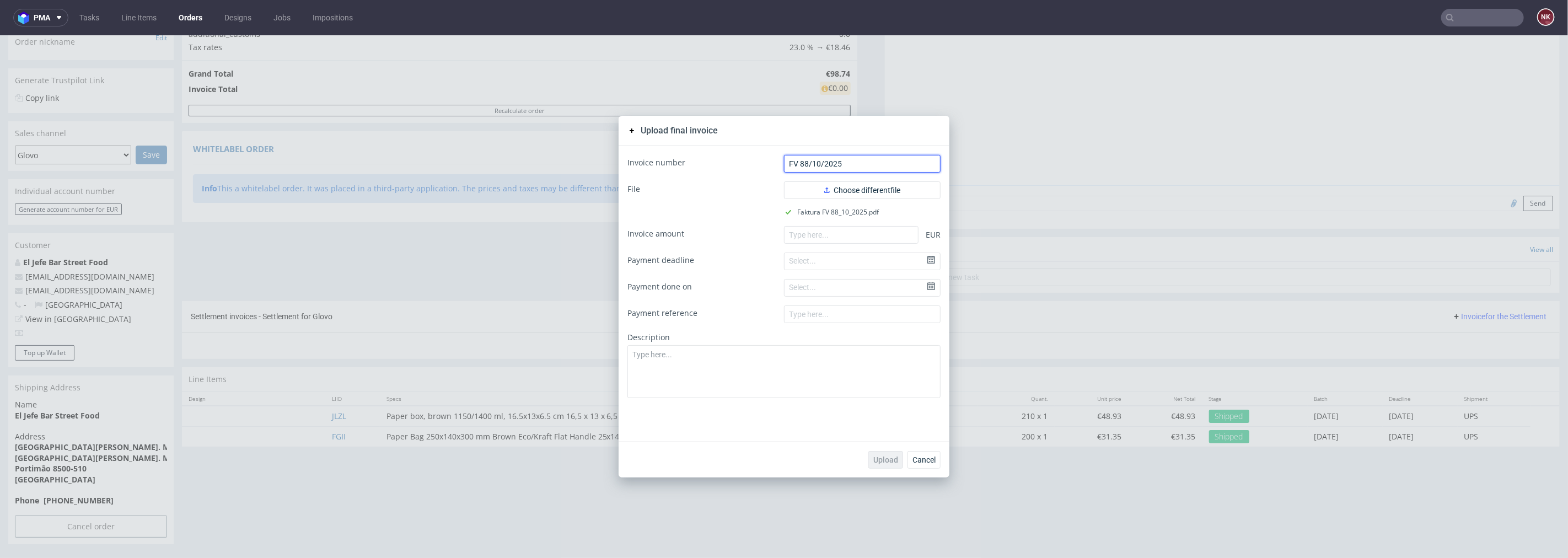
type input "FV 88/10/2025"
click at [864, 230] on input "number" at bounding box center [851, 234] width 135 height 18
paste input "869.64"
type input "869.64"
click at [877, 465] on button "Upload" at bounding box center [886, 459] width 35 height 18
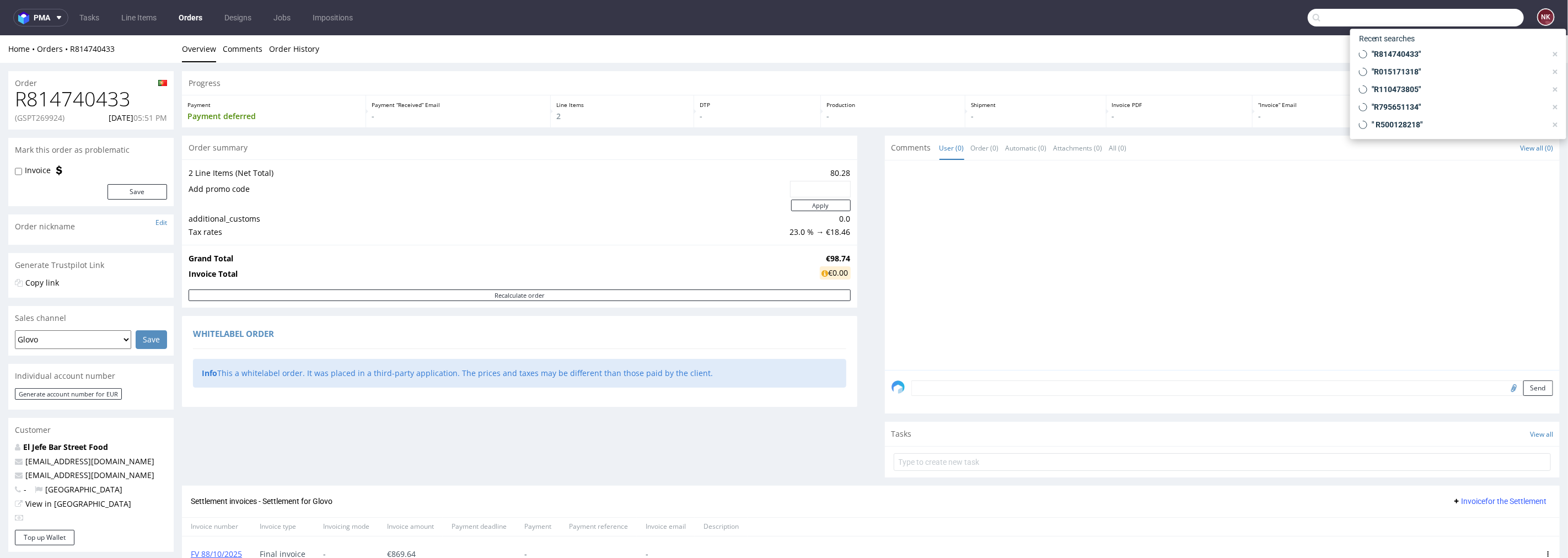
click at [1458, 15] on input "text" at bounding box center [1415, 17] width 216 height 18
paste input "R077735651_"
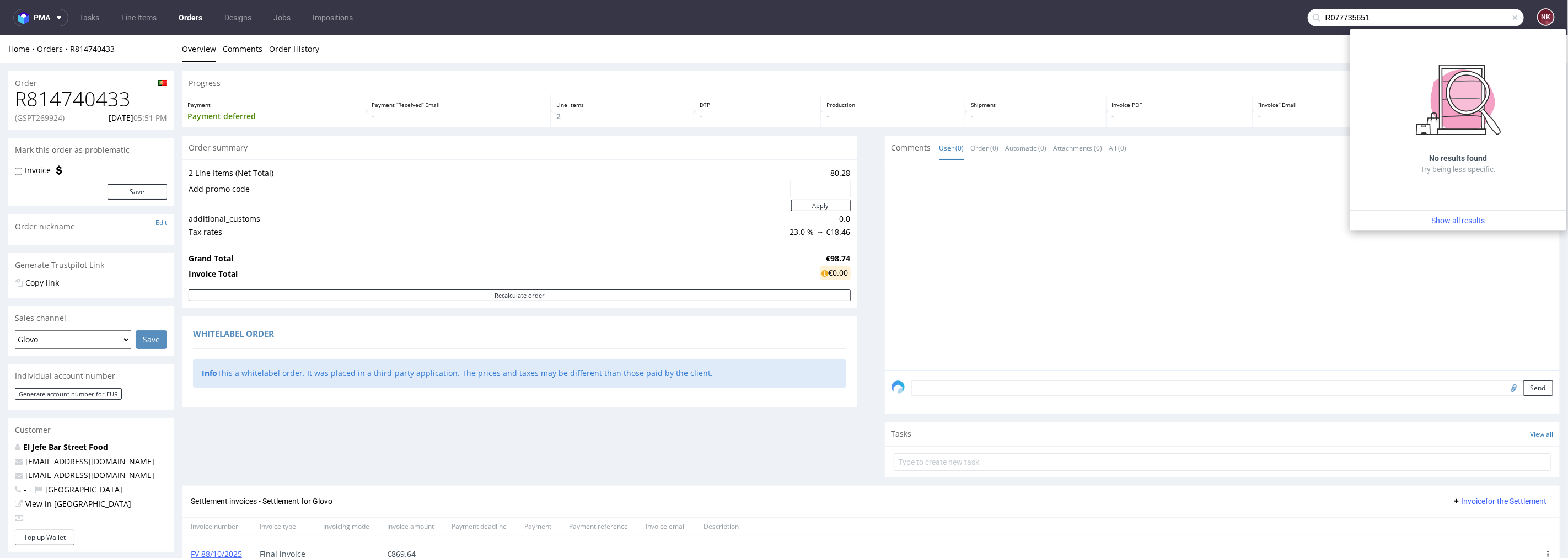
type input "R077735651"
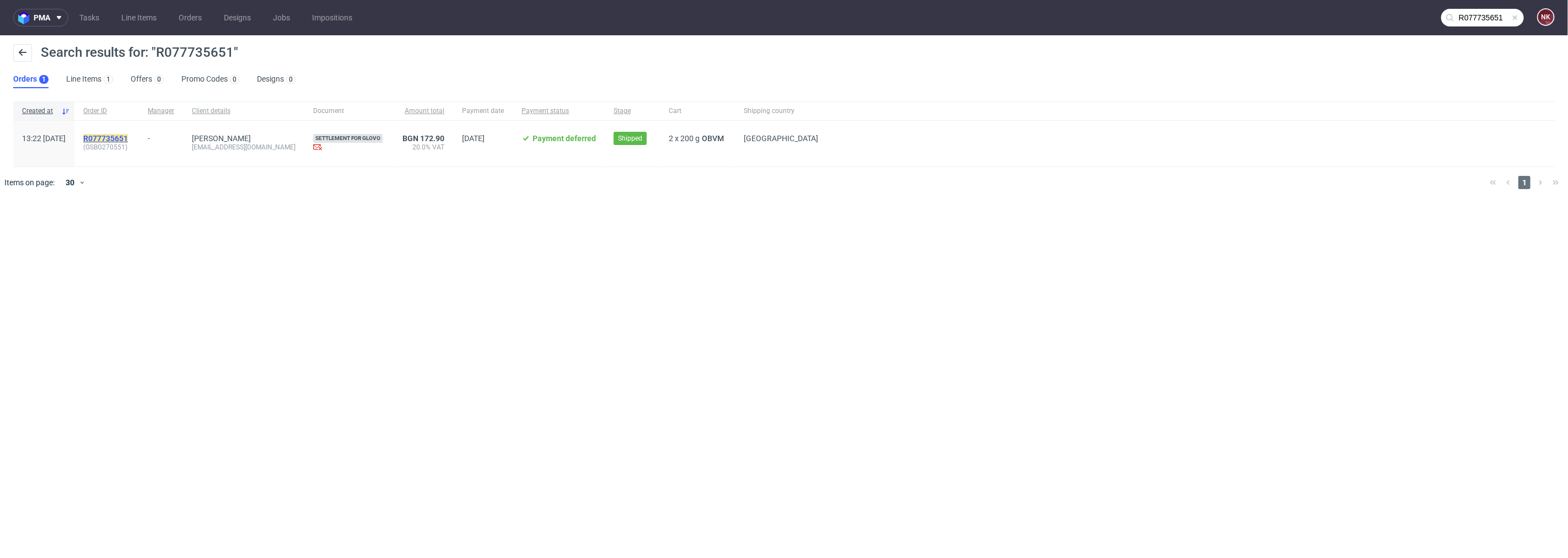
click at [128, 141] on mark "R077735651" at bounding box center [105, 138] width 44 height 9
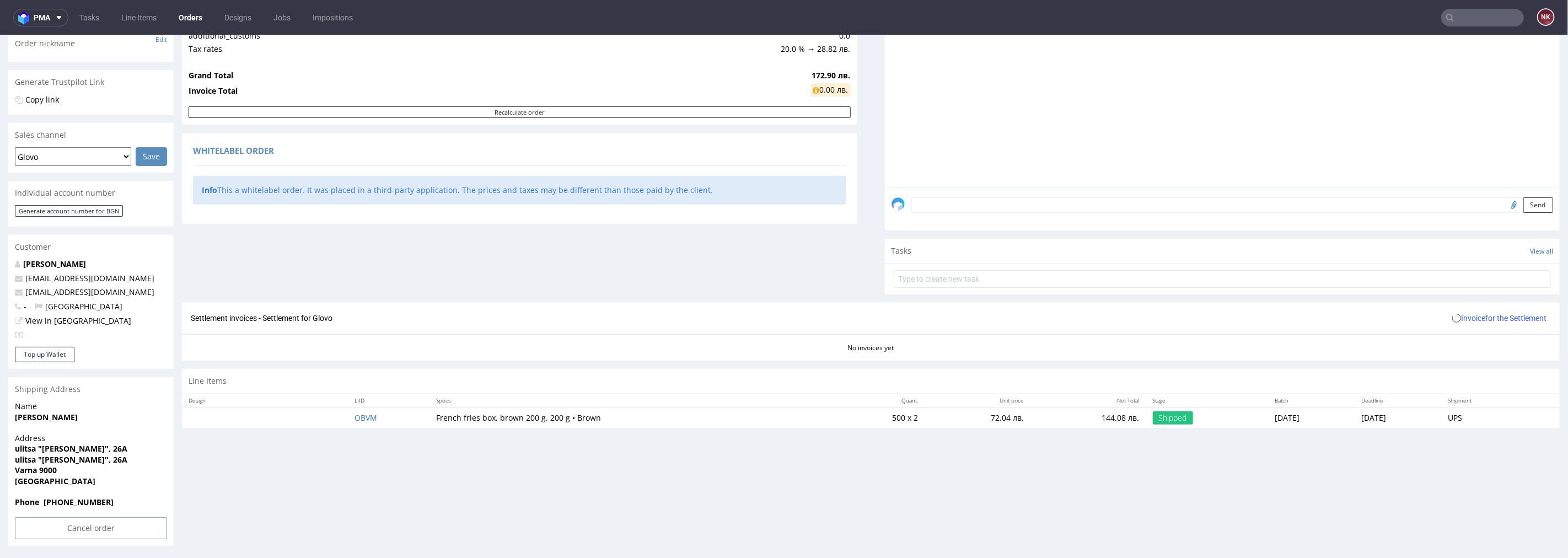
scroll to position [184, 0]
click at [1452, 315] on span "Invoice for the Settlement" at bounding box center [1499, 316] width 94 height 9
click at [1462, 337] on span "Upload" at bounding box center [1484, 339] width 54 height 11
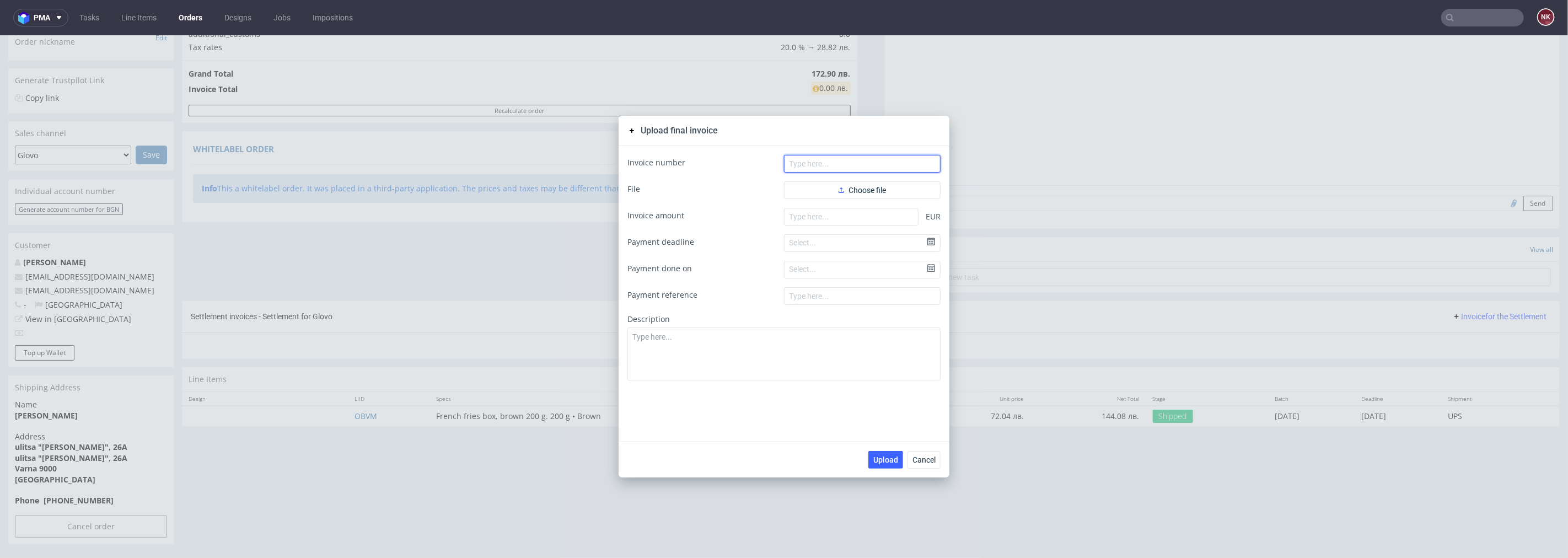
click at [839, 160] on input "text" at bounding box center [862, 163] width 156 height 18
paste input "FV 97/10/2025"
type input "FV 97/10/2025"
click at [853, 194] on span "Choose file" at bounding box center [863, 189] width 47 height 8
click at [886, 238] on input "number" at bounding box center [851, 234] width 135 height 18
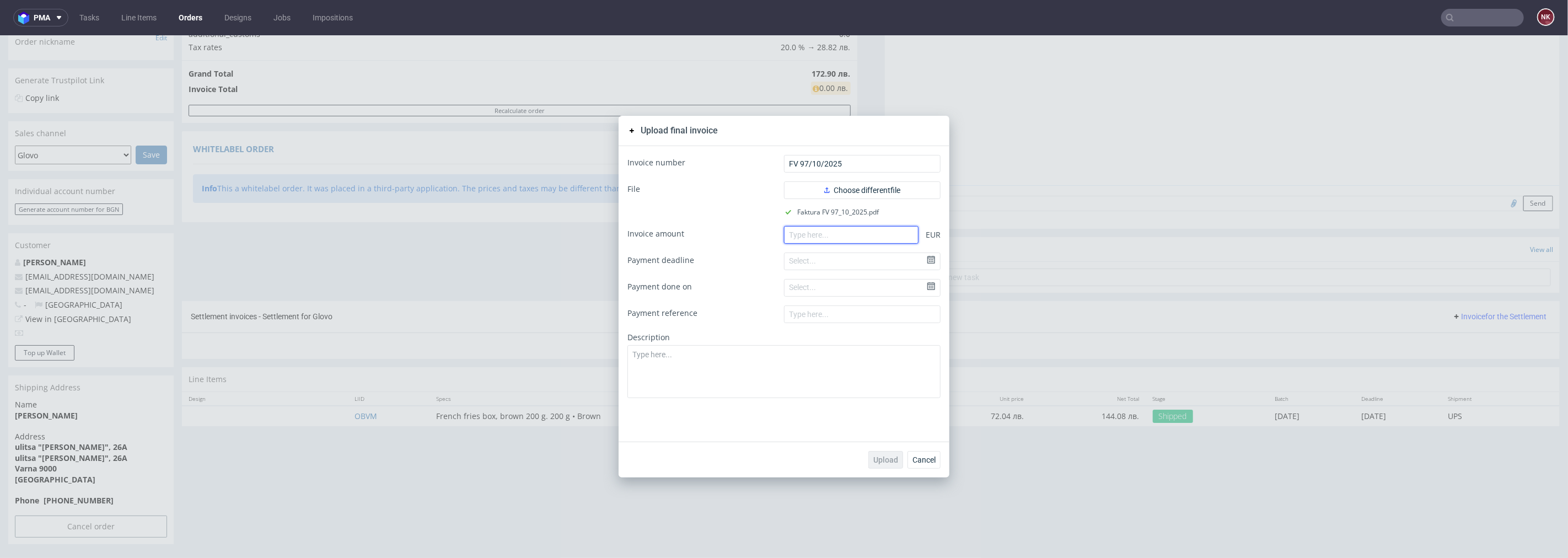
paste input "73.70"
type input "73.70"
click at [878, 455] on span "Upload" at bounding box center [886, 459] width 25 height 8
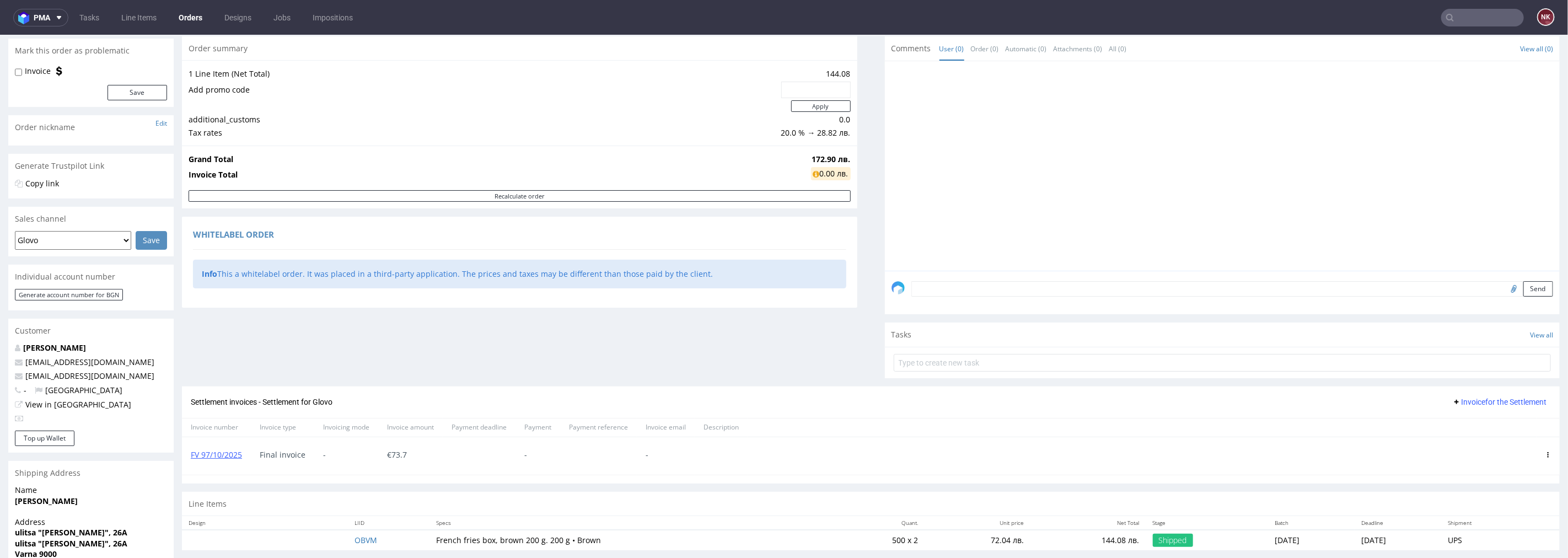
scroll to position [184, 0]
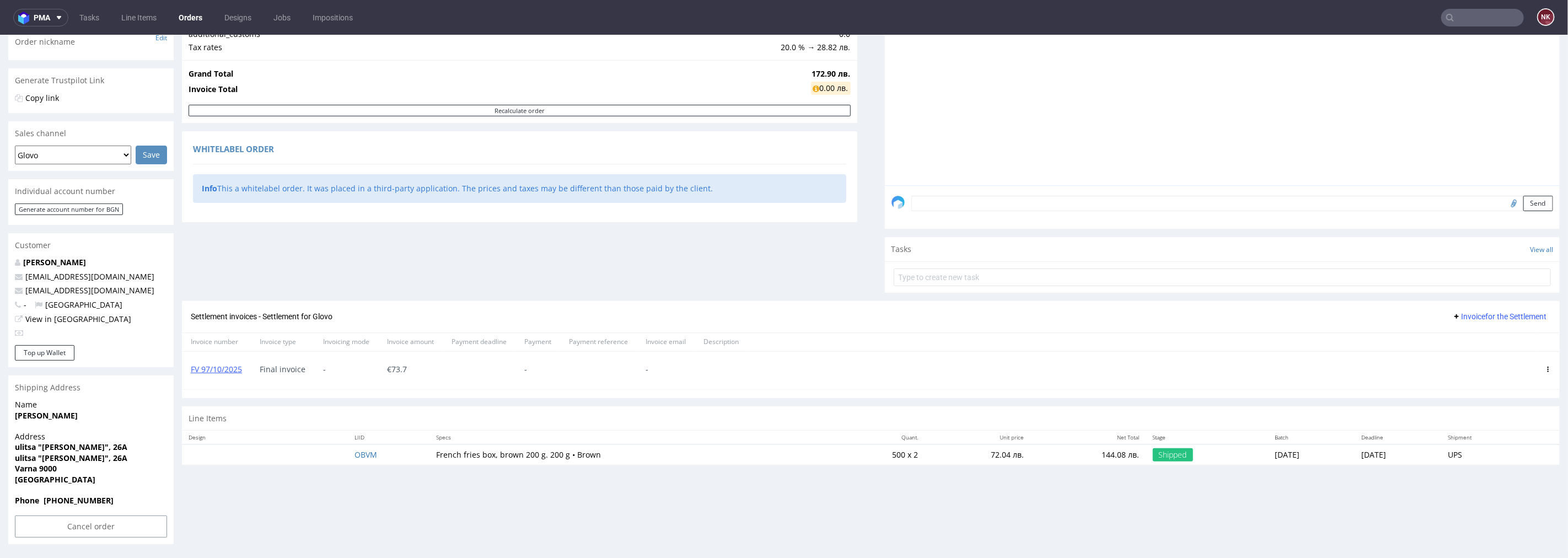
click at [1514, 319] on span "Invoice for the Settlement" at bounding box center [1499, 316] width 94 height 9
click at [1006, 407] on div "Line Items" at bounding box center [871, 418] width 1378 height 24
click at [1494, 3] on nav "pma Tasks Line Items Orders Designs Jobs Impositions NK" at bounding box center [784, 18] width 1568 height 35
click at [1492, 15] on input "text" at bounding box center [1483, 17] width 83 height 18
paste input "R319641363"
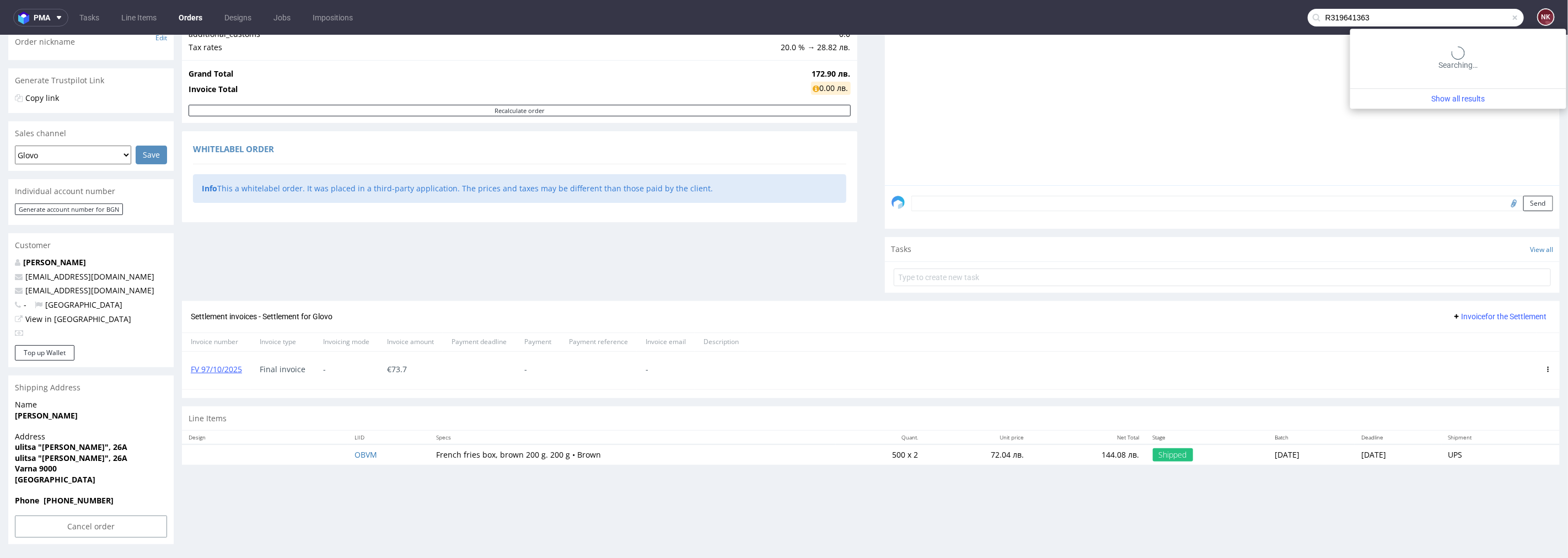
type input "R319641363"
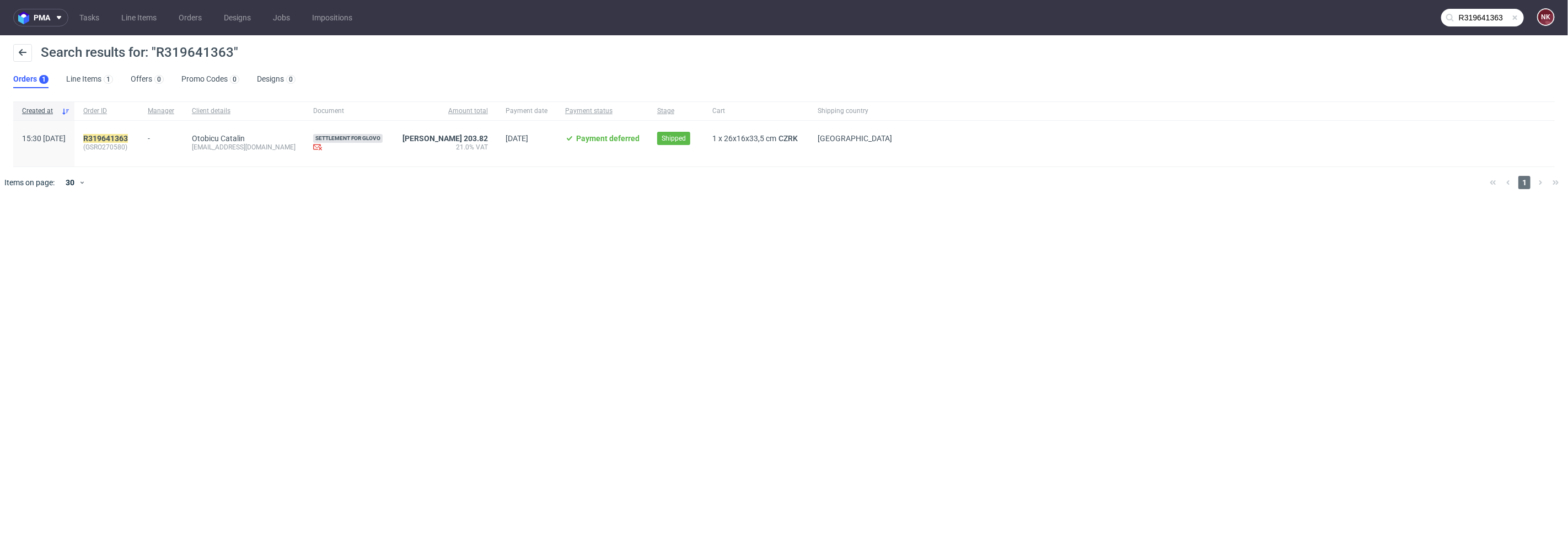
click at [139, 131] on div "R319641363 (GSRO270580)" at bounding box center [107, 143] width 65 height 46
click at [128, 138] on mark "R319641363" at bounding box center [105, 138] width 44 height 9
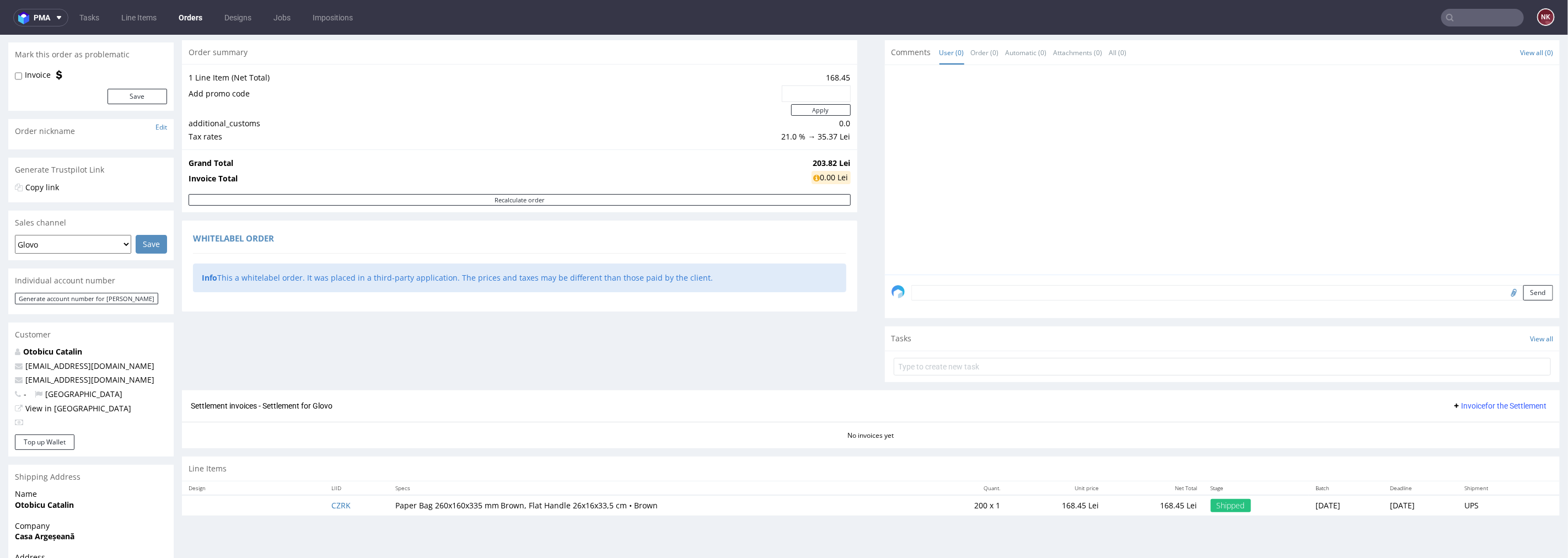
scroll to position [184, 0]
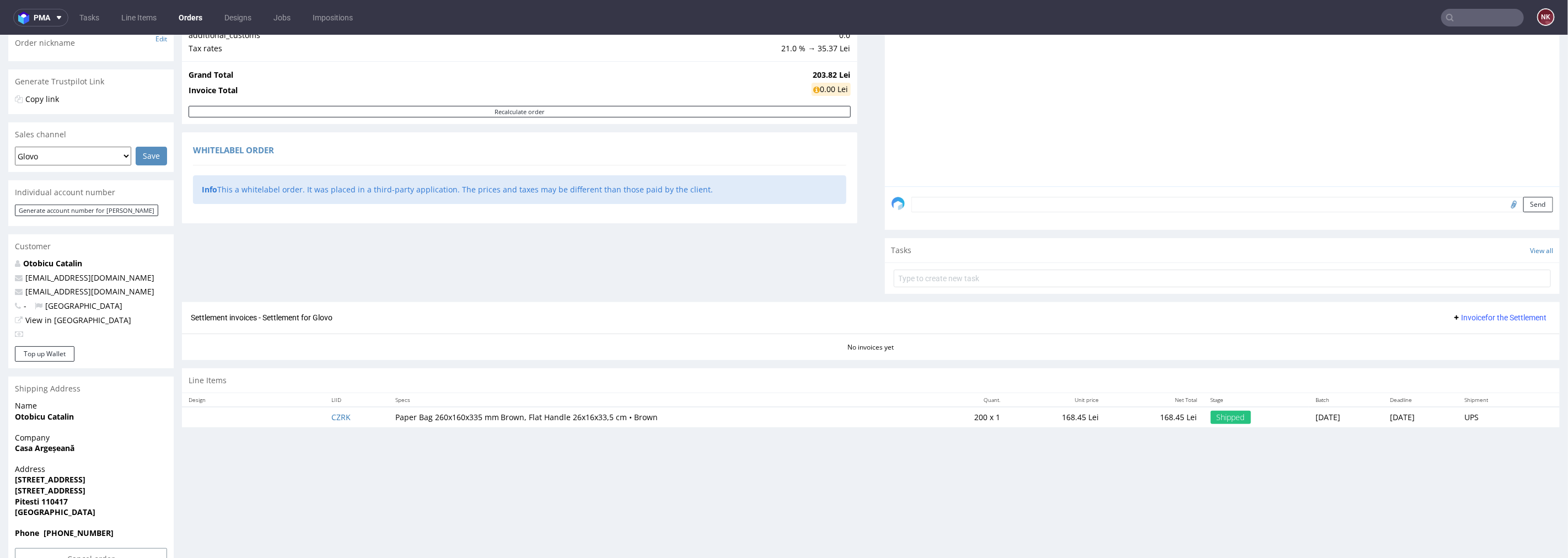
click at [1465, 313] on span "Invoice for the Settlement" at bounding box center [1499, 317] width 94 height 9
click at [1471, 337] on span "Upload" at bounding box center [1484, 340] width 54 height 11
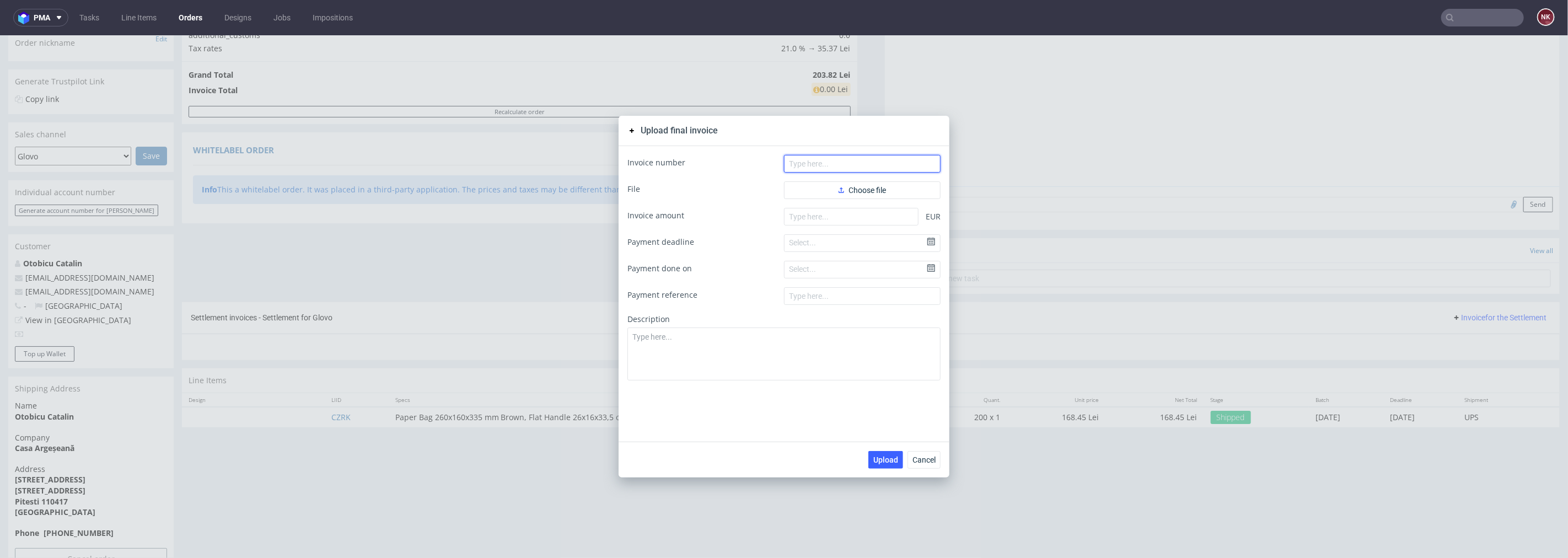
click at [856, 156] on input "text" at bounding box center [862, 163] width 156 height 18
paste input "FV 98/10/2025"
type input "FV 98/10/2025"
click at [842, 190] on span "Choose file" at bounding box center [863, 189] width 47 height 8
click at [863, 239] on input "number" at bounding box center [851, 234] width 135 height 18
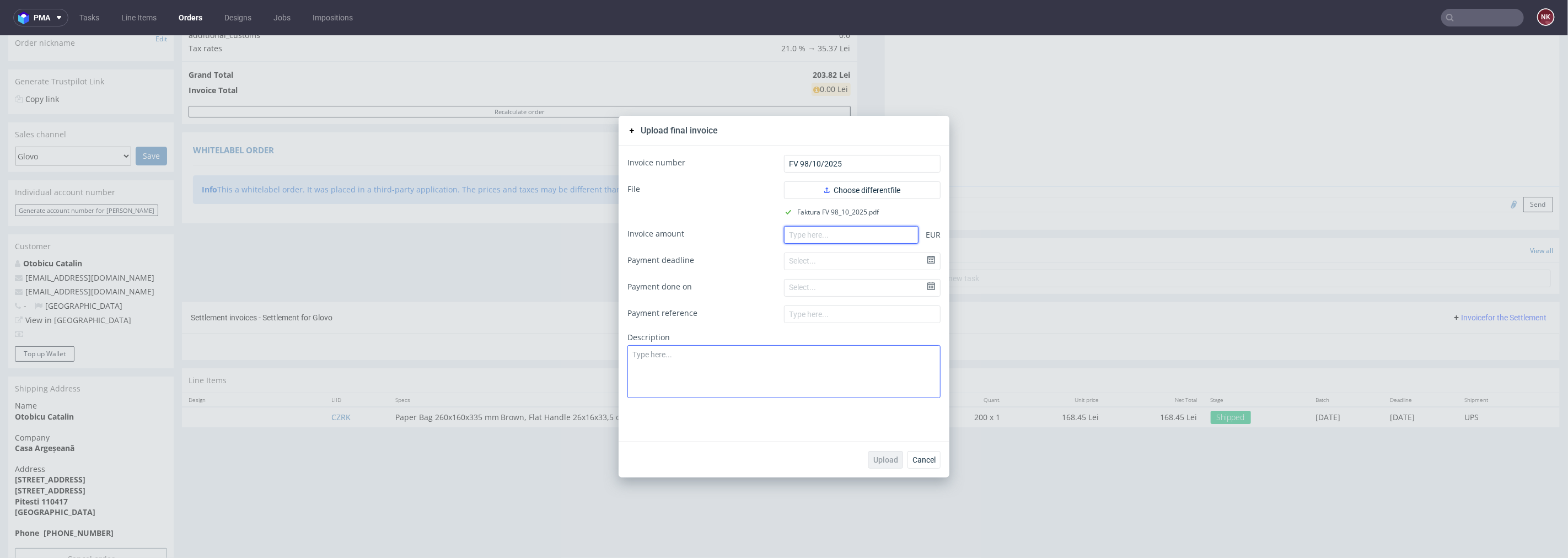
paste input "526.97"
type input "526.97"
click at [873, 458] on span "Upload" at bounding box center [886, 459] width 25 height 8
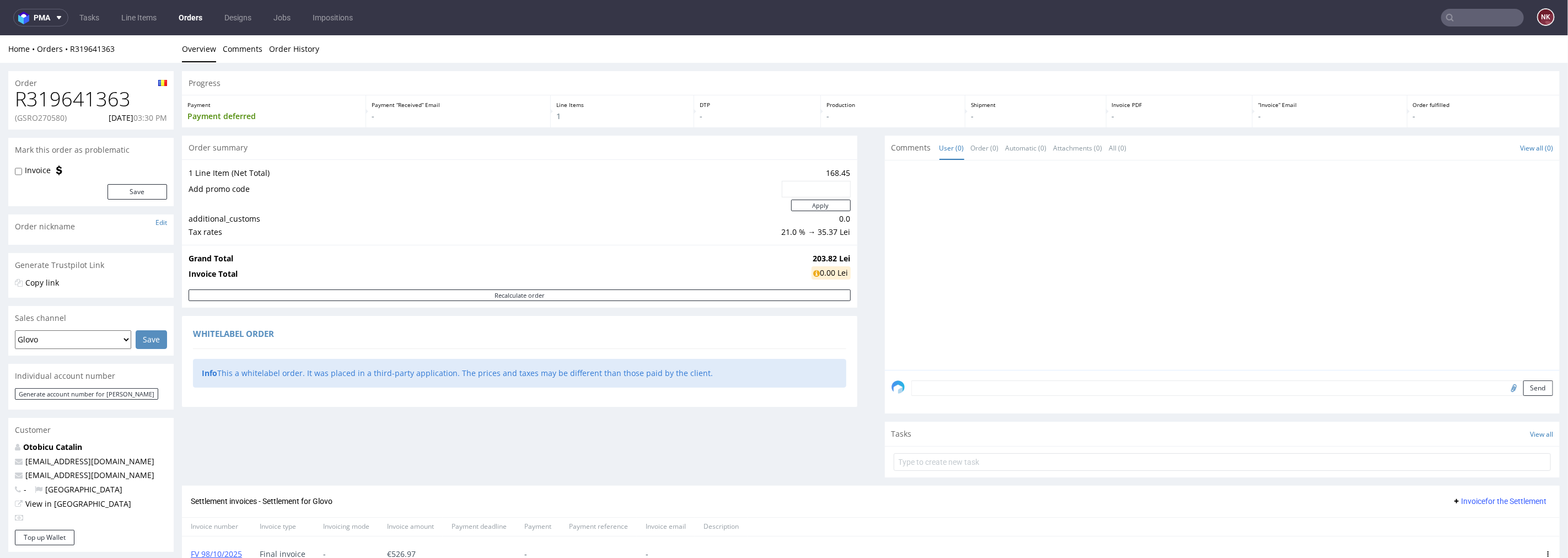
scroll to position [216, 0]
